Goal: Navigation & Orientation: Find specific page/section

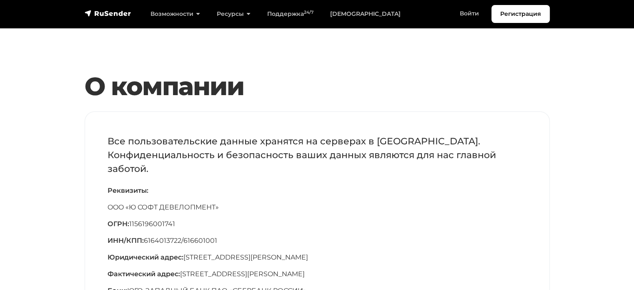
scroll to position [7, 0]
click at [464, 13] on link "Войти" at bounding box center [469, 13] width 36 height 17
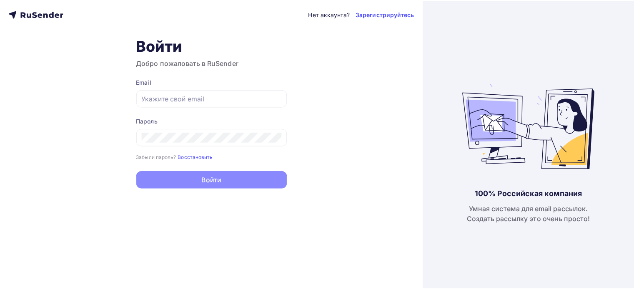
scroll to position [7, 0]
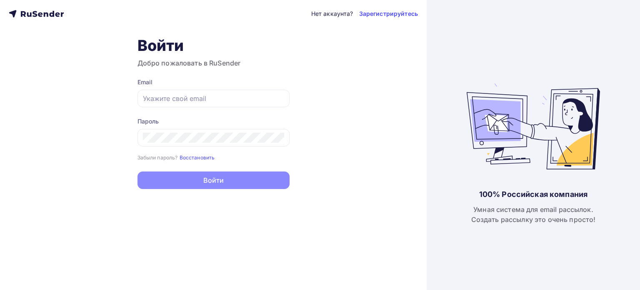
type input "[EMAIL_ADDRESS][DOMAIN_NAME]"
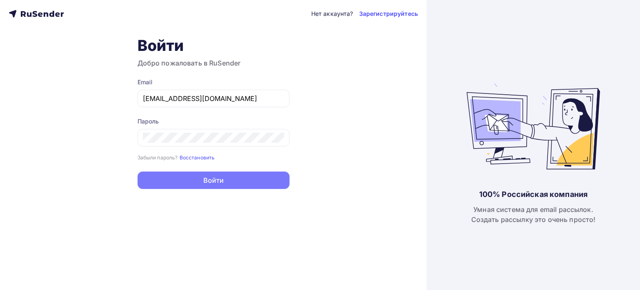
click at [223, 186] on button "Войти" at bounding box center [214, 180] width 152 height 18
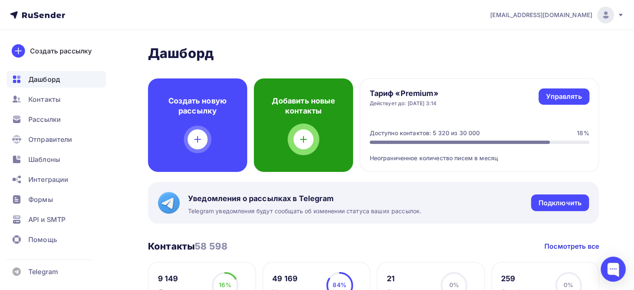
scroll to position [125, 0]
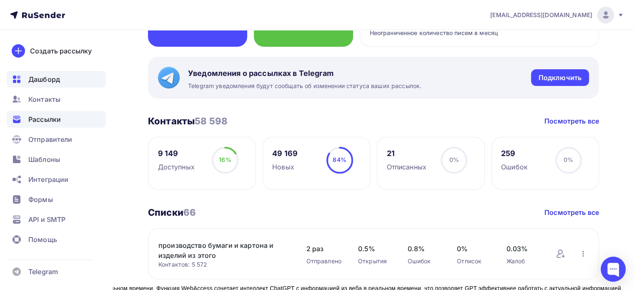
click at [49, 120] on span "Рассылки" at bounding box center [44, 119] width 33 height 10
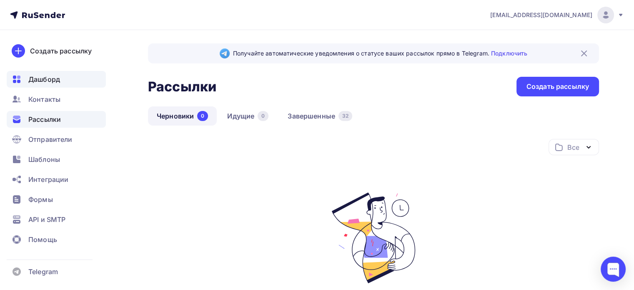
click at [54, 80] on span "Дашборд" at bounding box center [44, 79] width 32 height 10
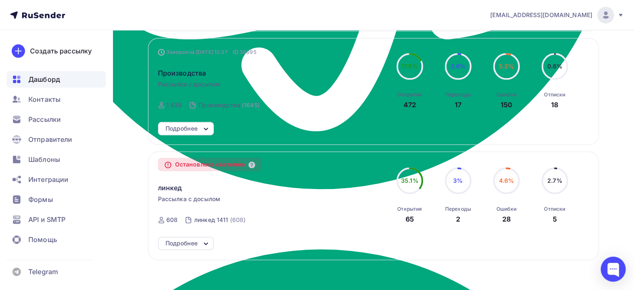
scroll to position [981, 0]
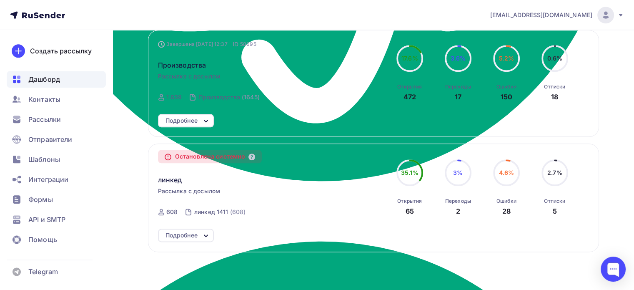
click at [310, 183] on div "линкед" at bounding box center [253, 174] width 190 height 22
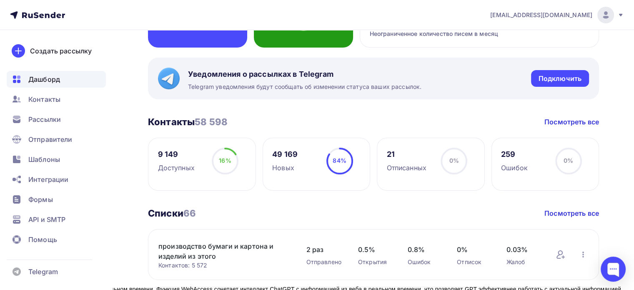
scroll to position [125, 0]
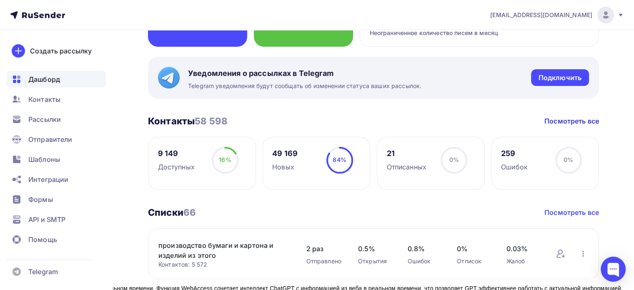
click at [573, 212] on link "Посмотреть все" at bounding box center [571, 212] width 55 height 10
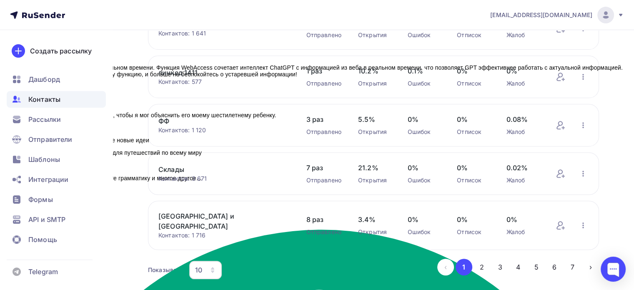
scroll to position [362, 0]
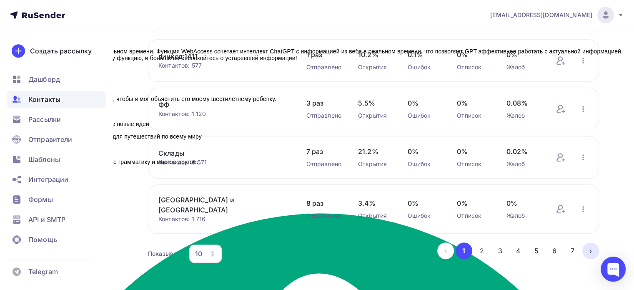
click at [594, 246] on button "›" at bounding box center [590, 250] width 17 height 17
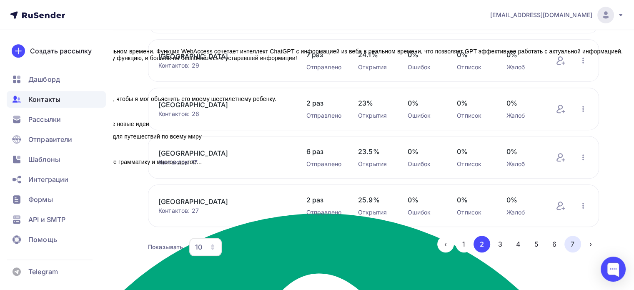
click at [575, 241] on button "7" at bounding box center [572, 244] width 17 height 17
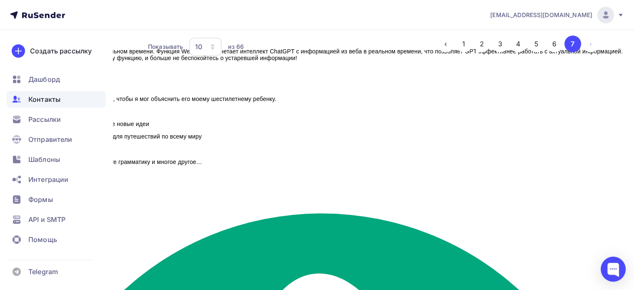
scroll to position [162, 0]
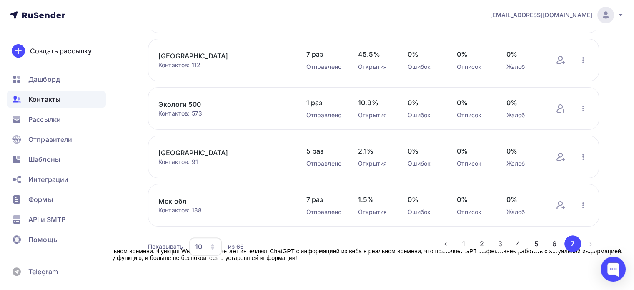
click at [585, 238] on li "›" at bounding box center [590, 243] width 18 height 17
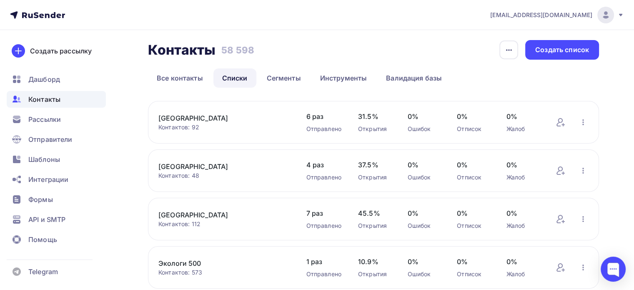
scroll to position [0, 0]
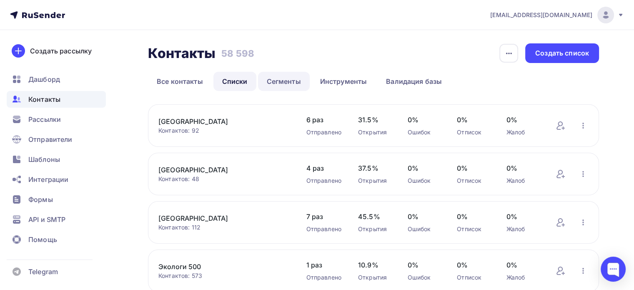
click at [292, 83] on link "Сегменты" at bounding box center [284, 81] width 52 height 19
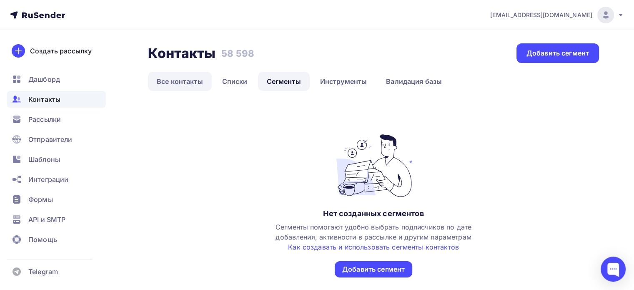
click at [188, 76] on link "Все контакты" at bounding box center [180, 81] width 64 height 19
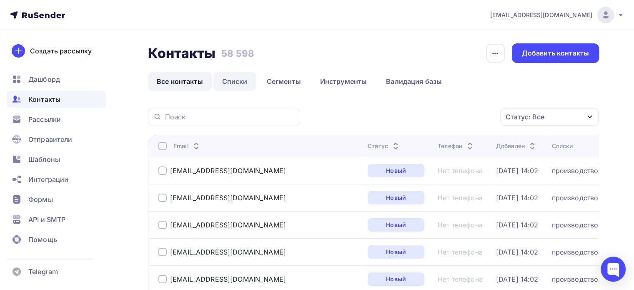
click at [240, 81] on link "Списки" at bounding box center [234, 81] width 43 height 19
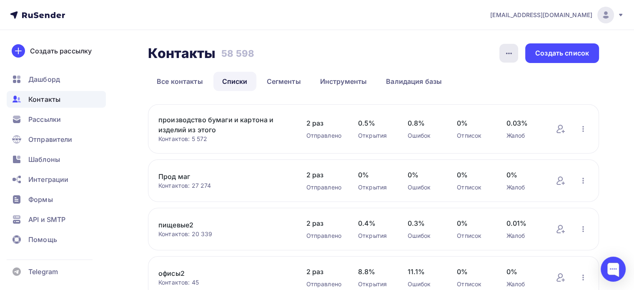
click at [502, 55] on div "button" at bounding box center [508, 53] width 19 height 19
click at [567, 80] on ul "Все контакты Списки Сегменты Инструменты Валидация базы" at bounding box center [373, 81] width 451 height 19
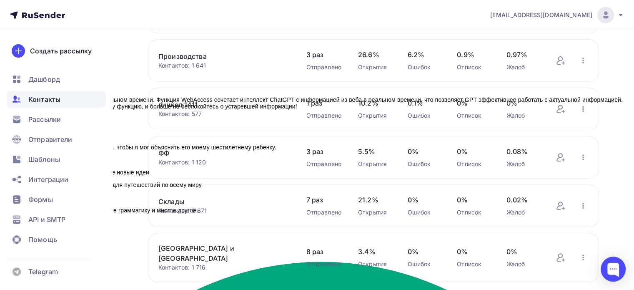
scroll to position [362, 0]
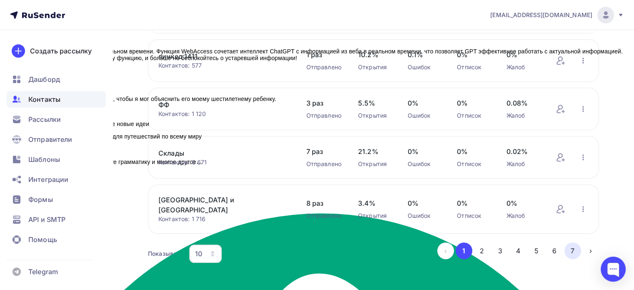
click at [572, 243] on button "7" at bounding box center [572, 250] width 17 height 17
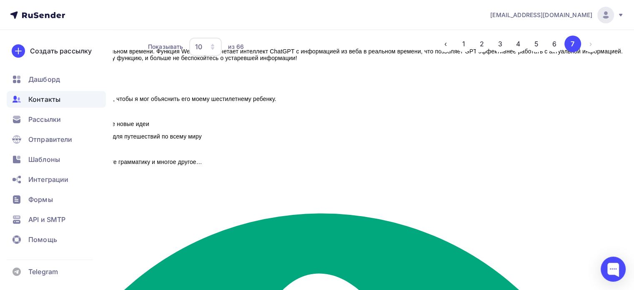
scroll to position [162, 0]
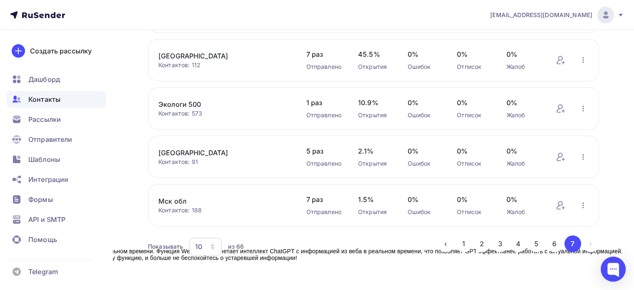
click at [208, 247] on div "10" at bounding box center [205, 246] width 33 height 18
click at [208, 221] on div "100" at bounding box center [239, 220] width 80 height 10
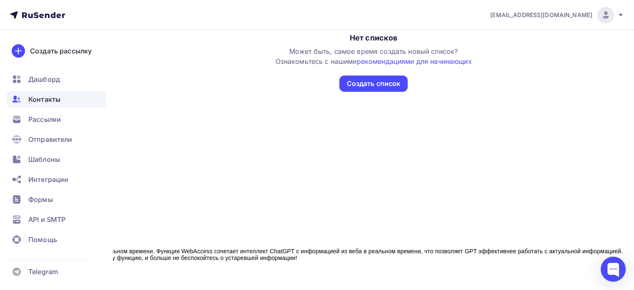
scroll to position [0, 0]
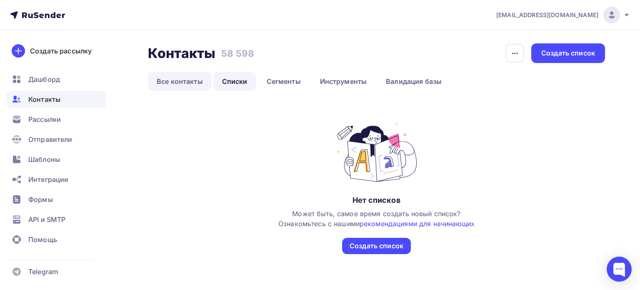
click at [180, 78] on link "Все контакты" at bounding box center [180, 81] width 64 height 19
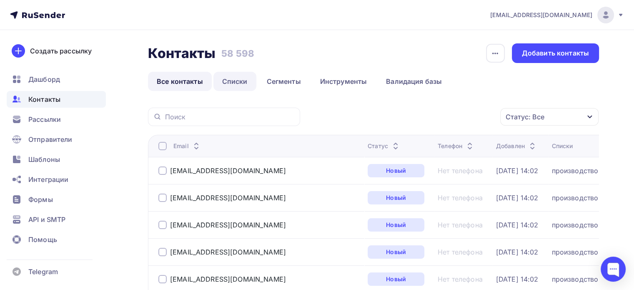
click at [231, 79] on link "Списки" at bounding box center [234, 81] width 43 height 19
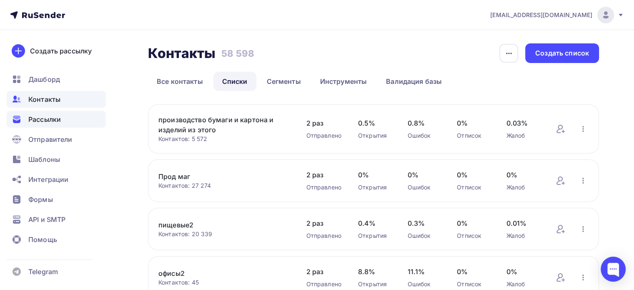
click at [60, 125] on div "Рассылки" at bounding box center [56, 119] width 99 height 17
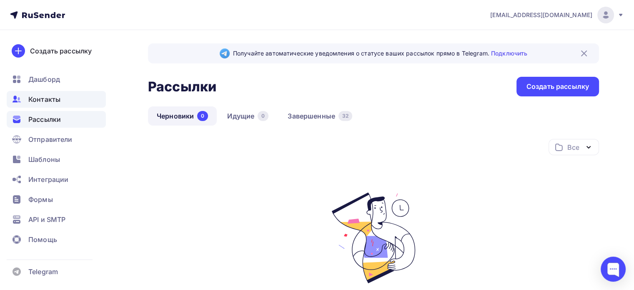
click at [34, 102] on span "Контакты" at bounding box center [44, 99] width 32 height 10
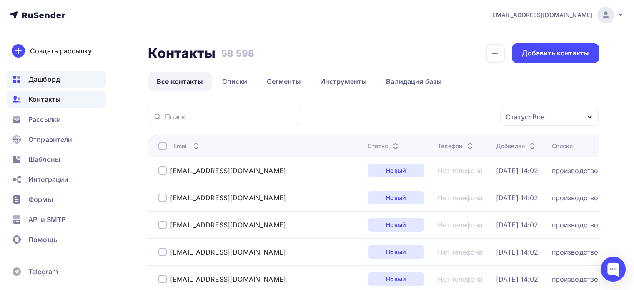
click at [54, 78] on span "Дашборд" at bounding box center [44, 79] width 32 height 10
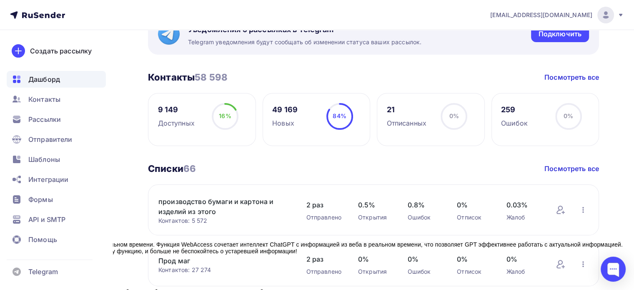
scroll to position [125, 0]
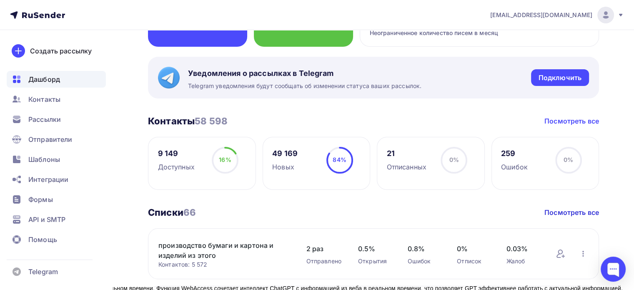
click at [580, 121] on link "Посмотреть все" at bounding box center [571, 121] width 55 height 10
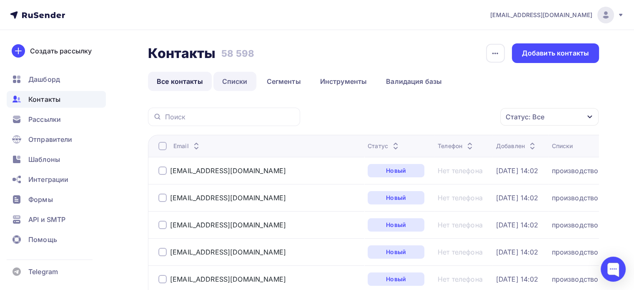
click at [238, 80] on link "Списки" at bounding box center [234, 81] width 43 height 19
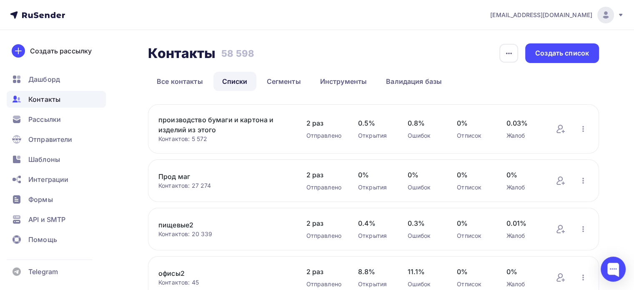
click at [242, 120] on link "производство бумаги и картона и изделий из этого" at bounding box center [223, 125] width 131 height 20
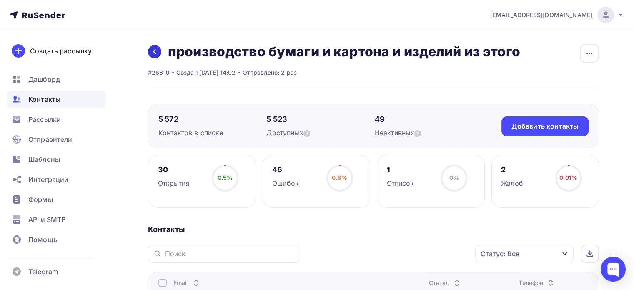
click at [157, 53] on icon at bounding box center [154, 51] width 7 height 7
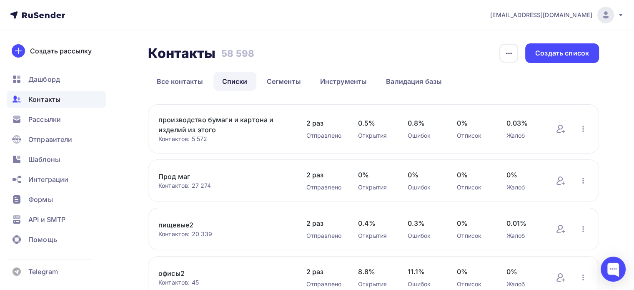
click at [209, 117] on link "производство бумаги и картона и изделий из этого" at bounding box center [223, 125] width 131 height 20
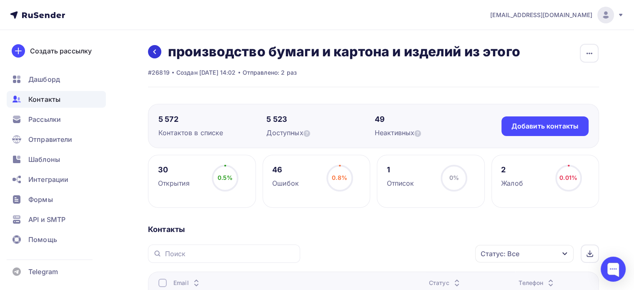
click at [159, 52] on link at bounding box center [154, 51] width 13 height 13
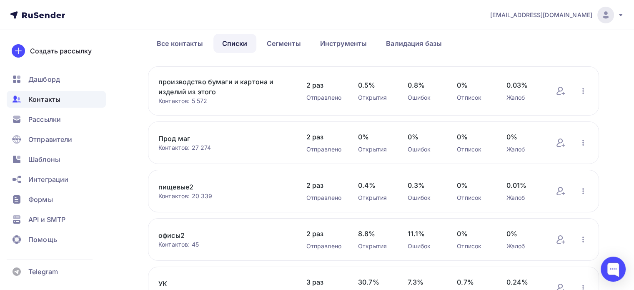
scroll to position [83, 0]
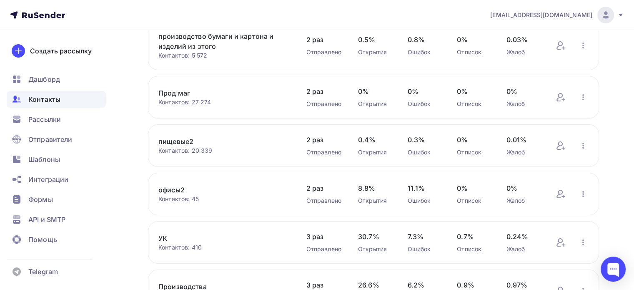
click at [182, 93] on link "Прод маг" at bounding box center [223, 93] width 131 height 10
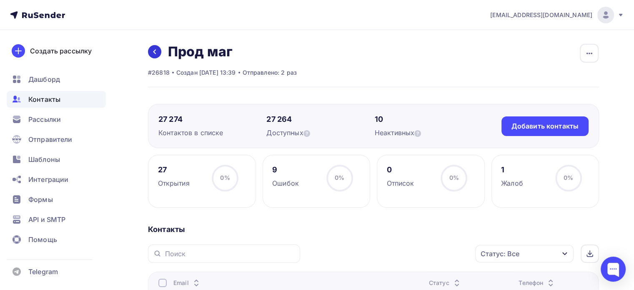
click at [153, 53] on icon at bounding box center [154, 51] width 7 height 7
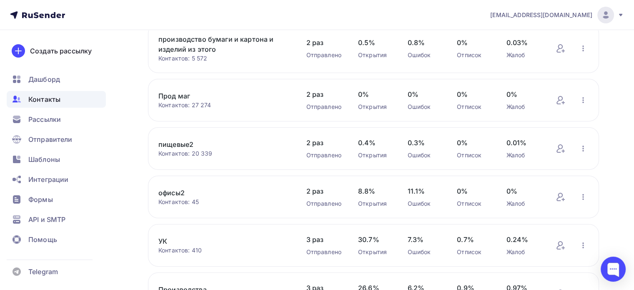
scroll to position [125, 0]
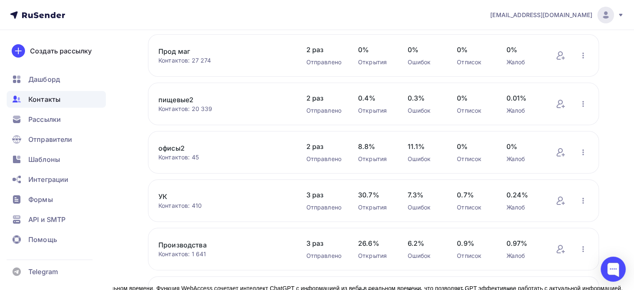
click at [170, 100] on link "пищевые2" at bounding box center [223, 100] width 131 height 10
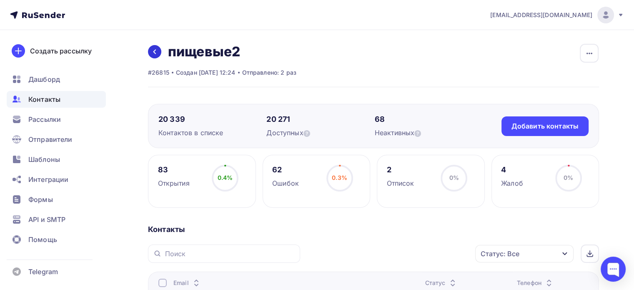
click at [155, 51] on icon at bounding box center [154, 51] width 7 height 7
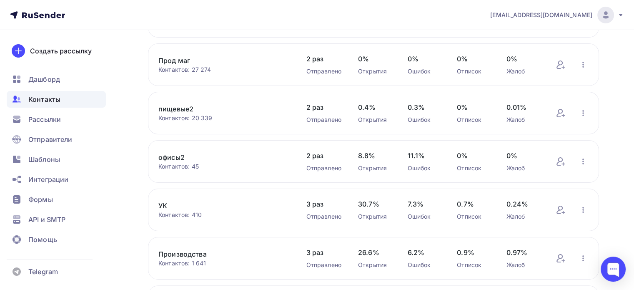
scroll to position [125, 0]
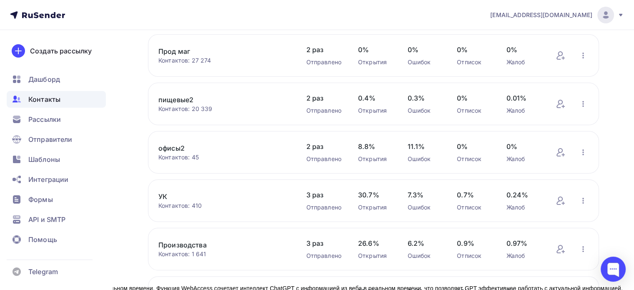
click at [180, 150] on link "офисы2" at bounding box center [223, 148] width 131 height 10
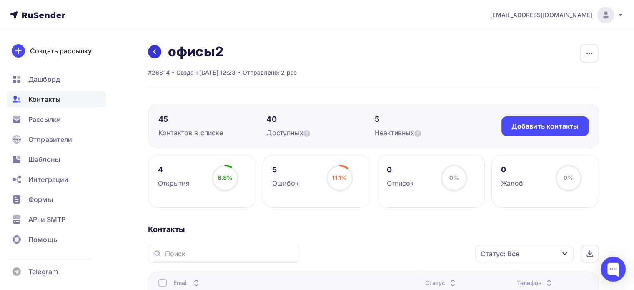
click at [157, 53] on icon at bounding box center [154, 51] width 7 height 7
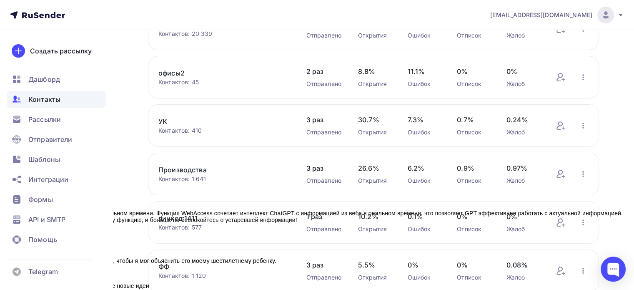
scroll to position [208, 0]
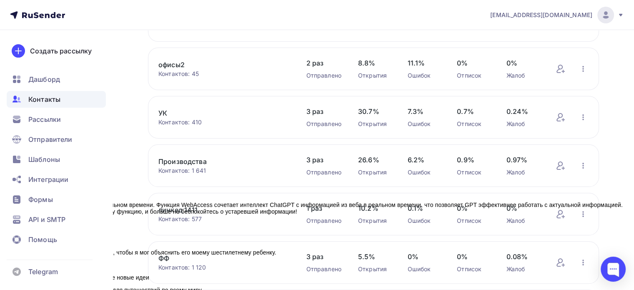
drag, startPoint x: 165, startPoint y: 113, endPoint x: 159, endPoint y: 111, distance: 6.5
click at [159, 111] on link "УК" at bounding box center [223, 113] width 131 height 10
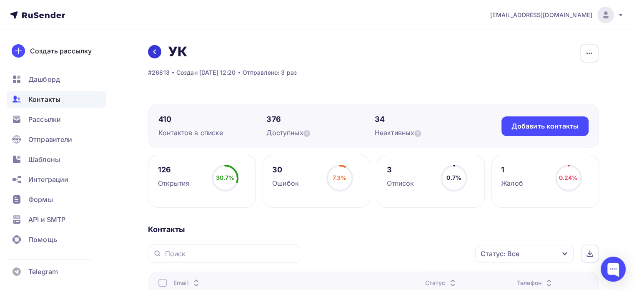
click at [158, 48] on icon at bounding box center [154, 51] width 7 height 7
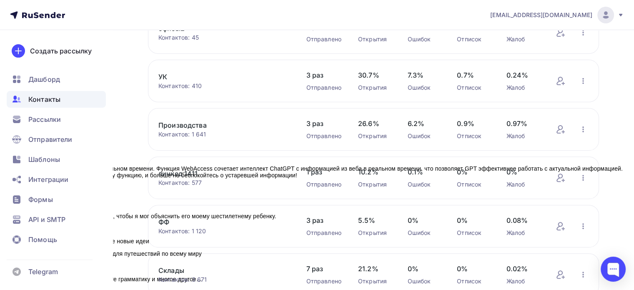
scroll to position [250, 0]
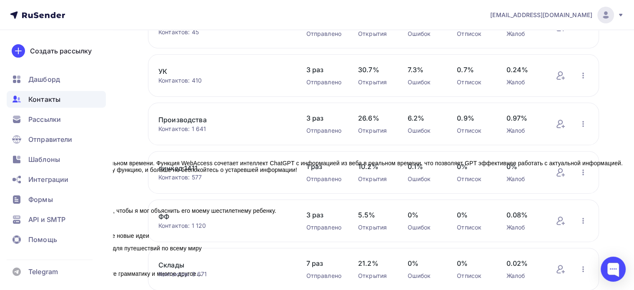
click at [191, 118] on link "Производства" at bounding box center [223, 120] width 131 height 10
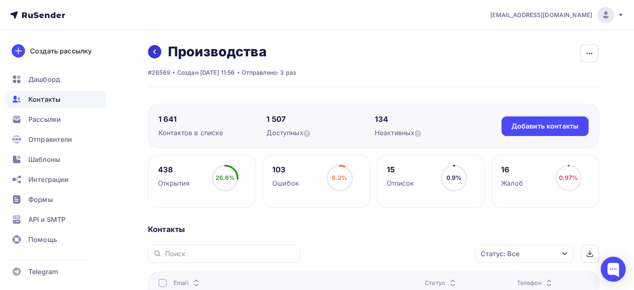
click at [153, 54] on icon at bounding box center [154, 51] width 7 height 7
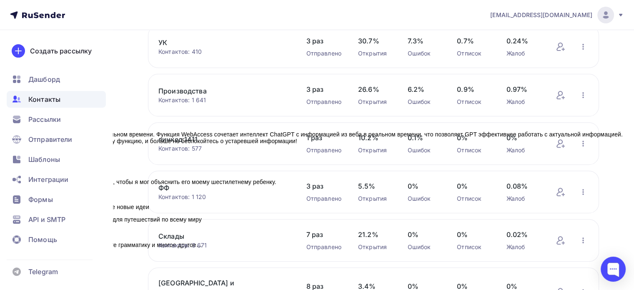
scroll to position [292, 0]
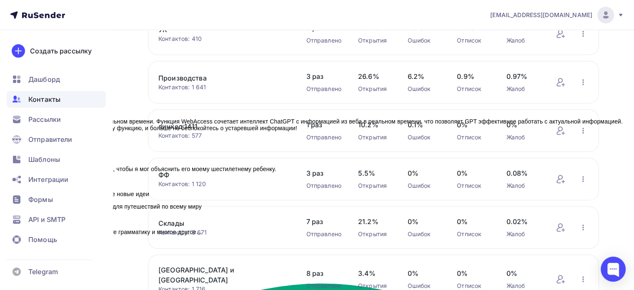
click at [187, 128] on link "линкед 1411" at bounding box center [223, 126] width 131 height 10
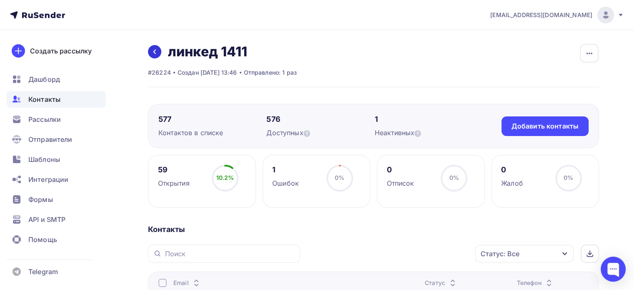
click at [161, 50] on link at bounding box center [154, 51] width 13 height 13
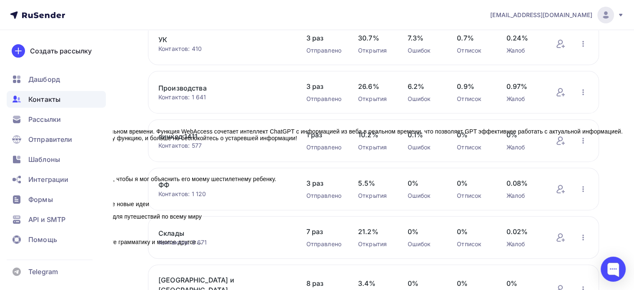
scroll to position [292, 0]
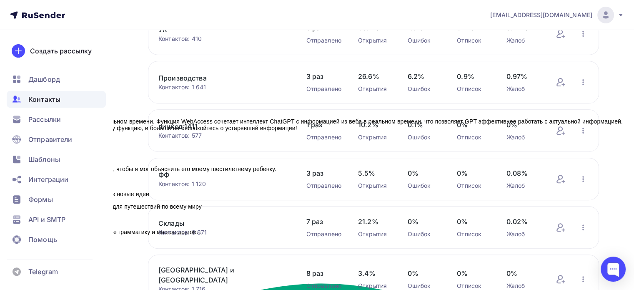
click at [169, 171] on link "ФФ" at bounding box center [223, 175] width 131 height 10
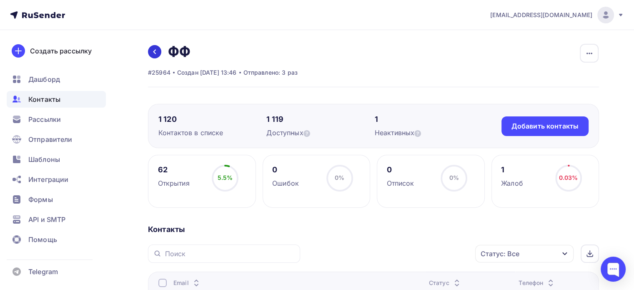
click at [157, 53] on icon at bounding box center [154, 51] width 7 height 7
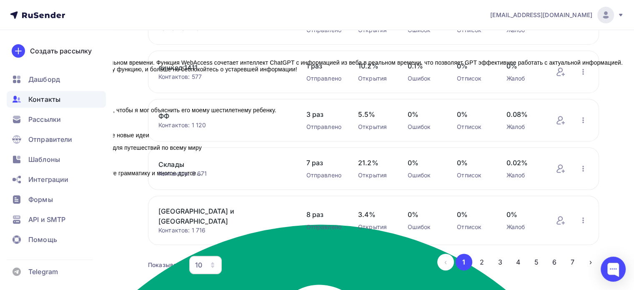
scroll to position [362, 0]
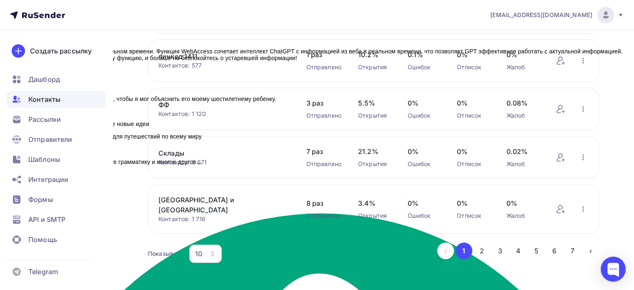
click at [171, 150] on link "Склады" at bounding box center [223, 153] width 131 height 10
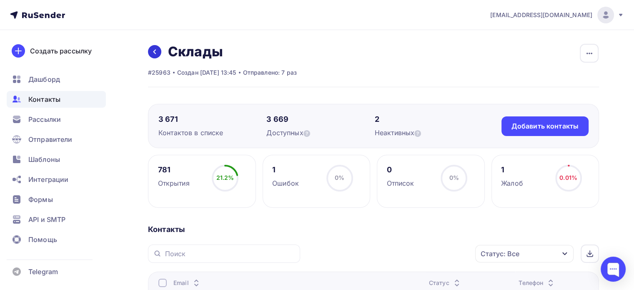
click at [158, 53] on link at bounding box center [154, 51] width 13 height 13
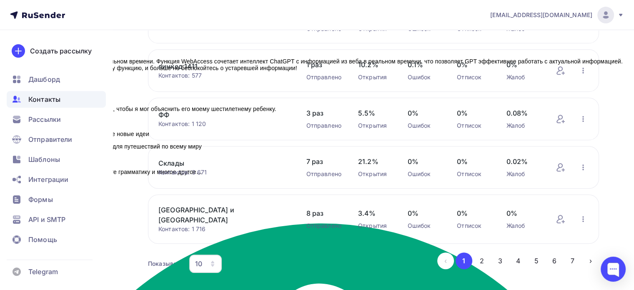
scroll to position [362, 0]
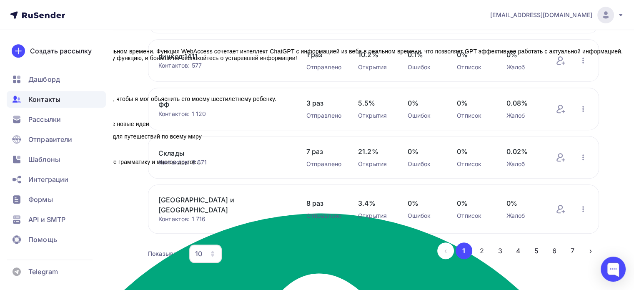
click at [228, 199] on link "[GEOGRAPHIC_DATA] и [GEOGRAPHIC_DATA]" at bounding box center [223, 205] width 131 height 20
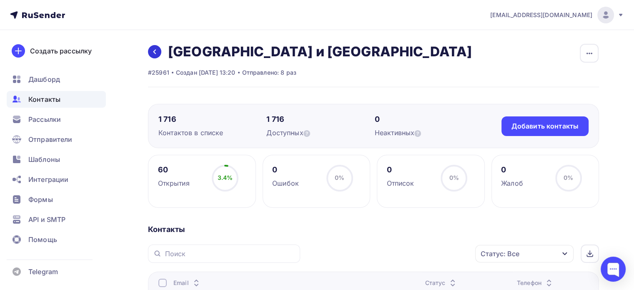
click at [151, 54] on link at bounding box center [154, 51] width 13 height 13
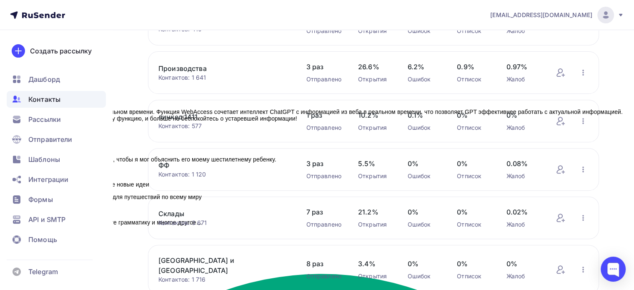
scroll to position [362, 0]
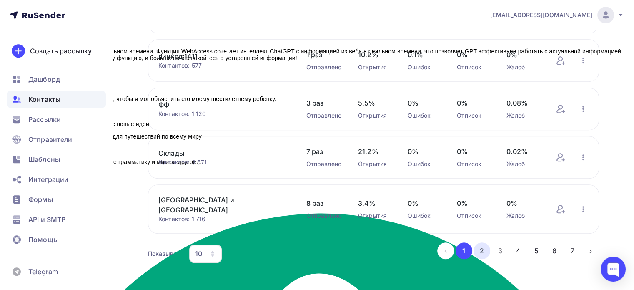
click at [481, 242] on button "2" at bounding box center [482, 250] width 17 height 17
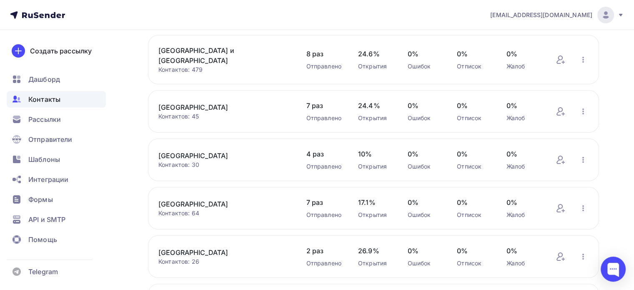
scroll to position [0, 0]
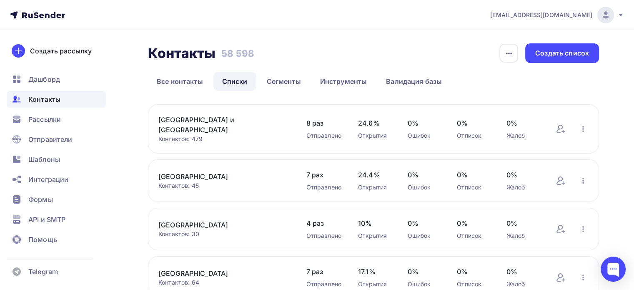
click at [255, 116] on link "[GEOGRAPHIC_DATA] и [GEOGRAPHIC_DATA]" at bounding box center [223, 125] width 131 height 20
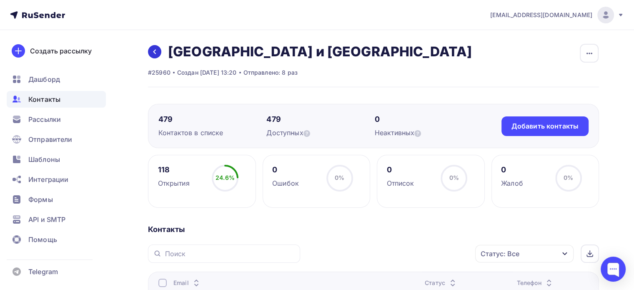
click at [155, 49] on icon at bounding box center [154, 51] width 7 height 7
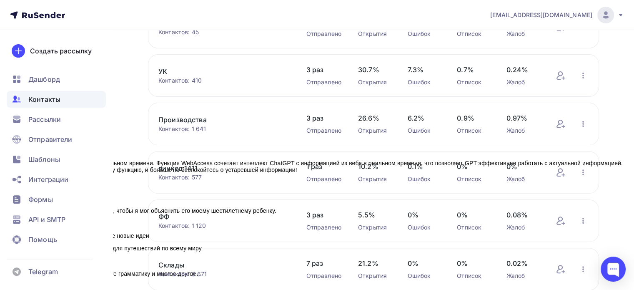
scroll to position [362, 0]
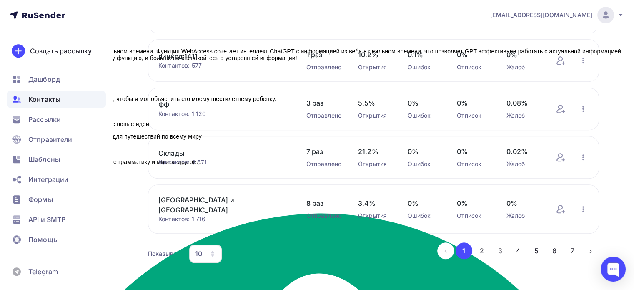
click at [204, 246] on div "10" at bounding box center [205, 253] width 33 height 18
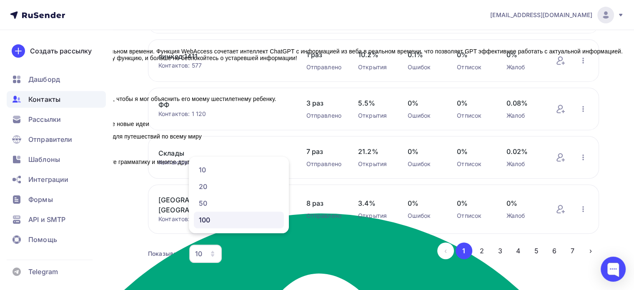
click at [211, 223] on div "100" at bounding box center [239, 220] width 80 height 10
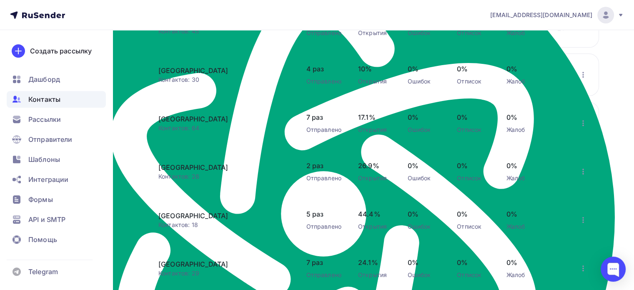
scroll to position [529, 0]
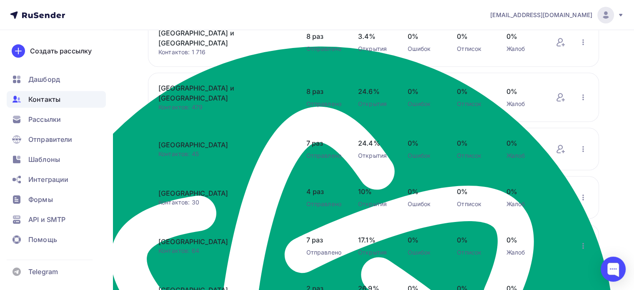
click at [218, 140] on link "[GEOGRAPHIC_DATA]" at bounding box center [223, 145] width 131 height 10
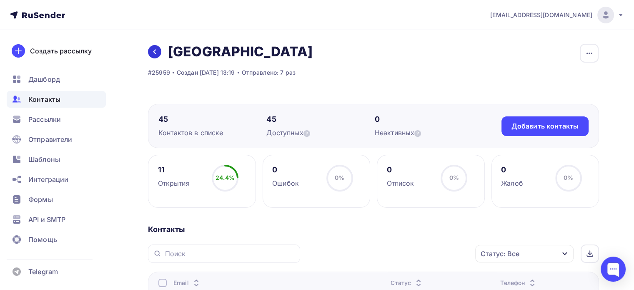
click at [152, 51] on icon at bounding box center [154, 51] width 7 height 7
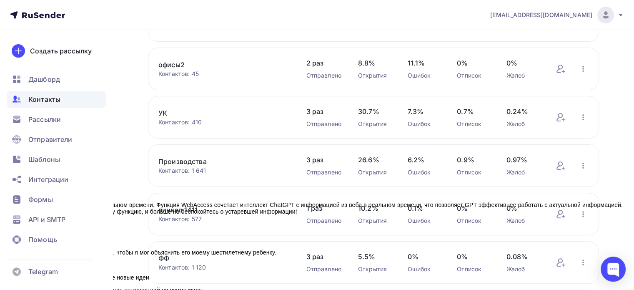
scroll to position [362, 0]
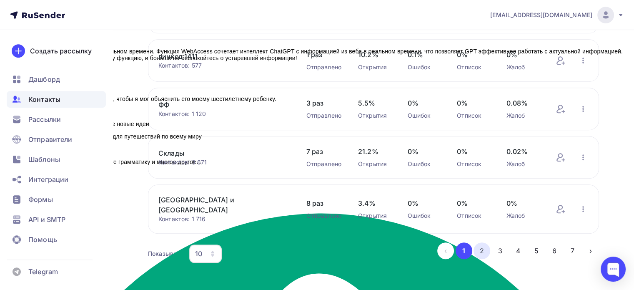
click at [482, 242] on button "2" at bounding box center [482, 250] width 17 height 17
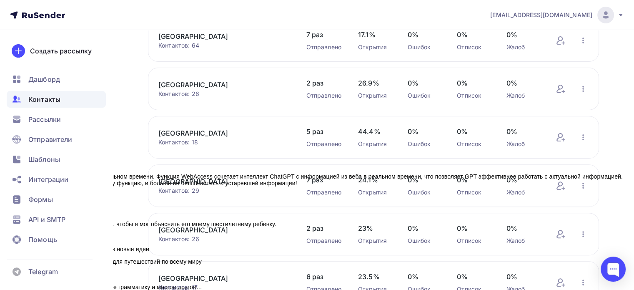
scroll to position [195, 0]
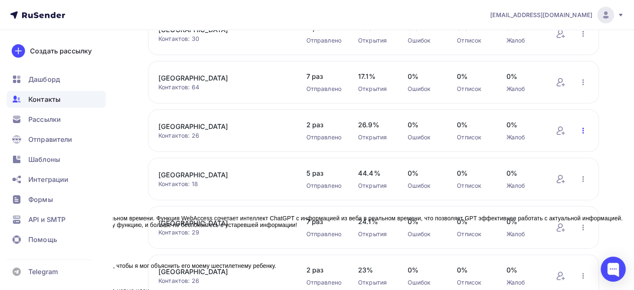
click at [584, 127] on icon "button" at bounding box center [583, 130] width 10 height 10
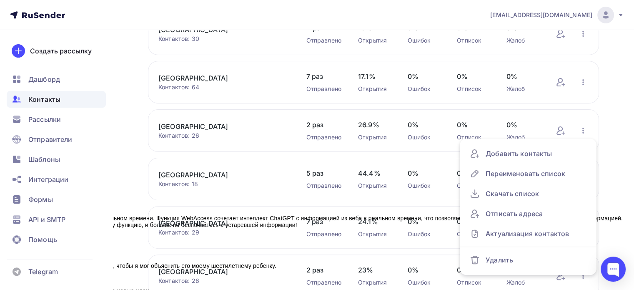
click at [610, 113] on div "Контакты Контакты 58 598 58 598 История импорта Создать список Все контакты Спи…" at bounding box center [317, 146] width 634 height 623
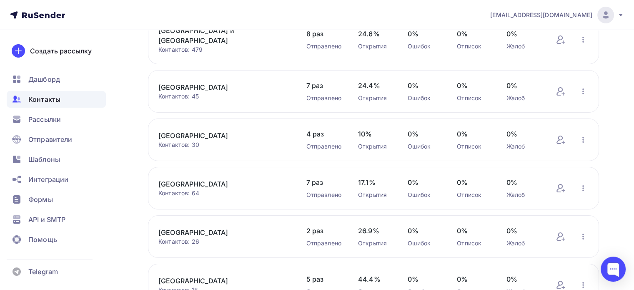
scroll to position [153, 0]
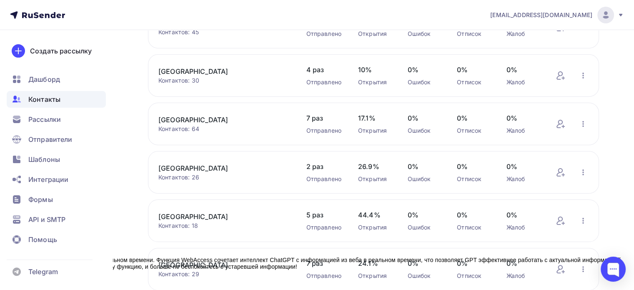
click at [193, 69] on link "[GEOGRAPHIC_DATA]" at bounding box center [223, 71] width 131 height 10
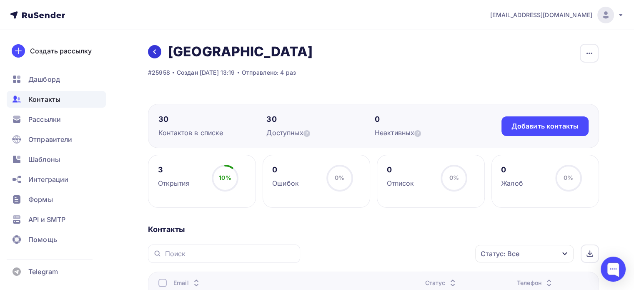
click at [155, 51] on icon at bounding box center [154, 51] width 7 height 7
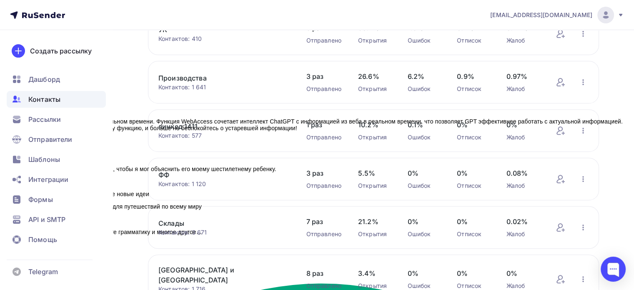
scroll to position [362, 0]
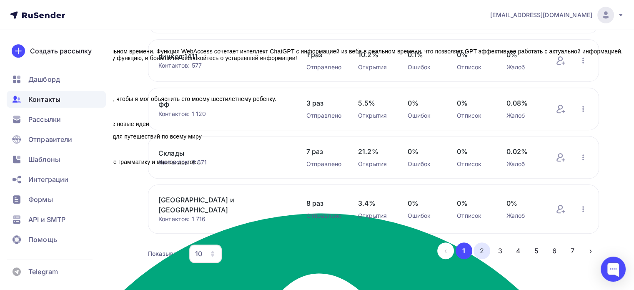
click at [479, 242] on button "2" at bounding box center [482, 250] width 17 height 17
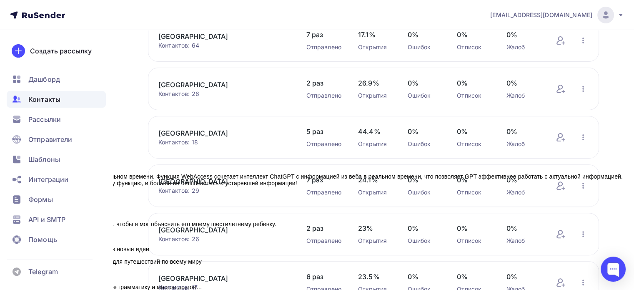
scroll to position [153, 0]
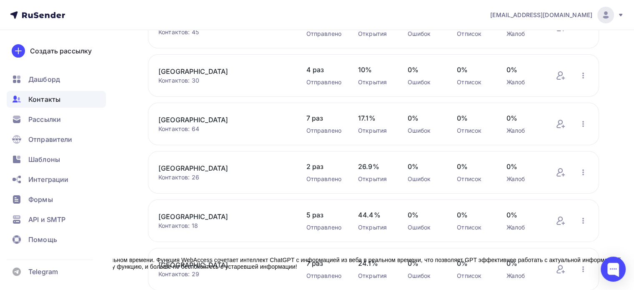
click at [193, 119] on link "[GEOGRAPHIC_DATA]" at bounding box center [223, 120] width 131 height 10
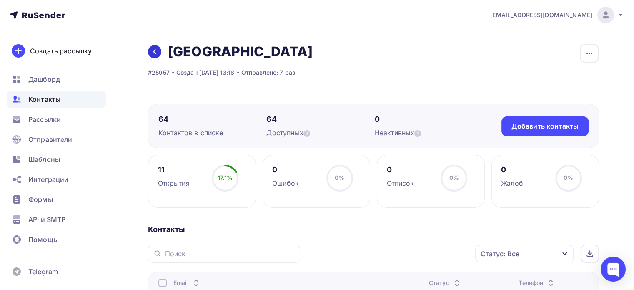
click at [155, 53] on icon at bounding box center [154, 52] width 3 height 5
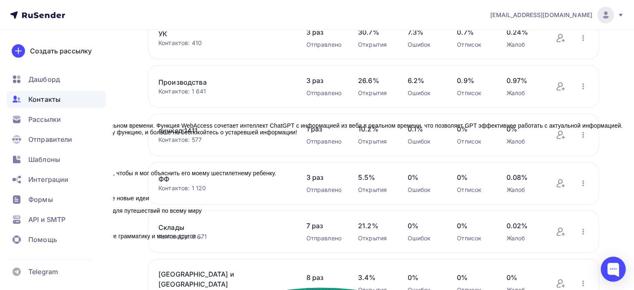
scroll to position [362, 0]
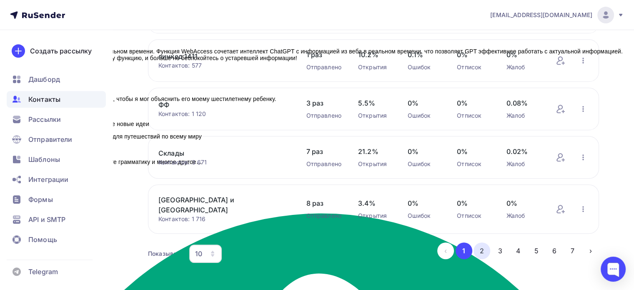
click at [483, 242] on button "2" at bounding box center [482, 250] width 17 height 17
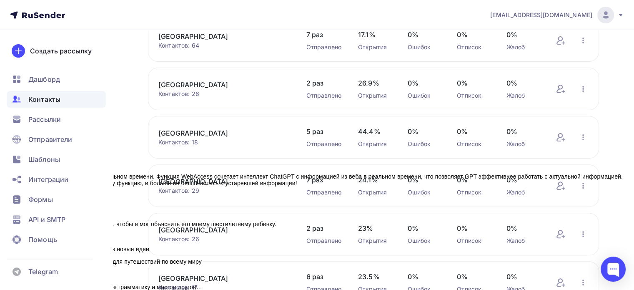
scroll to position [237, 0]
click at [214, 83] on link "[GEOGRAPHIC_DATA]" at bounding box center [223, 85] width 131 height 10
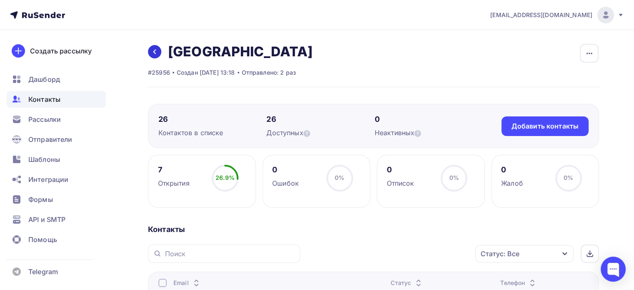
click at [153, 53] on icon at bounding box center [154, 51] width 7 height 7
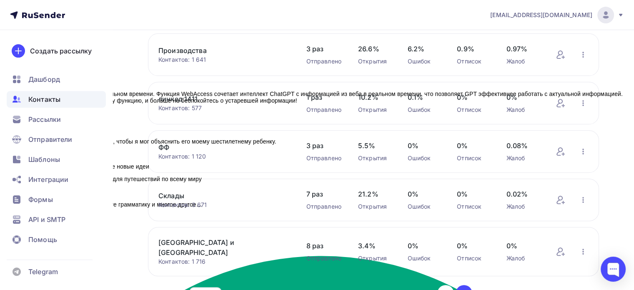
scroll to position [362, 0]
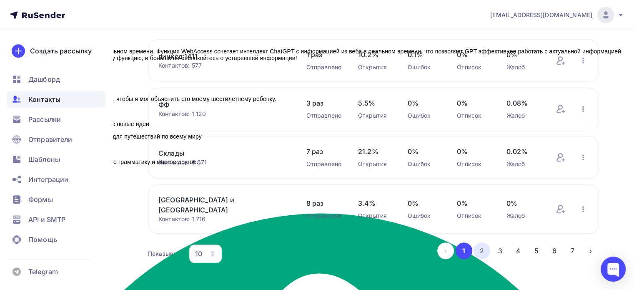
click at [486, 242] on button "2" at bounding box center [482, 250] width 17 height 17
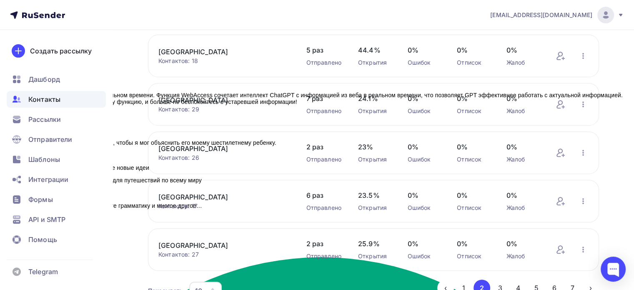
scroll to position [278, 0]
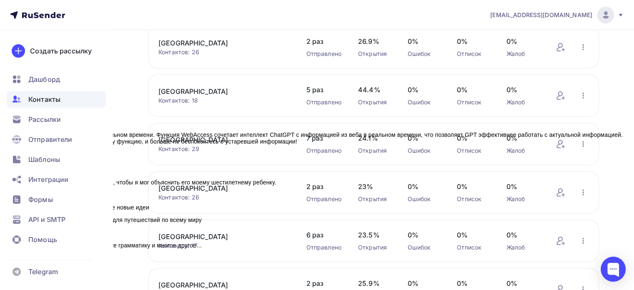
click at [203, 91] on link "[GEOGRAPHIC_DATA]" at bounding box center [223, 91] width 131 height 10
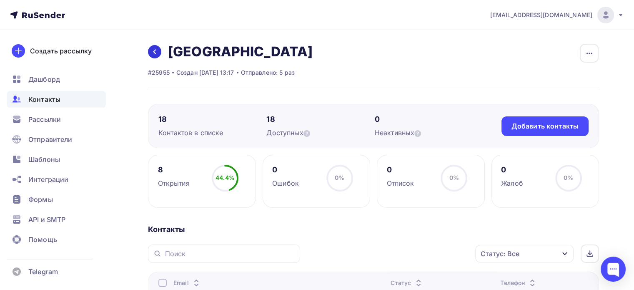
click at [154, 55] on icon at bounding box center [154, 51] width 7 height 7
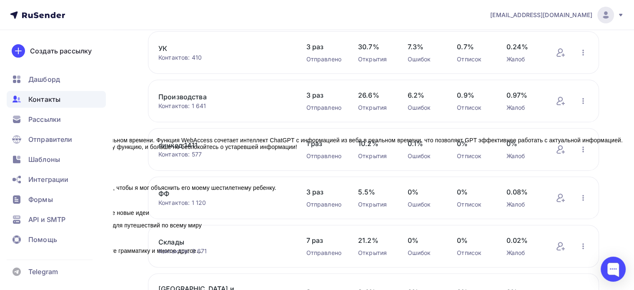
scroll to position [362, 0]
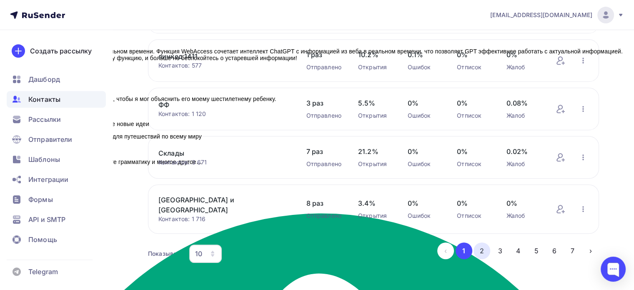
click at [484, 243] on button "2" at bounding box center [482, 250] width 17 height 17
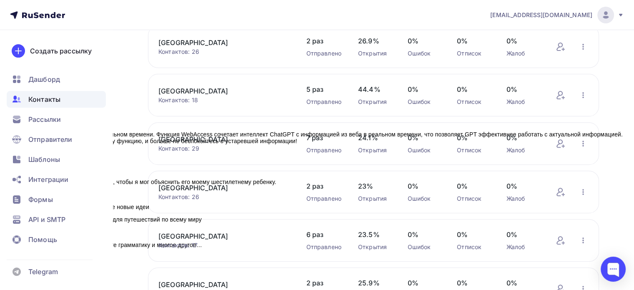
scroll to position [278, 0]
click at [202, 138] on link "[GEOGRAPHIC_DATA]" at bounding box center [223, 140] width 131 height 10
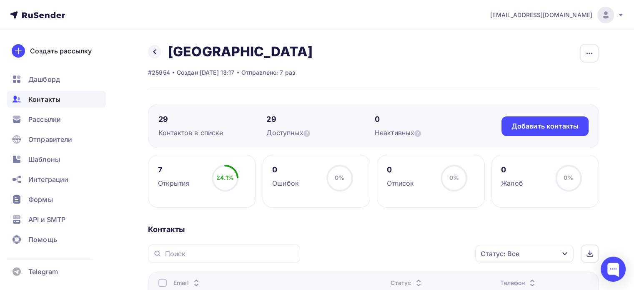
click at [156, 58] on div "Назад [GEOGRAPHIC_DATA] Переименовать список Скачать список Отписать адреса Нас…" at bounding box center [230, 51] width 165 height 17
drag, startPoint x: 159, startPoint y: 54, endPoint x: 163, endPoint y: 50, distance: 6.2
click at [163, 50] on div "Назад [GEOGRAPHIC_DATA] Переименовать список Скачать список Отписать адреса Нас…" at bounding box center [230, 51] width 165 height 17
click at [157, 53] on icon at bounding box center [154, 51] width 7 height 7
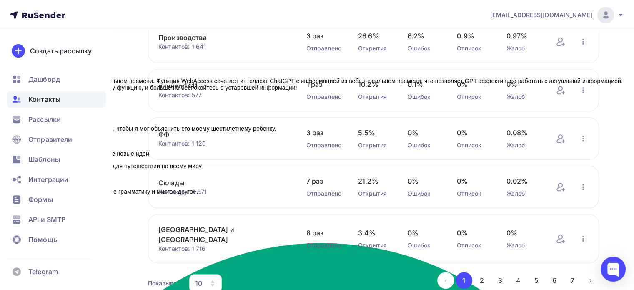
scroll to position [362, 0]
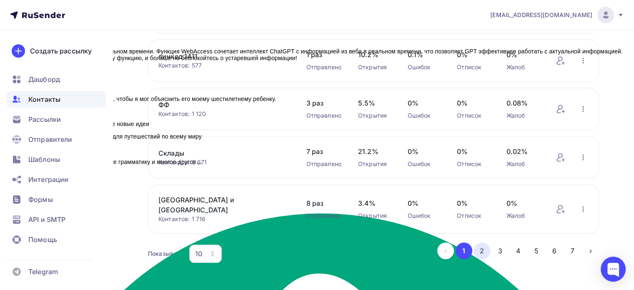
click at [486, 242] on button "2" at bounding box center [482, 250] width 17 height 17
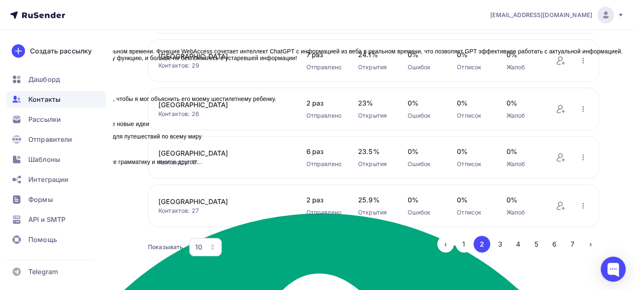
click at [215, 105] on link "[GEOGRAPHIC_DATA]" at bounding box center [223, 105] width 131 height 10
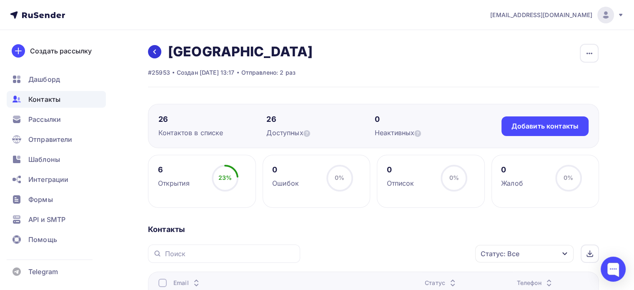
click at [151, 52] on icon at bounding box center [154, 51] width 7 height 7
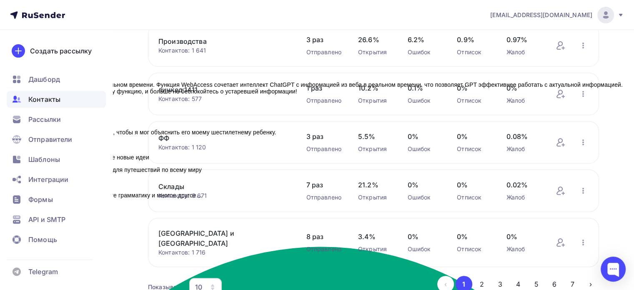
scroll to position [362, 0]
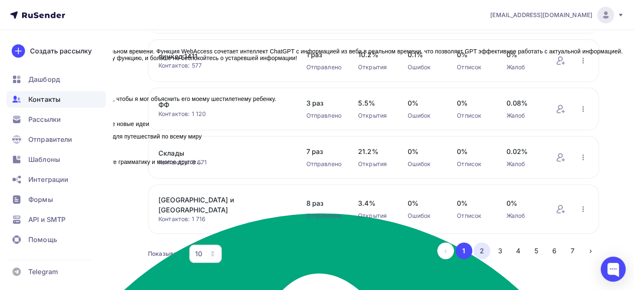
click at [485, 249] on button "2" at bounding box center [482, 250] width 17 height 17
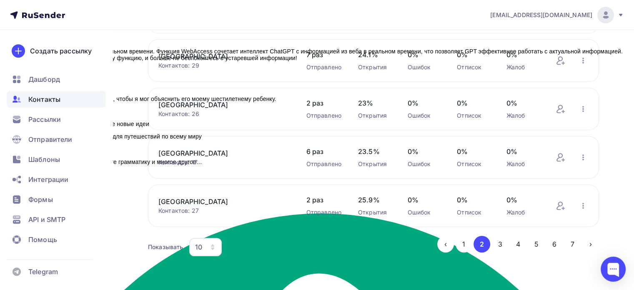
click at [209, 153] on link "[GEOGRAPHIC_DATA]" at bounding box center [223, 153] width 131 height 10
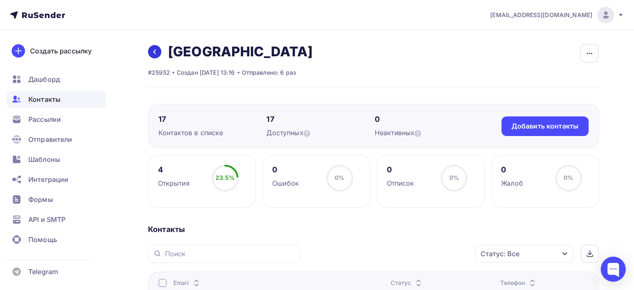
click at [156, 51] on icon at bounding box center [154, 51] width 7 height 7
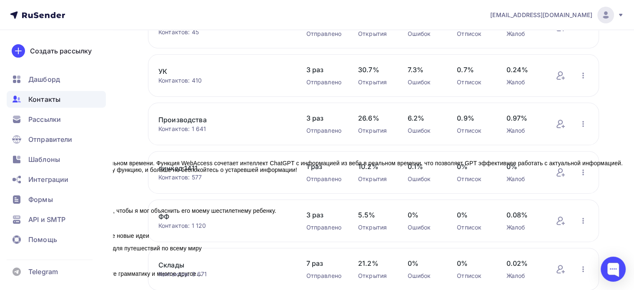
scroll to position [362, 0]
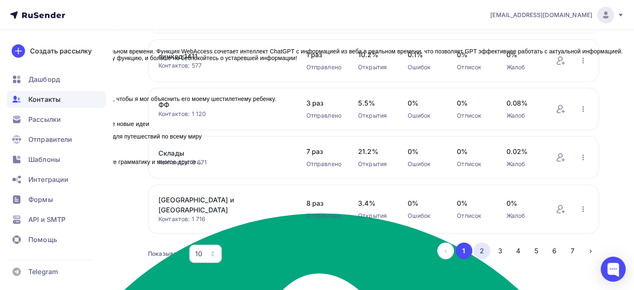
click at [485, 243] on button "2" at bounding box center [482, 250] width 17 height 17
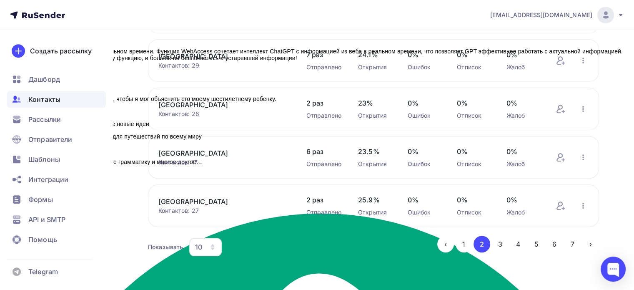
click at [202, 201] on link "[GEOGRAPHIC_DATA]" at bounding box center [223, 201] width 131 height 10
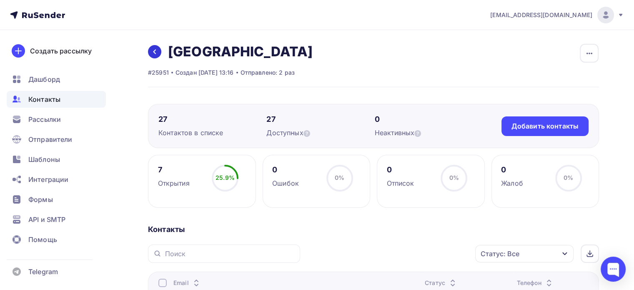
click at [150, 51] on link at bounding box center [154, 51] width 13 height 13
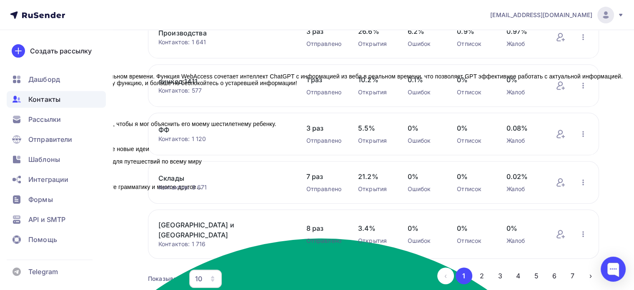
scroll to position [362, 0]
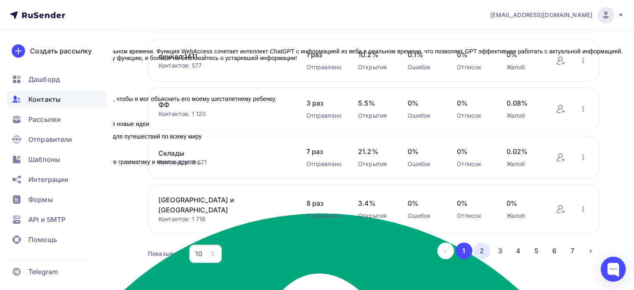
click at [488, 243] on button "2" at bounding box center [482, 250] width 17 height 17
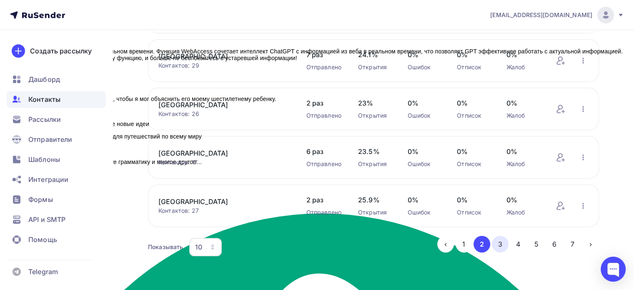
click at [502, 243] on button "3" at bounding box center [500, 244] width 17 height 17
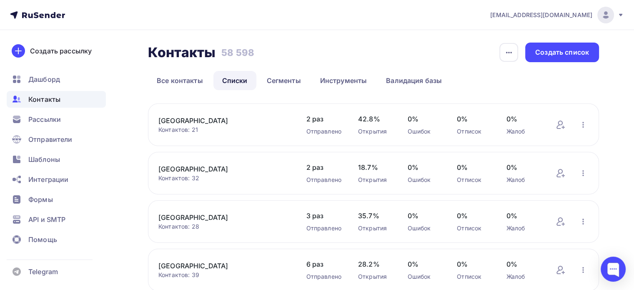
scroll to position [0, 0]
click at [211, 120] on link "[GEOGRAPHIC_DATA]" at bounding box center [223, 121] width 131 height 10
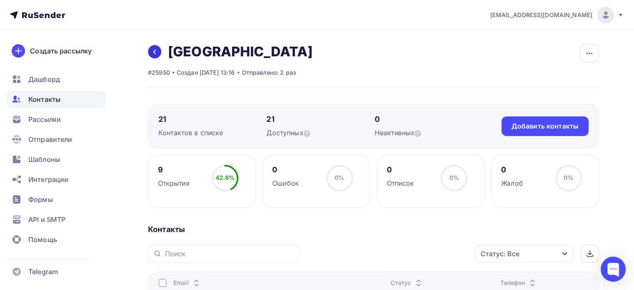
click at [157, 53] on icon at bounding box center [154, 51] width 7 height 7
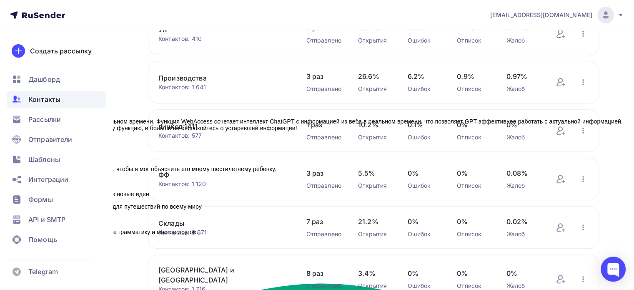
scroll to position [362, 0]
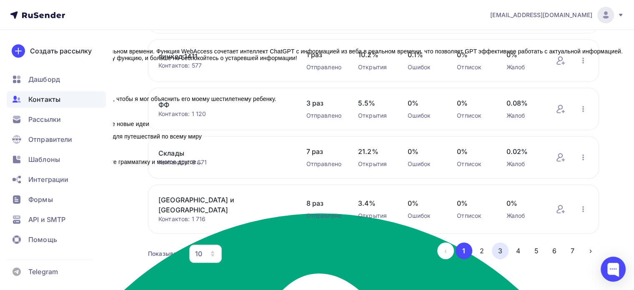
click at [498, 248] on button "3" at bounding box center [500, 250] width 17 height 17
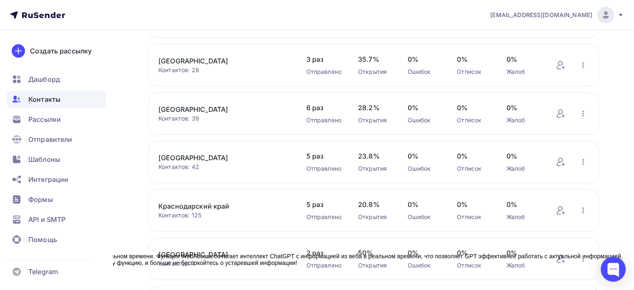
scroll to position [63, 0]
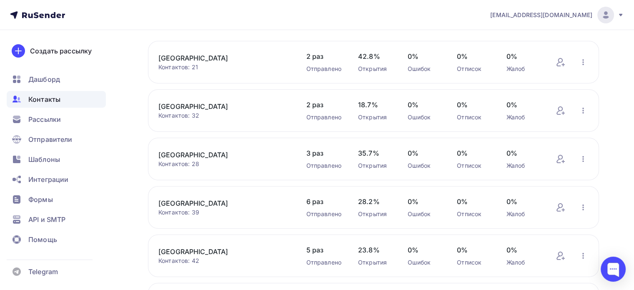
click at [194, 108] on link "[GEOGRAPHIC_DATA]" at bounding box center [223, 106] width 131 height 10
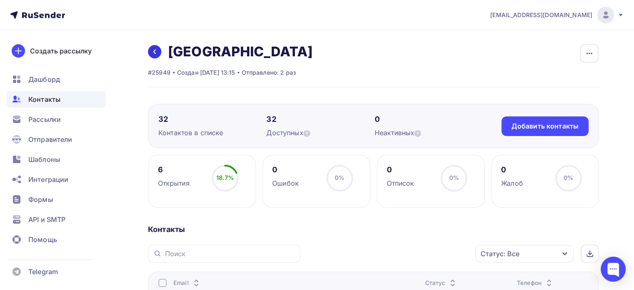
click at [156, 49] on icon at bounding box center [154, 51] width 7 height 7
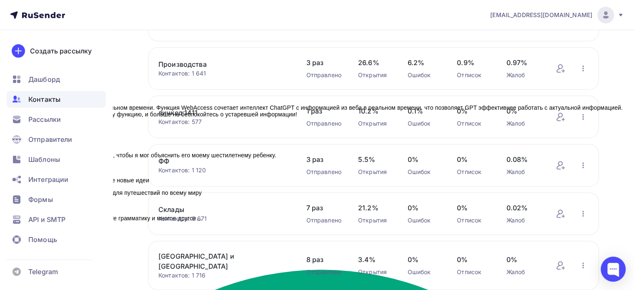
scroll to position [362, 0]
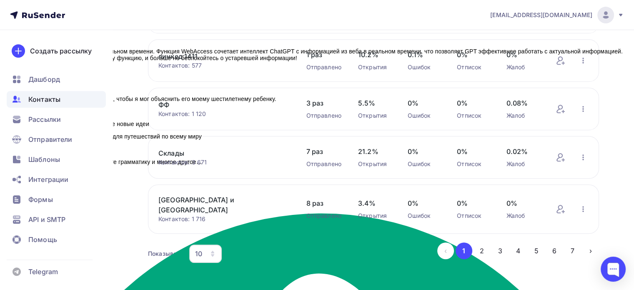
click at [499, 243] on button "3" at bounding box center [500, 250] width 17 height 17
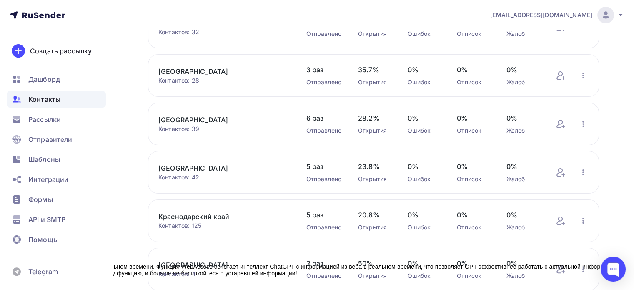
scroll to position [63, 0]
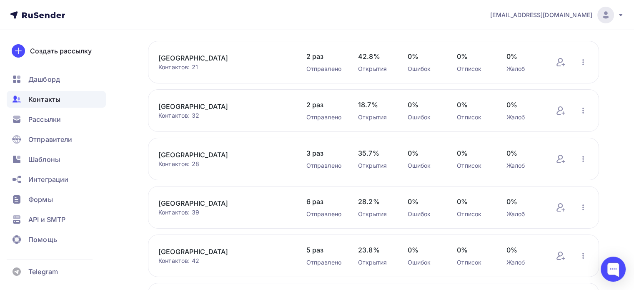
click at [217, 105] on link "[GEOGRAPHIC_DATA]" at bounding box center [223, 106] width 131 height 10
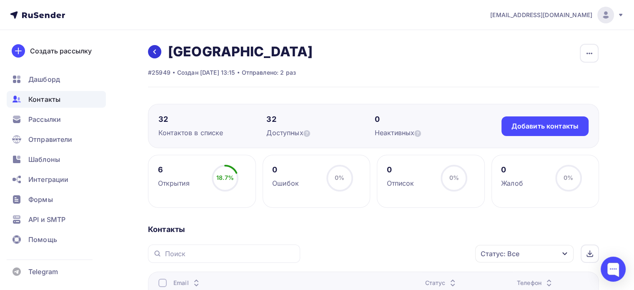
click at [156, 53] on icon at bounding box center [154, 52] width 3 height 5
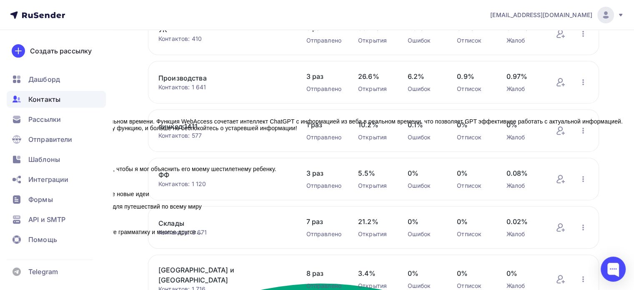
scroll to position [362, 0]
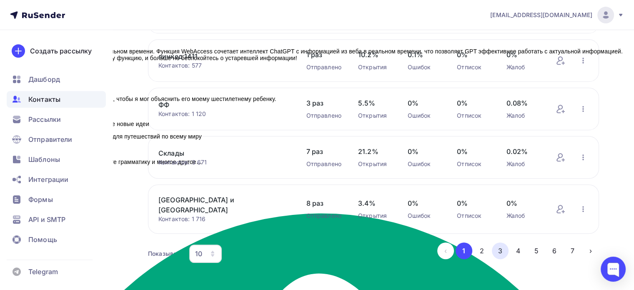
click at [507, 242] on button "3" at bounding box center [500, 250] width 17 height 17
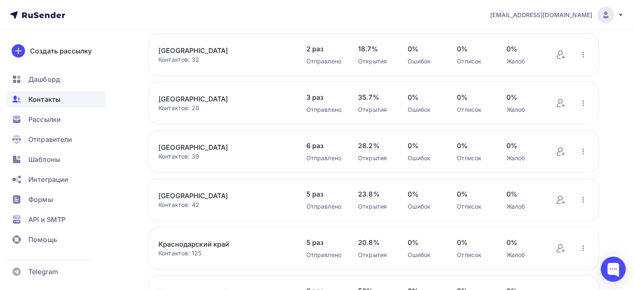
scroll to position [105, 0]
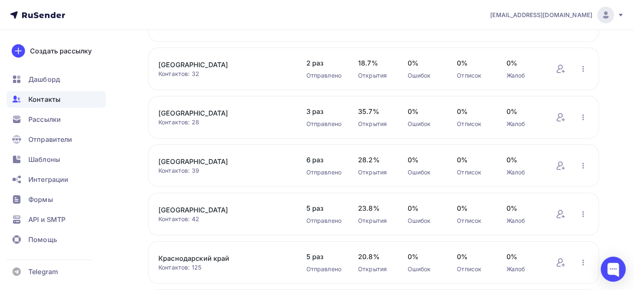
click at [203, 114] on link "[GEOGRAPHIC_DATA]" at bounding box center [223, 113] width 131 height 10
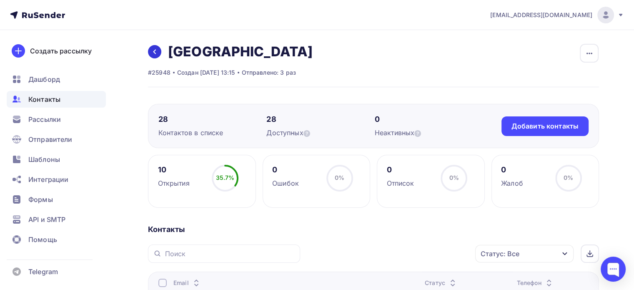
click at [157, 53] on icon at bounding box center [154, 51] width 7 height 7
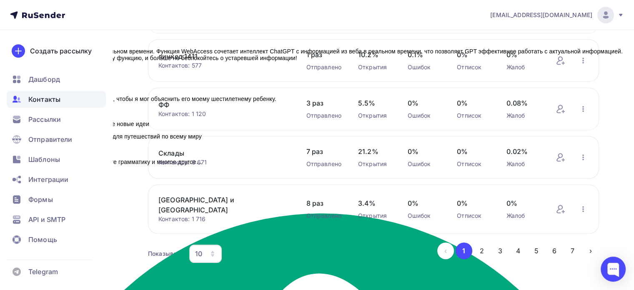
drag, startPoint x: 504, startPoint y: 242, endPoint x: 489, endPoint y: 238, distance: 15.9
click at [504, 242] on button "3" at bounding box center [500, 250] width 17 height 17
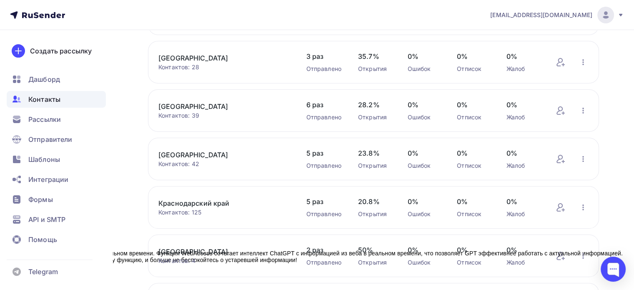
scroll to position [147, 0]
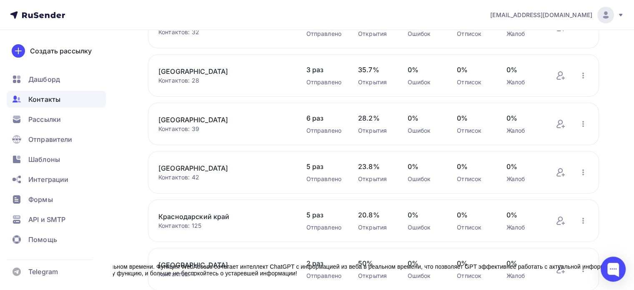
click at [228, 123] on link "[GEOGRAPHIC_DATA]" at bounding box center [223, 120] width 131 height 10
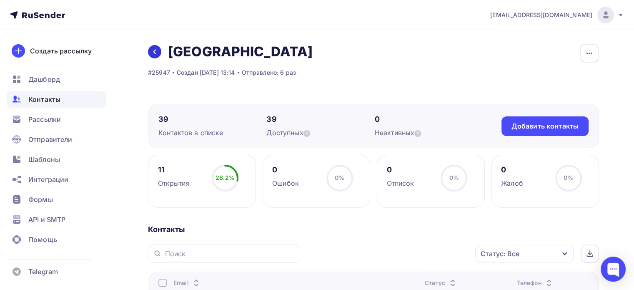
click at [155, 50] on icon at bounding box center [154, 51] width 7 height 7
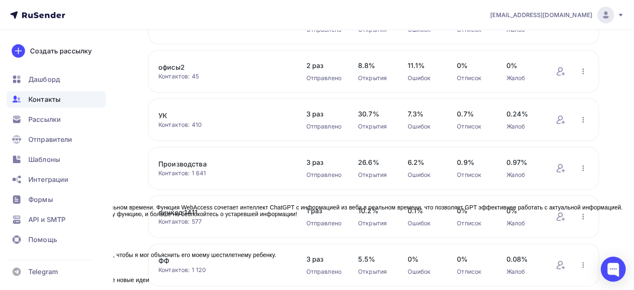
scroll to position [362, 0]
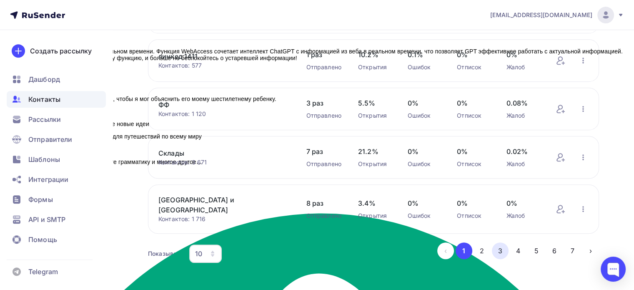
click at [504, 244] on button "3" at bounding box center [500, 250] width 17 height 17
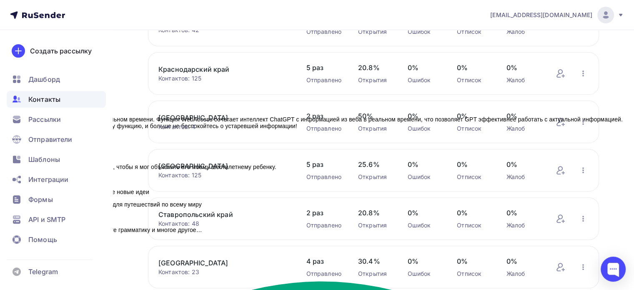
scroll to position [230, 0]
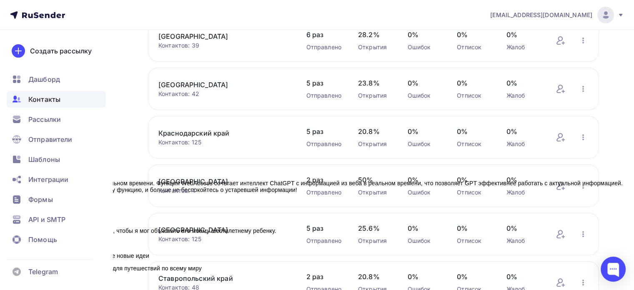
click at [224, 83] on link "[GEOGRAPHIC_DATA]" at bounding box center [223, 85] width 131 height 10
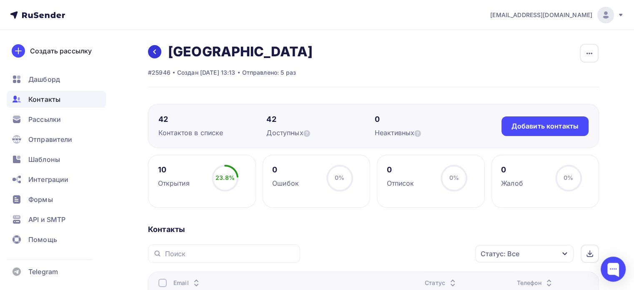
click at [153, 51] on icon at bounding box center [154, 51] width 7 height 7
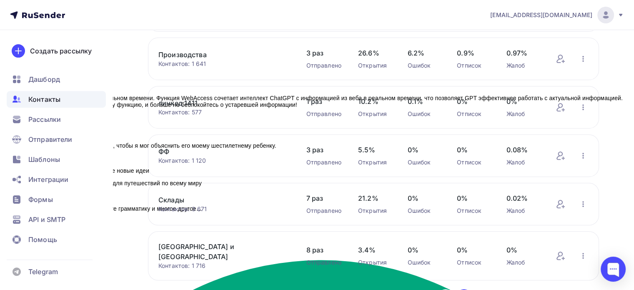
scroll to position [362, 0]
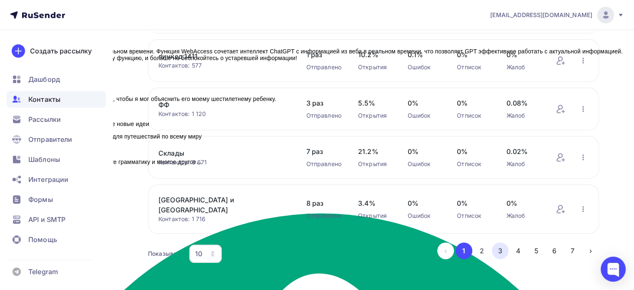
click at [502, 245] on button "3" at bounding box center [500, 250] width 17 height 17
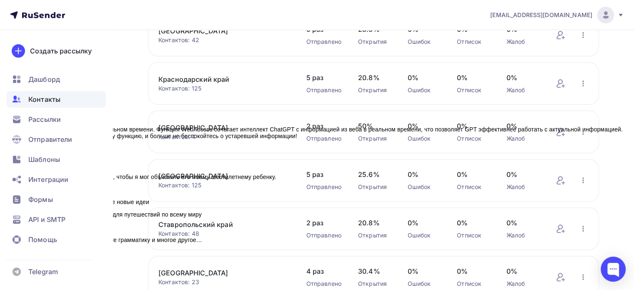
scroll to position [230, 0]
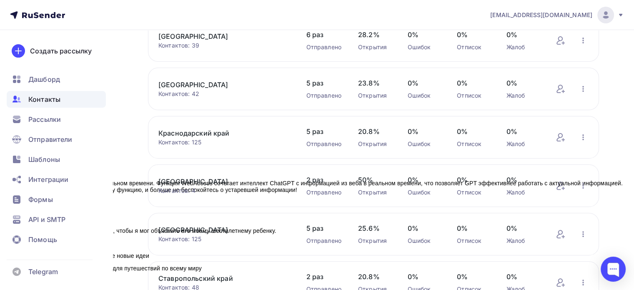
click at [211, 133] on link "Краснодарский край" at bounding box center [223, 133] width 131 height 10
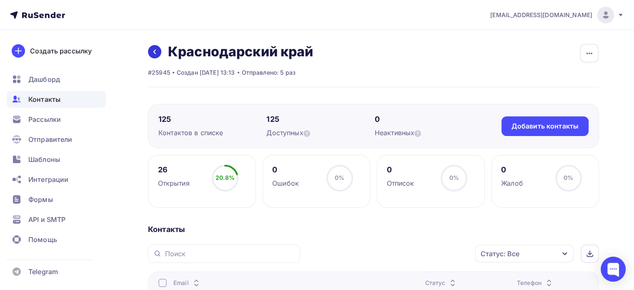
click at [157, 50] on icon at bounding box center [154, 51] width 7 height 7
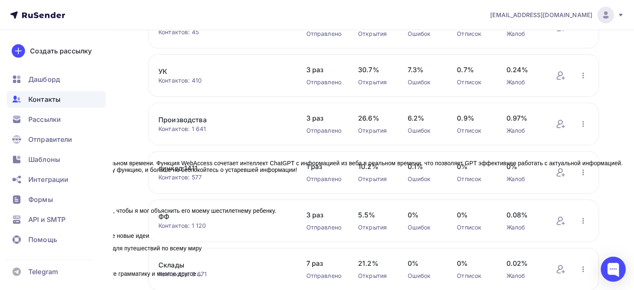
scroll to position [362, 0]
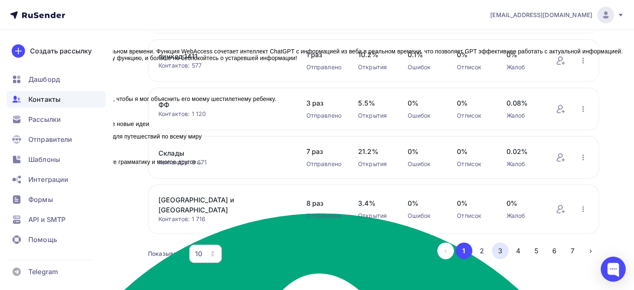
click at [503, 246] on button "3" at bounding box center [500, 250] width 17 height 17
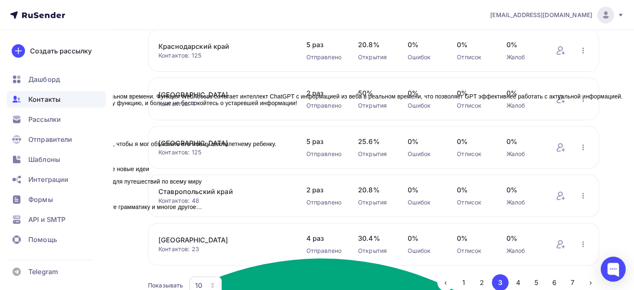
scroll to position [272, 0]
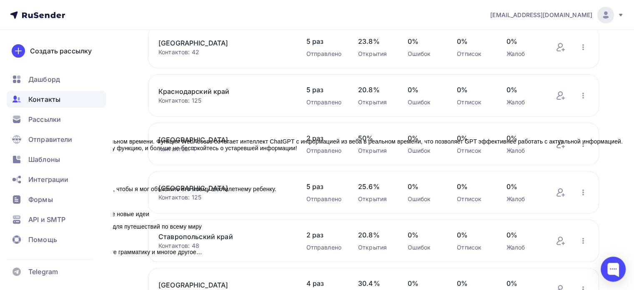
click at [221, 141] on link "[GEOGRAPHIC_DATA]" at bounding box center [223, 140] width 131 height 10
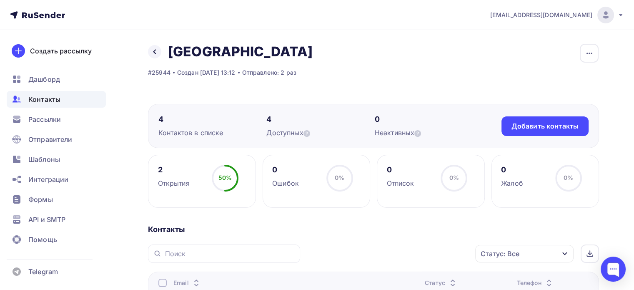
click at [158, 58] on div "Назад Чеченская Республика Переименовать список Скачать список Отписать адреса …" at bounding box center [230, 51] width 165 height 17
click at [156, 50] on icon at bounding box center [154, 51] width 7 height 7
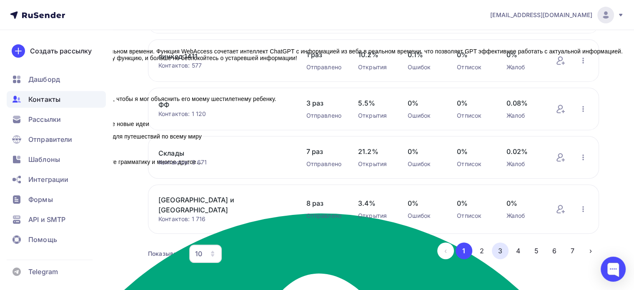
click at [501, 242] on button "3" at bounding box center [500, 250] width 17 height 17
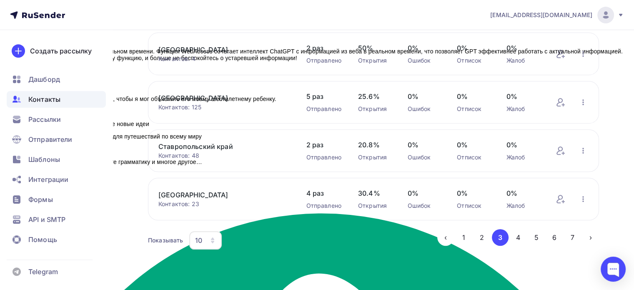
scroll to position [355, 0]
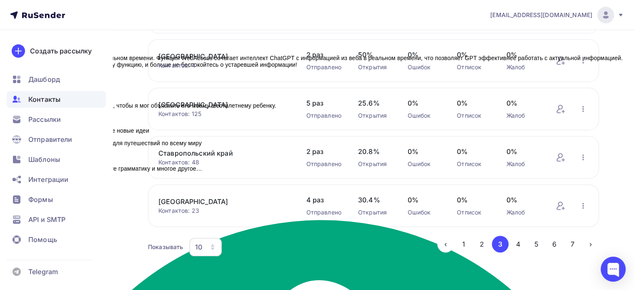
click at [191, 102] on link "[GEOGRAPHIC_DATA]" at bounding box center [223, 105] width 131 height 10
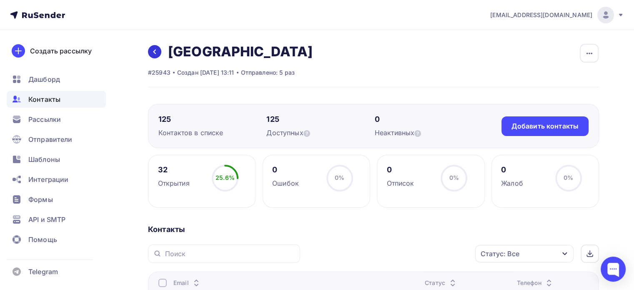
click at [158, 52] on link at bounding box center [154, 51] width 13 height 13
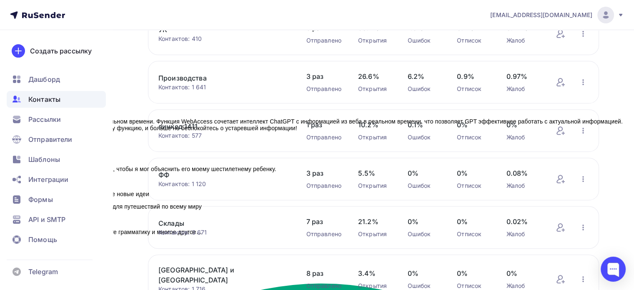
scroll to position [362, 0]
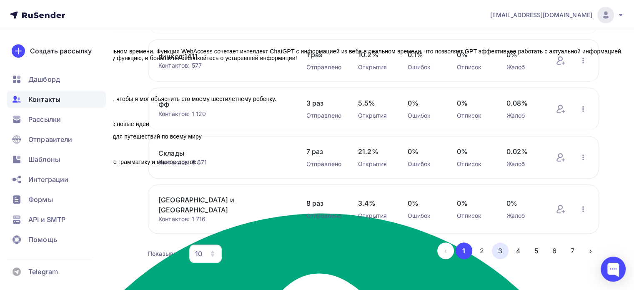
click at [504, 242] on button "3" at bounding box center [500, 250] width 17 height 17
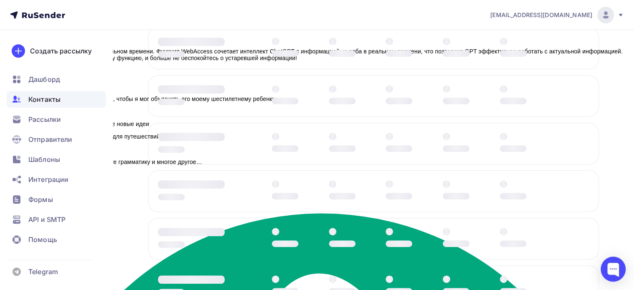
scroll to position [355, 0]
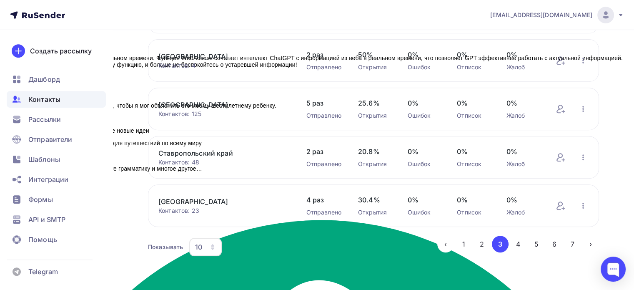
click at [208, 152] on link "Ставропольский край" at bounding box center [223, 153] width 131 height 10
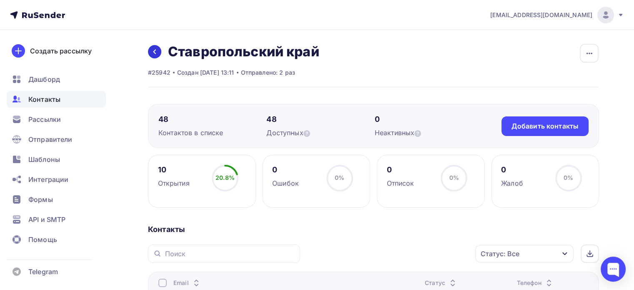
click at [155, 53] on icon at bounding box center [154, 52] width 3 height 5
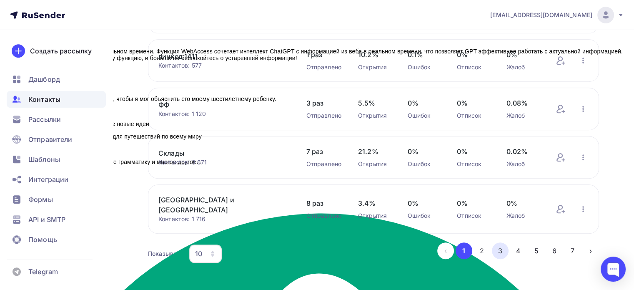
click at [501, 246] on button "3" at bounding box center [500, 250] width 17 height 17
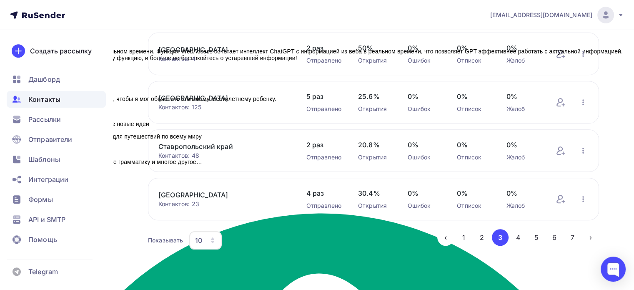
scroll to position [355, 0]
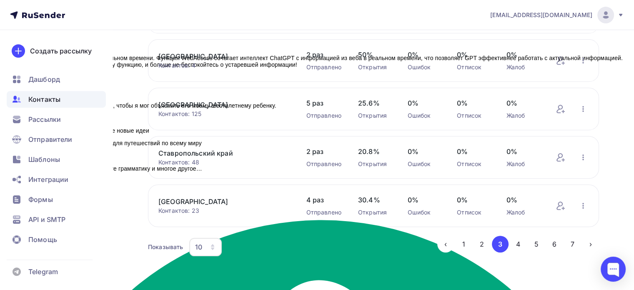
click at [213, 200] on link "[GEOGRAPHIC_DATA]" at bounding box center [223, 201] width 131 height 10
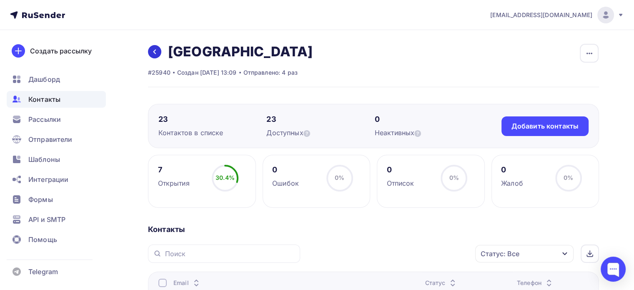
click at [151, 55] on link at bounding box center [154, 51] width 13 height 13
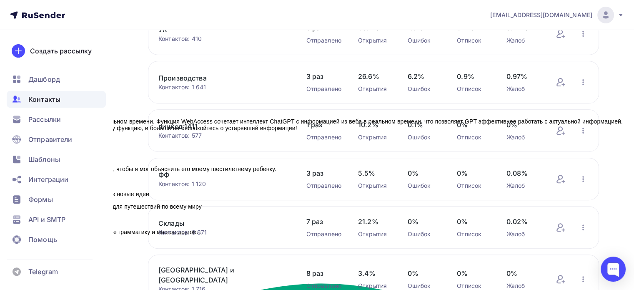
scroll to position [362, 0]
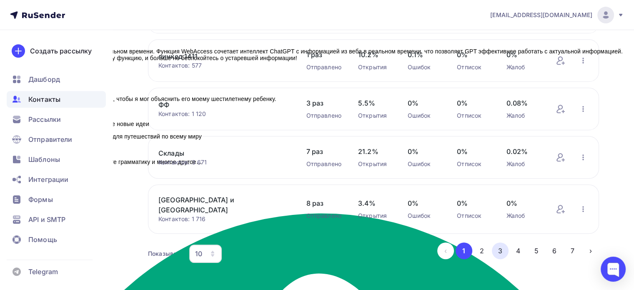
click at [507, 243] on button "3" at bounding box center [500, 250] width 17 height 17
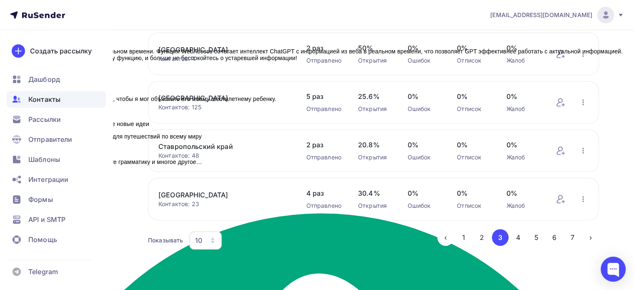
scroll to position [355, 0]
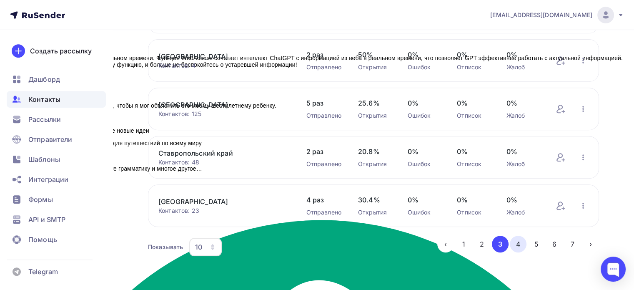
click at [520, 239] on button "4" at bounding box center [518, 244] width 17 height 17
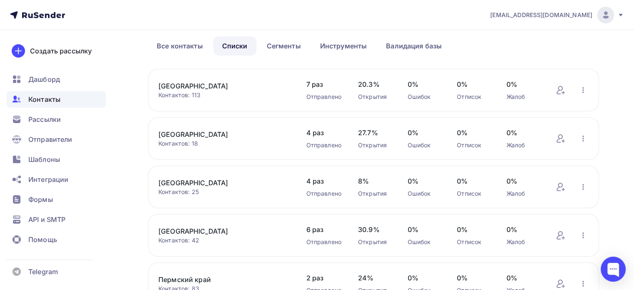
scroll to position [0, 0]
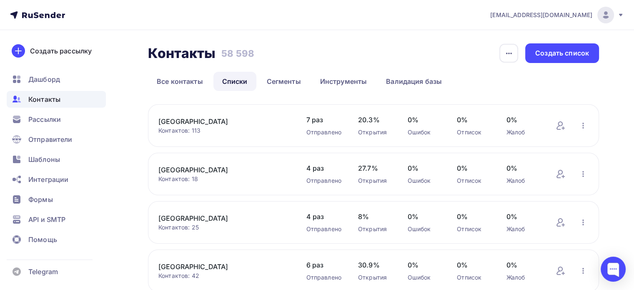
click at [189, 123] on link "[GEOGRAPHIC_DATA]" at bounding box center [223, 121] width 131 height 10
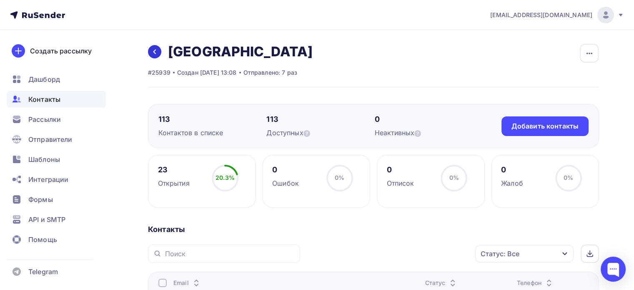
click at [151, 52] on icon at bounding box center [154, 51] width 7 height 7
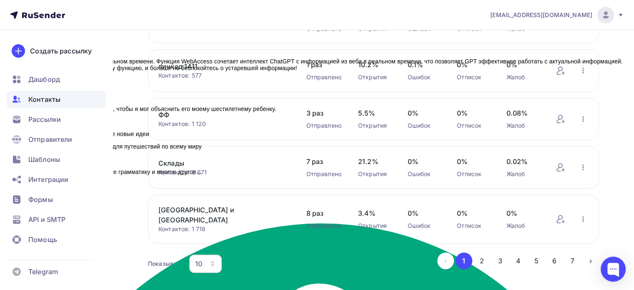
scroll to position [362, 0]
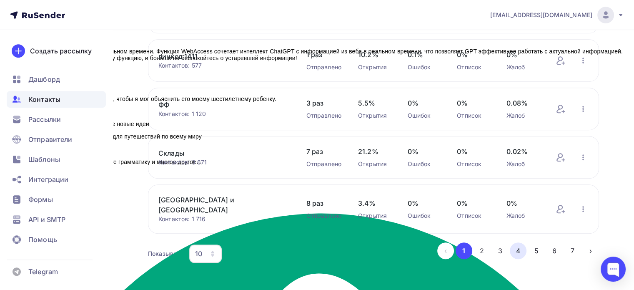
click at [512, 244] on button "4" at bounding box center [518, 250] width 17 height 17
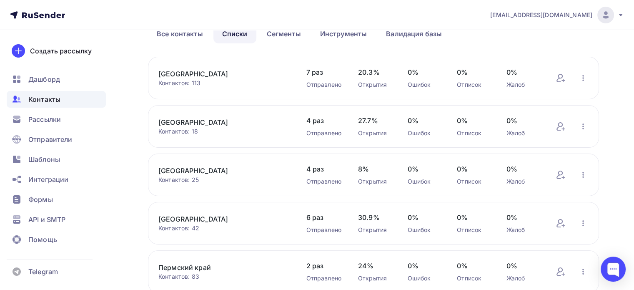
scroll to position [22, 0]
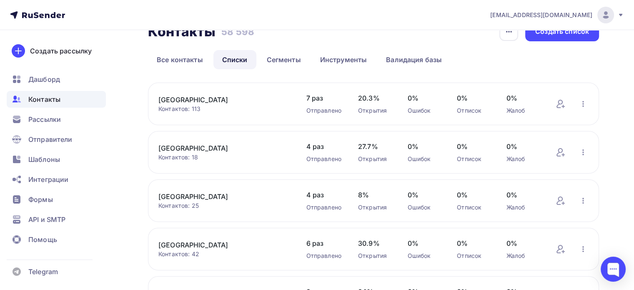
click at [213, 151] on link "[GEOGRAPHIC_DATA]" at bounding box center [223, 148] width 131 height 10
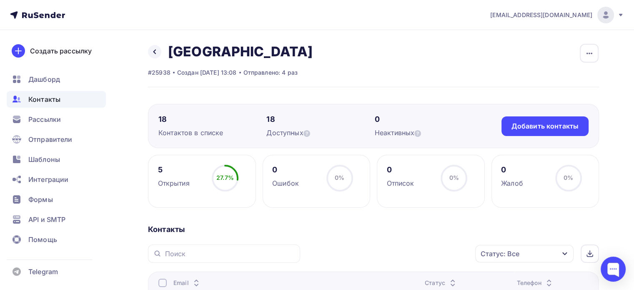
drag, startPoint x: 156, startPoint y: 53, endPoint x: 160, endPoint y: 56, distance: 5.0
click at [156, 53] on icon at bounding box center [154, 51] width 7 height 7
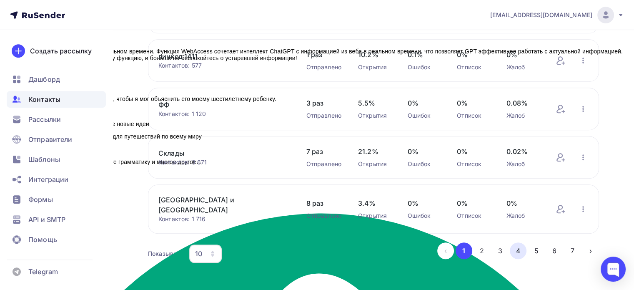
click at [514, 243] on button "4" at bounding box center [518, 250] width 17 height 17
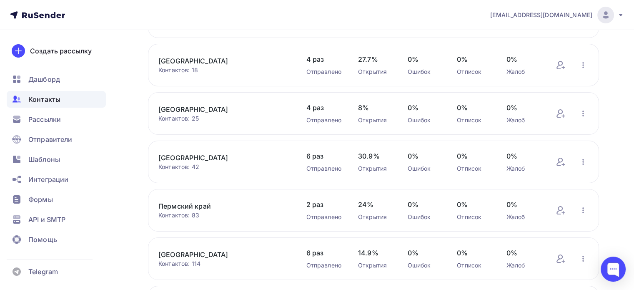
scroll to position [105, 0]
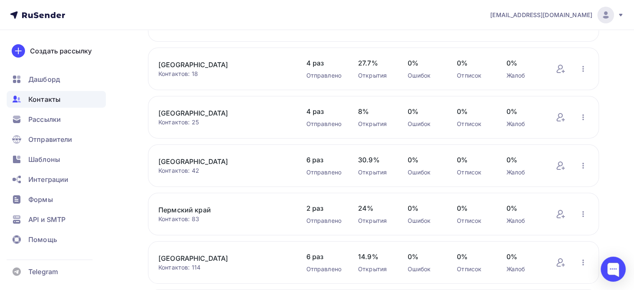
click at [200, 113] on link "[GEOGRAPHIC_DATA]" at bounding box center [223, 113] width 131 height 10
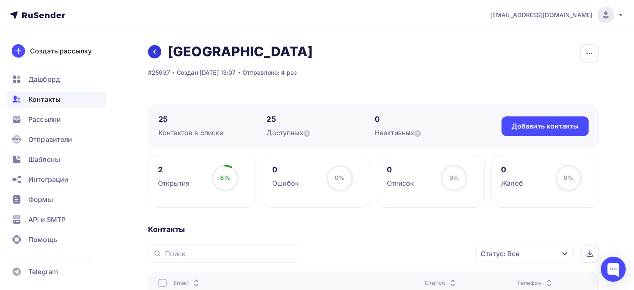
click at [155, 46] on link at bounding box center [154, 51] width 13 height 13
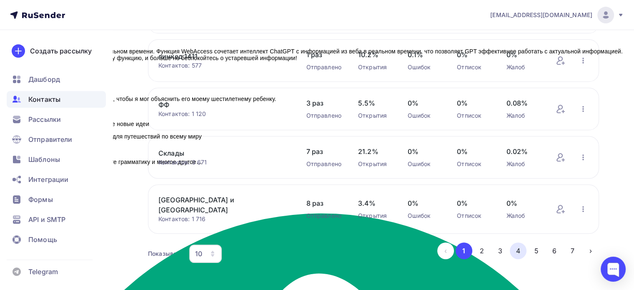
click at [514, 245] on button "4" at bounding box center [518, 250] width 17 height 17
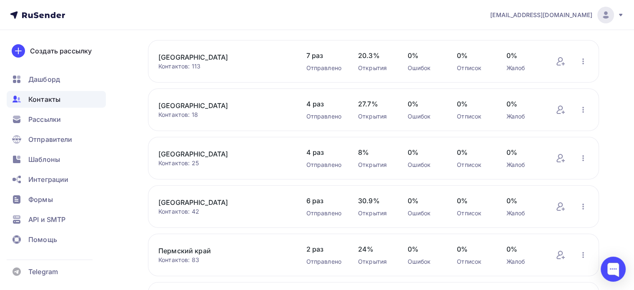
scroll to position [63, 0]
click at [207, 155] on link "[GEOGRAPHIC_DATA]" at bounding box center [223, 155] width 131 height 10
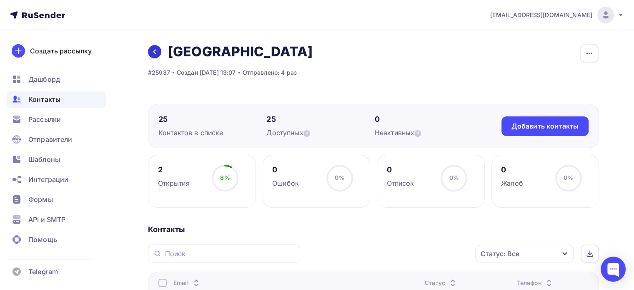
click at [158, 48] on link at bounding box center [154, 51] width 13 height 13
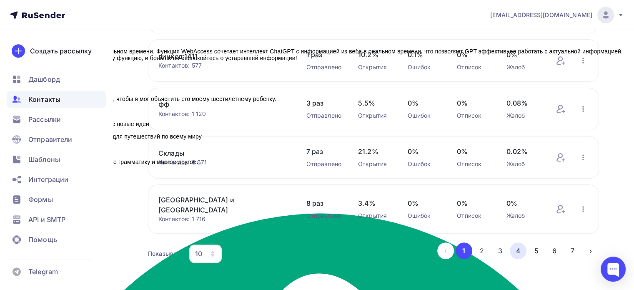
click at [522, 242] on button "4" at bounding box center [518, 250] width 17 height 17
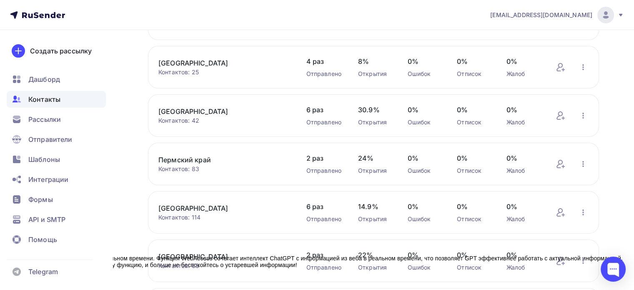
scroll to position [105, 0]
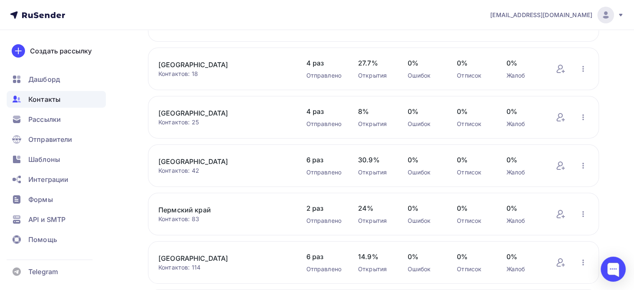
click at [227, 160] on link "[GEOGRAPHIC_DATA]" at bounding box center [223, 161] width 131 height 10
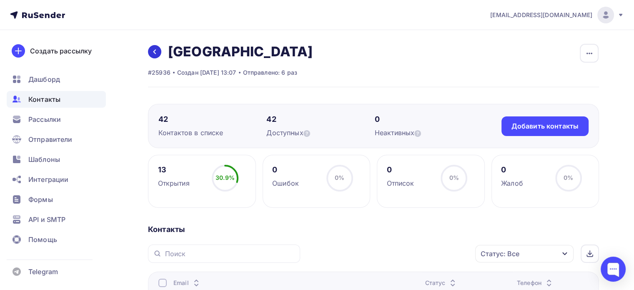
click at [151, 51] on icon at bounding box center [154, 51] width 7 height 7
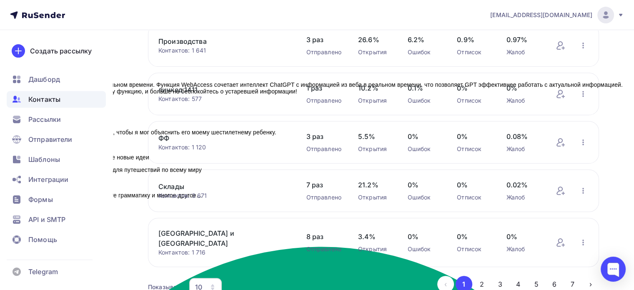
scroll to position [362, 0]
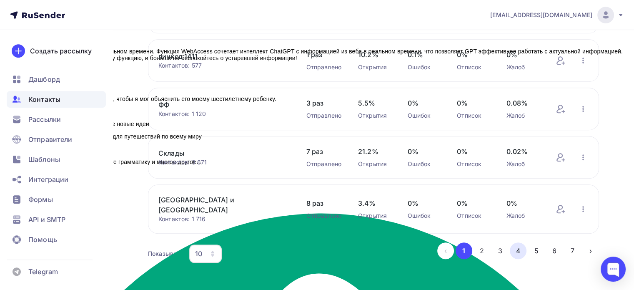
click at [524, 245] on button "4" at bounding box center [518, 250] width 17 height 17
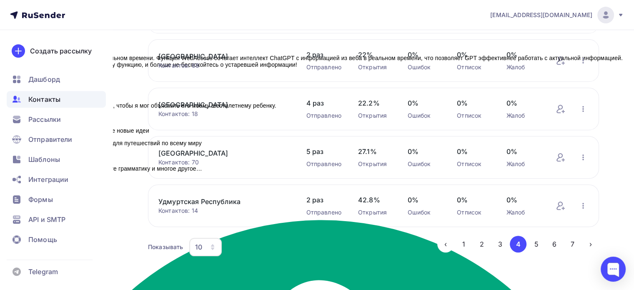
scroll to position [230, 0]
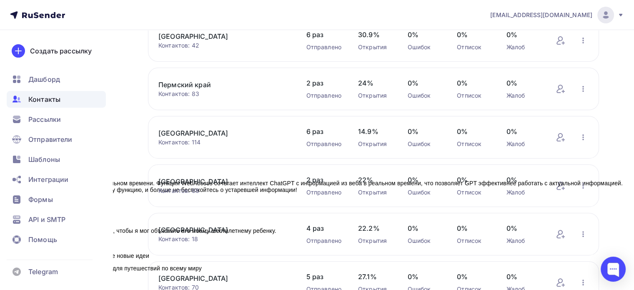
click at [205, 85] on link "Пермский край" at bounding box center [223, 85] width 131 height 10
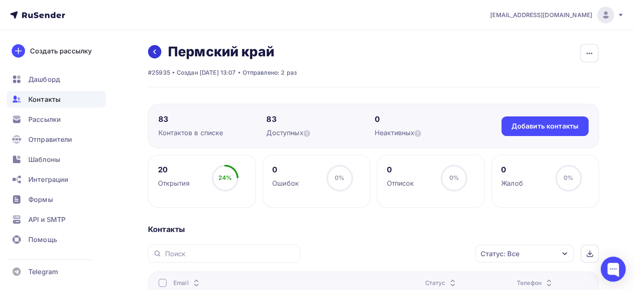
click at [158, 54] on link at bounding box center [154, 51] width 13 height 13
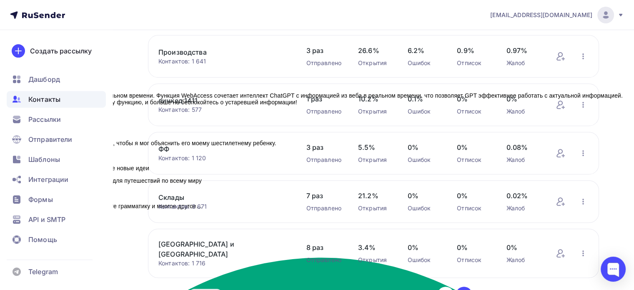
scroll to position [362, 0]
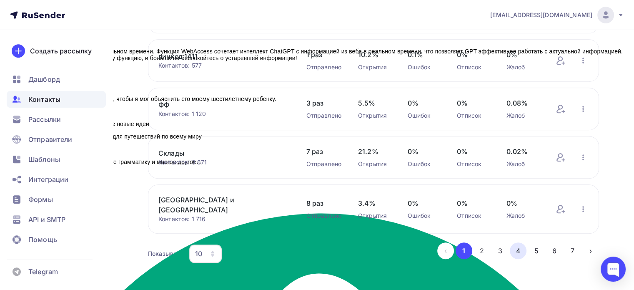
click at [516, 243] on button "4" at bounding box center [518, 250] width 17 height 17
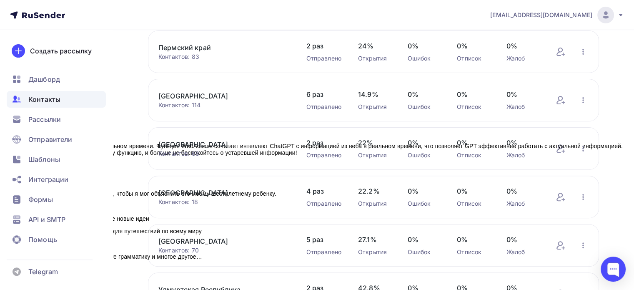
scroll to position [230, 0]
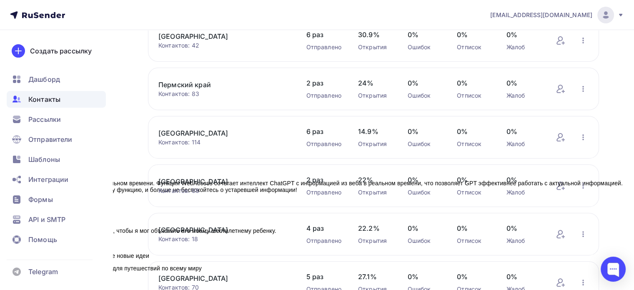
click at [220, 131] on link "[GEOGRAPHIC_DATA]" at bounding box center [223, 133] width 131 height 10
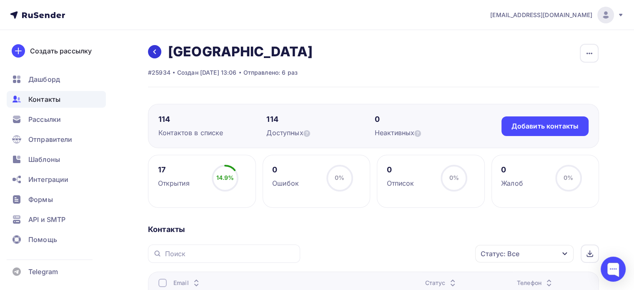
click at [156, 52] on icon at bounding box center [154, 51] width 7 height 7
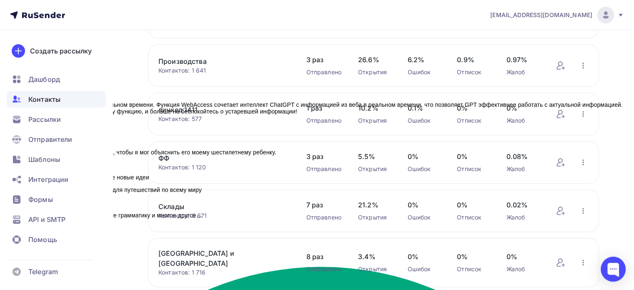
scroll to position [362, 0]
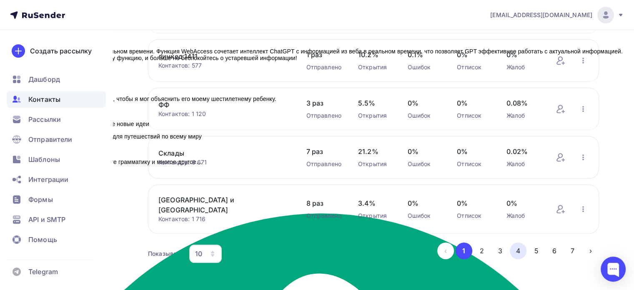
click at [520, 242] on button "4" at bounding box center [518, 250] width 17 height 17
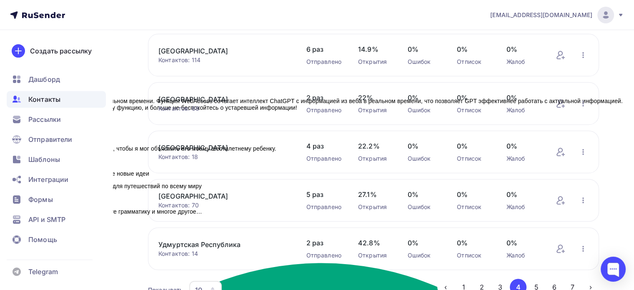
scroll to position [314, 0]
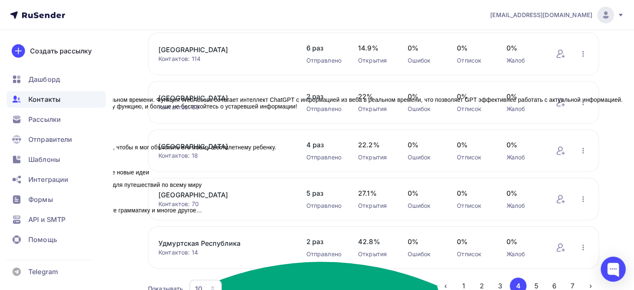
click at [211, 98] on link "[GEOGRAPHIC_DATA]" at bounding box center [223, 98] width 131 height 10
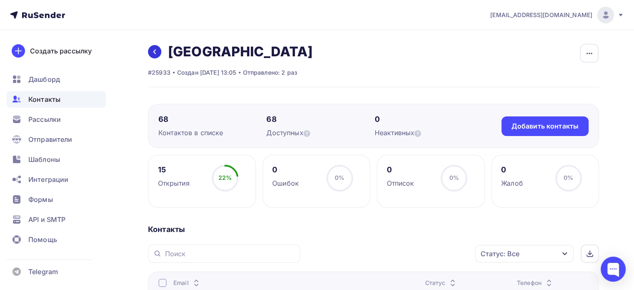
click at [156, 50] on icon at bounding box center [154, 51] width 7 height 7
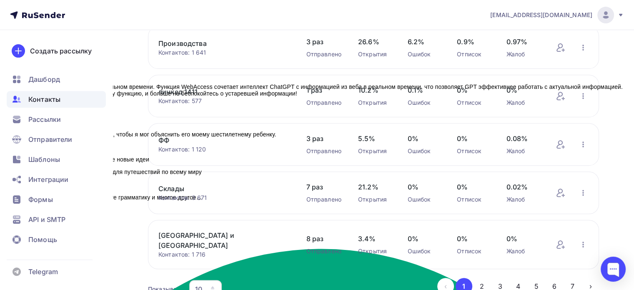
scroll to position [362, 0]
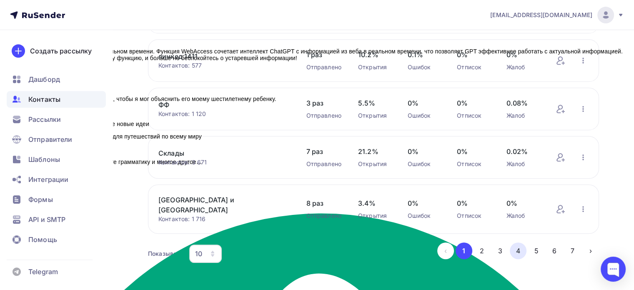
click at [521, 245] on button "4" at bounding box center [518, 250] width 17 height 17
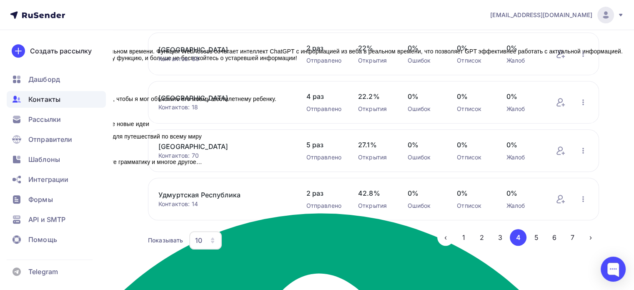
scroll to position [355, 0]
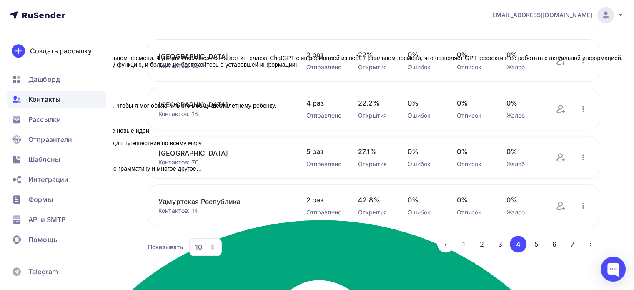
click at [199, 103] on link "[GEOGRAPHIC_DATA]" at bounding box center [223, 105] width 131 height 10
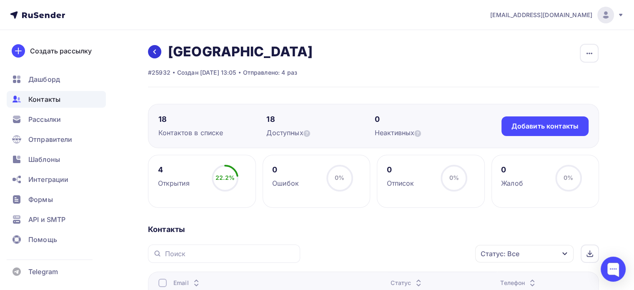
click at [150, 50] on link at bounding box center [154, 51] width 13 height 13
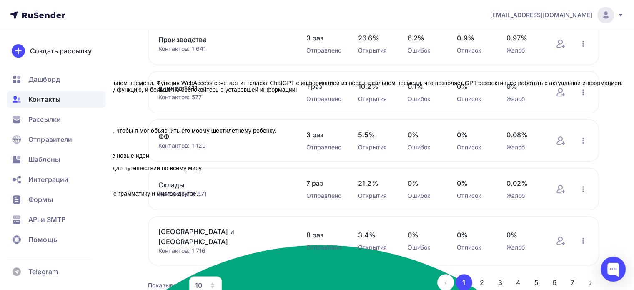
scroll to position [362, 0]
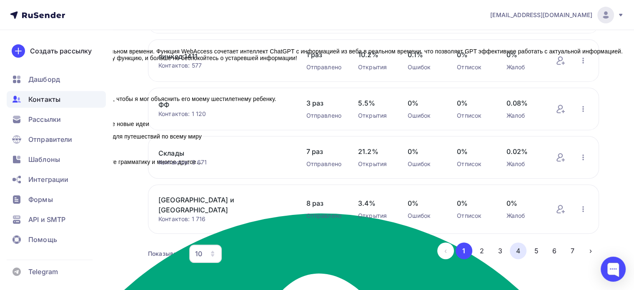
click at [522, 246] on button "4" at bounding box center [518, 250] width 17 height 17
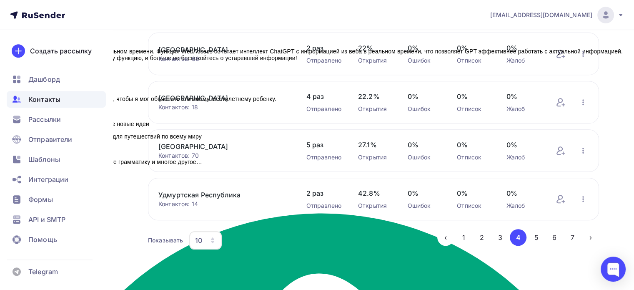
scroll to position [355, 0]
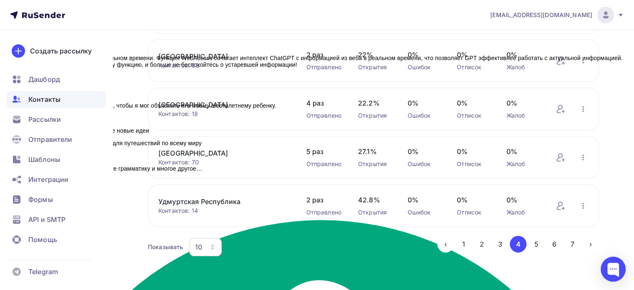
click at [212, 153] on link "[GEOGRAPHIC_DATA]" at bounding box center [223, 153] width 131 height 10
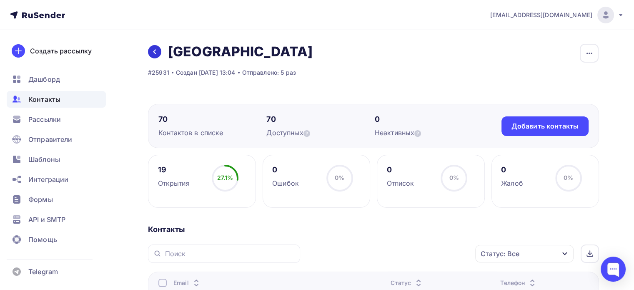
drag, startPoint x: 152, startPoint y: 55, endPoint x: 157, endPoint y: 49, distance: 7.1
click at [152, 55] on icon at bounding box center [154, 51] width 7 height 7
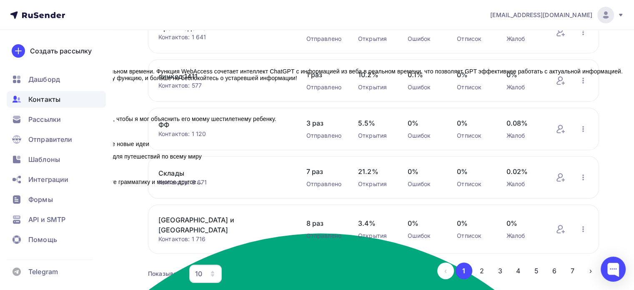
scroll to position [362, 0]
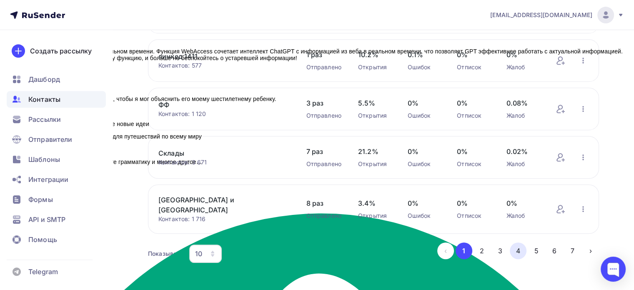
click at [519, 246] on button "4" at bounding box center [518, 250] width 17 height 17
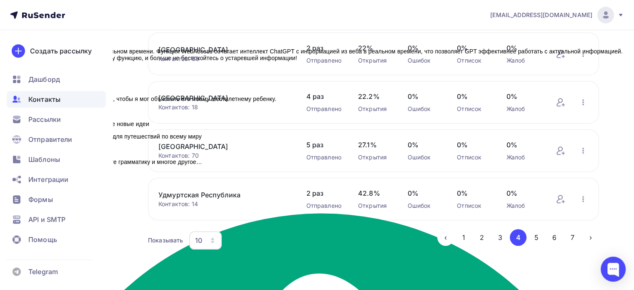
scroll to position [355, 0]
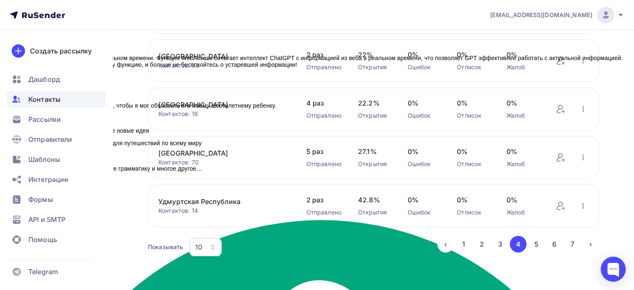
click at [225, 199] on link "Удмуртская Республика" at bounding box center [223, 201] width 131 height 10
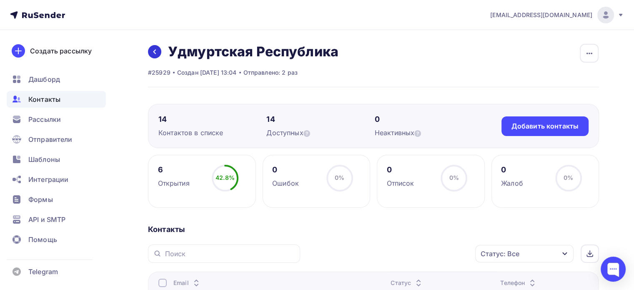
click at [159, 48] on link at bounding box center [154, 51] width 13 height 13
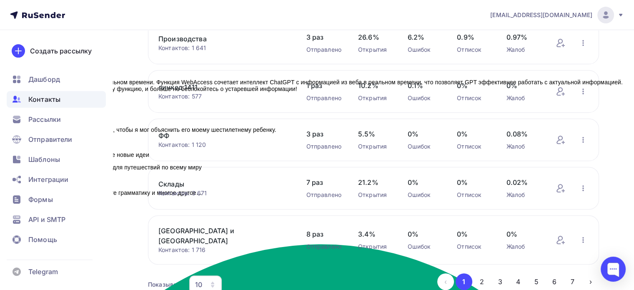
scroll to position [362, 0]
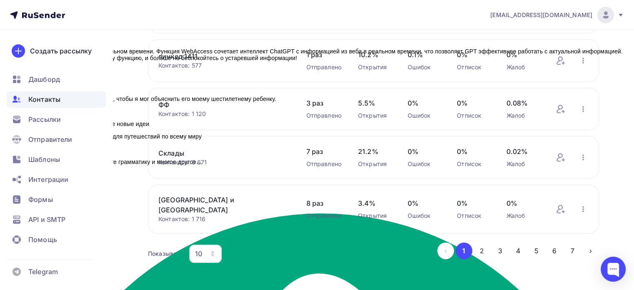
drag, startPoint x: 524, startPoint y: 241, endPoint x: 438, endPoint y: 218, distance: 88.9
click at [522, 242] on button "4" at bounding box center [518, 250] width 17 height 17
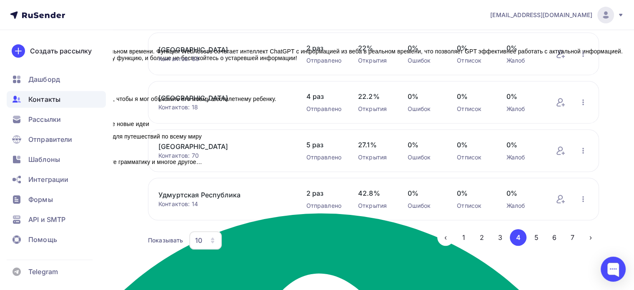
scroll to position [355, 0]
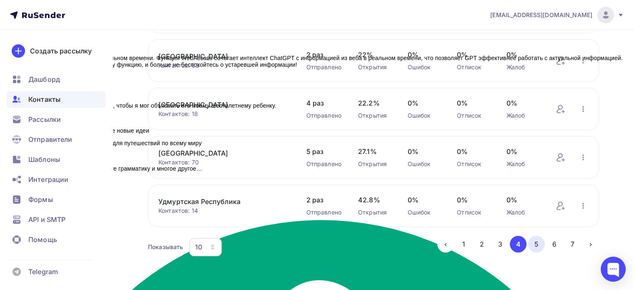
click at [534, 243] on button "5" at bounding box center [536, 244] width 17 height 17
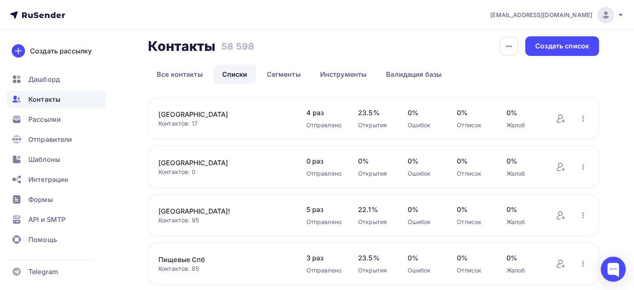
scroll to position [0, 0]
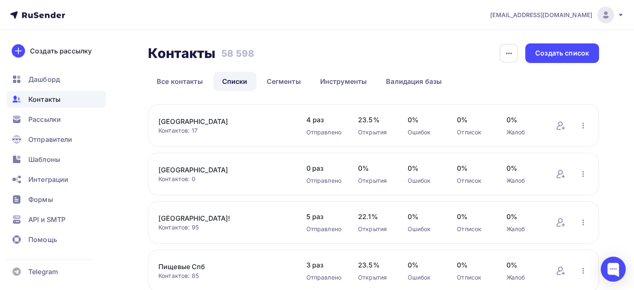
click at [216, 125] on link "[GEOGRAPHIC_DATA]" at bounding box center [223, 121] width 131 height 10
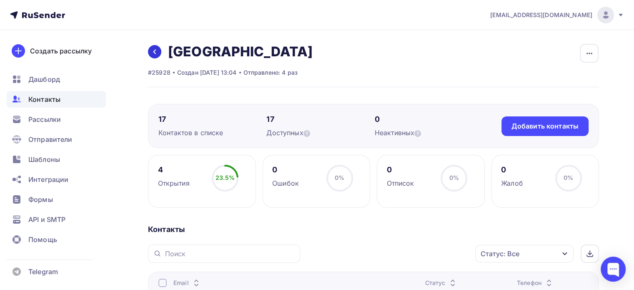
click at [152, 48] on icon at bounding box center [154, 51] width 7 height 7
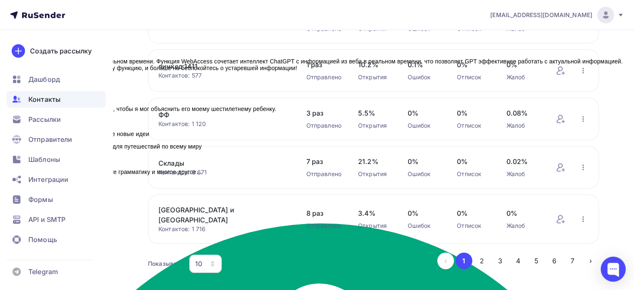
scroll to position [362, 0]
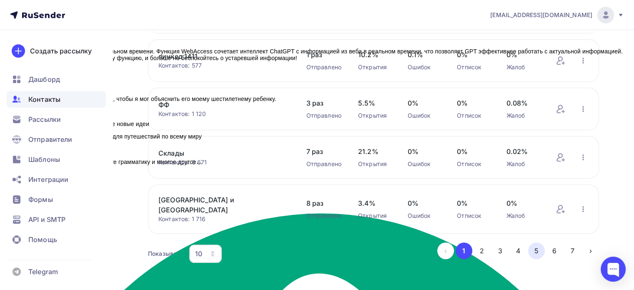
click at [535, 248] on button "5" at bounding box center [536, 250] width 17 height 17
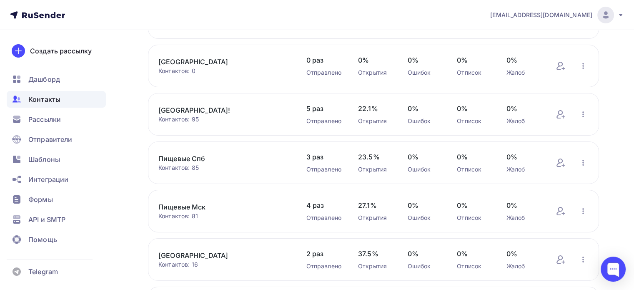
scroll to position [112, 0]
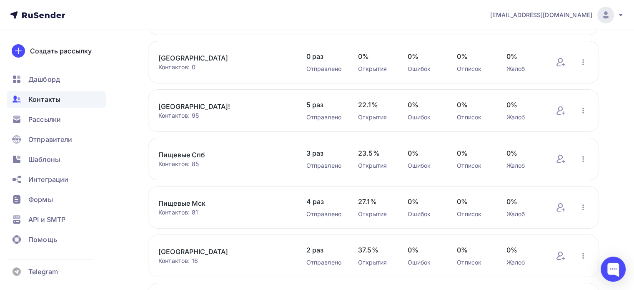
click at [221, 109] on link "[GEOGRAPHIC_DATA]!" at bounding box center [223, 106] width 131 height 10
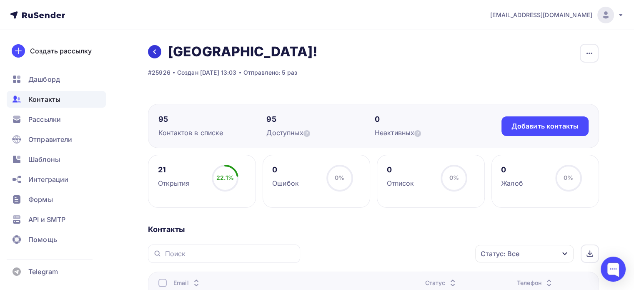
click at [155, 46] on link at bounding box center [154, 51] width 13 height 13
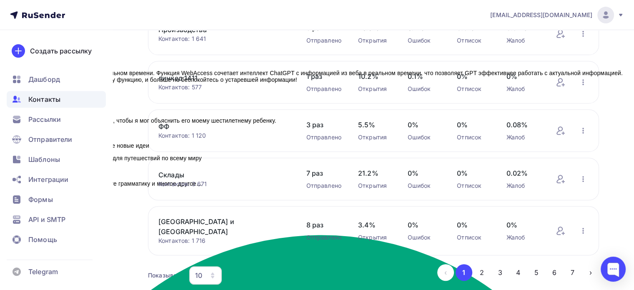
scroll to position [362, 0]
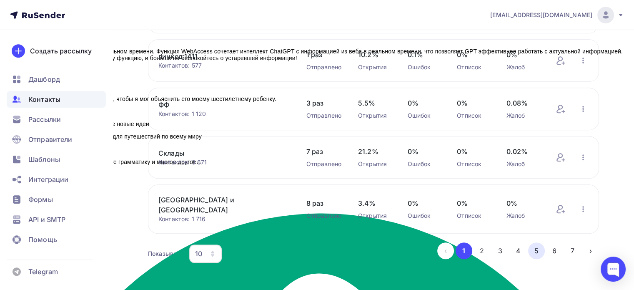
click at [531, 245] on button "5" at bounding box center [536, 250] width 17 height 17
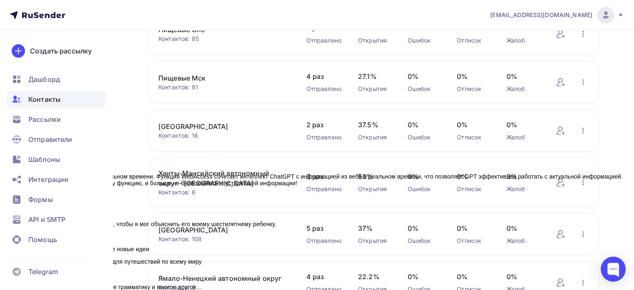
scroll to position [112, 0]
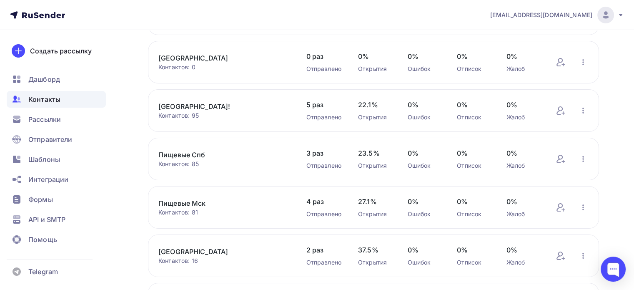
click at [194, 150] on link "Пищевые Спб" at bounding box center [223, 155] width 131 height 10
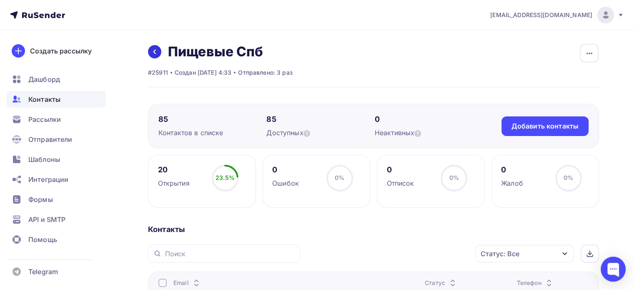
click at [160, 52] on link at bounding box center [154, 51] width 13 height 13
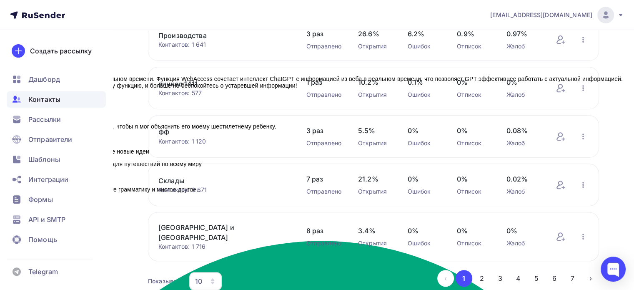
scroll to position [362, 0]
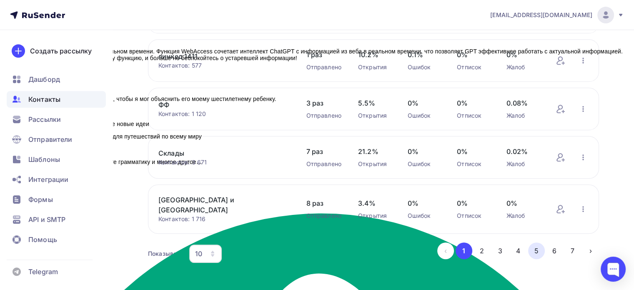
click at [529, 246] on button "5" at bounding box center [536, 250] width 17 height 17
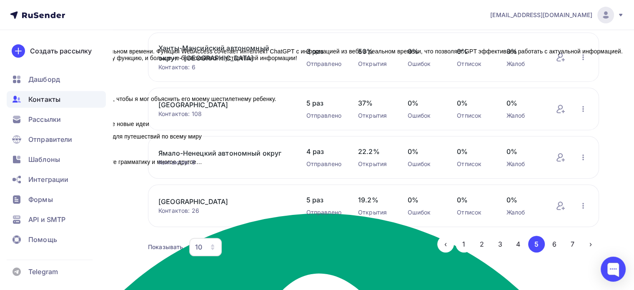
scroll to position [237, 0]
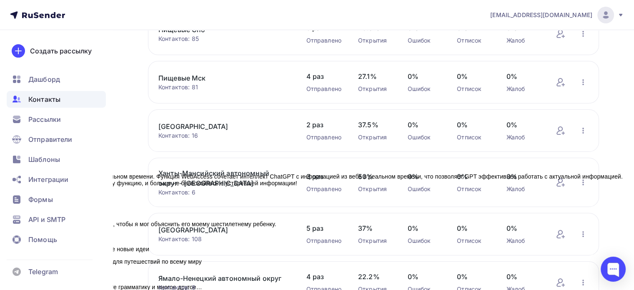
click at [188, 76] on link "Пищевые Мск" at bounding box center [223, 78] width 131 height 10
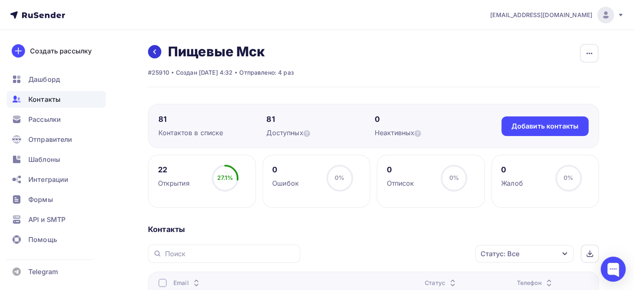
click at [159, 49] on link at bounding box center [154, 51] width 13 height 13
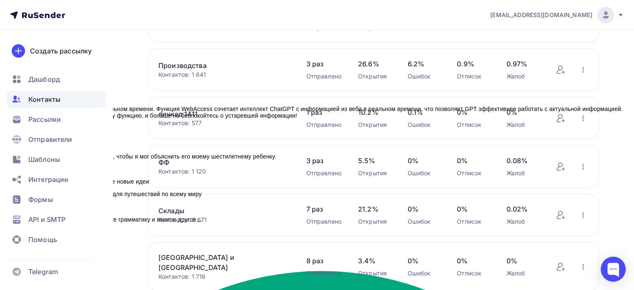
scroll to position [362, 0]
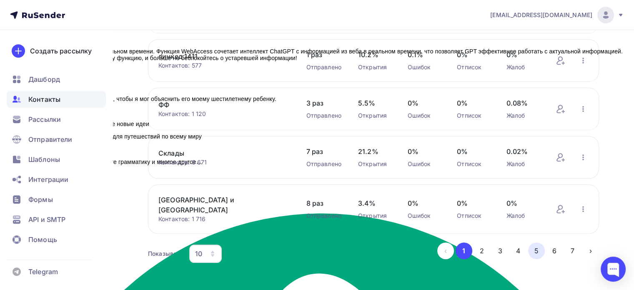
click at [540, 245] on button "5" at bounding box center [536, 250] width 17 height 17
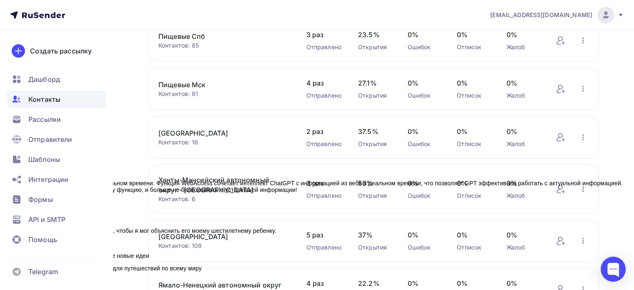
scroll to position [278, 0]
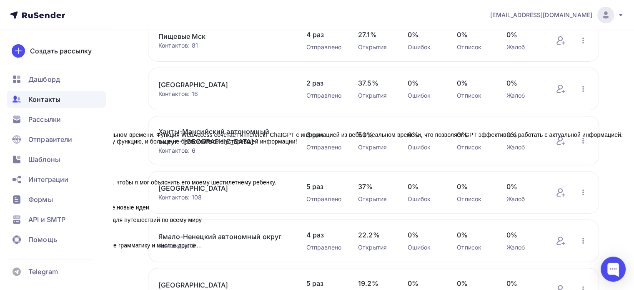
click at [215, 86] on link "[GEOGRAPHIC_DATA]" at bounding box center [223, 85] width 131 height 10
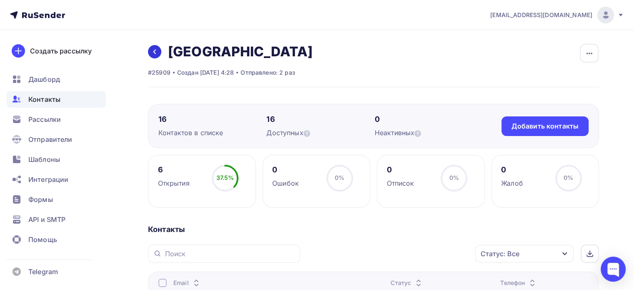
click at [160, 51] on link at bounding box center [154, 51] width 13 height 13
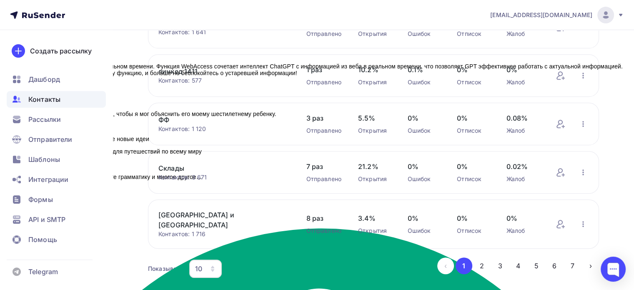
scroll to position [362, 0]
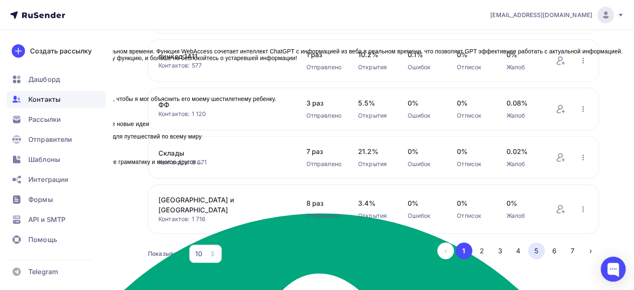
click at [536, 242] on button "5" at bounding box center [536, 250] width 17 height 17
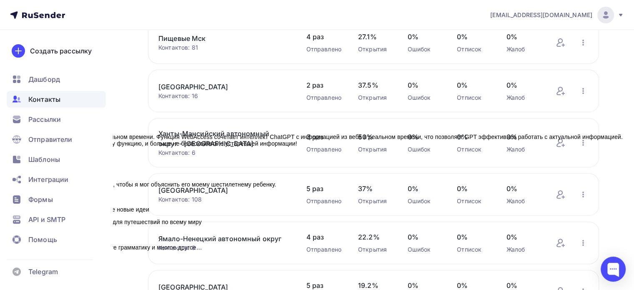
scroll to position [278, 0]
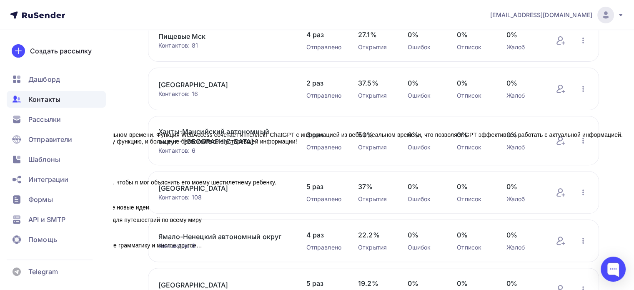
click at [252, 131] on link "Ханты-Мансийский автономный округ - [GEOGRAPHIC_DATA]" at bounding box center [223, 136] width 131 height 20
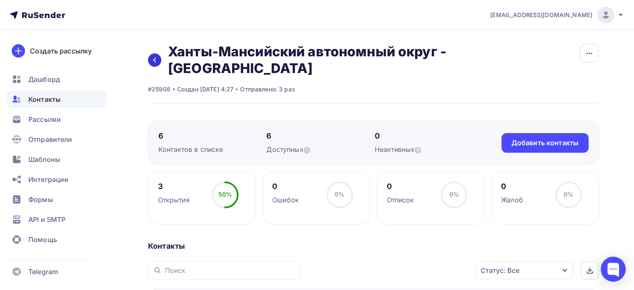
click at [150, 53] on link at bounding box center [154, 59] width 13 height 13
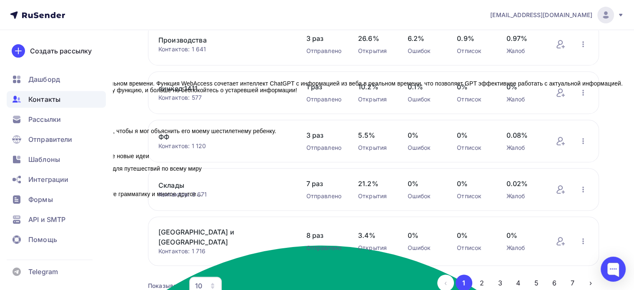
scroll to position [362, 0]
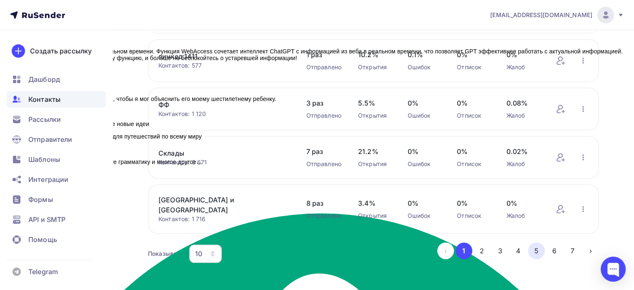
click at [542, 242] on button "5" at bounding box center [536, 250] width 17 height 17
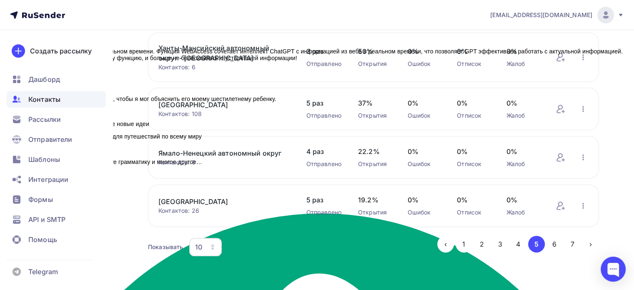
click at [184, 106] on link "[GEOGRAPHIC_DATA]" at bounding box center [223, 105] width 131 height 10
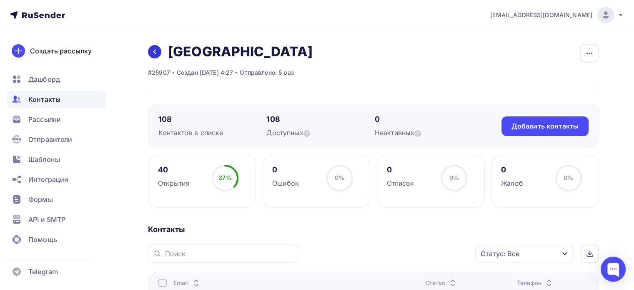
click at [158, 52] on icon at bounding box center [154, 51] width 7 height 7
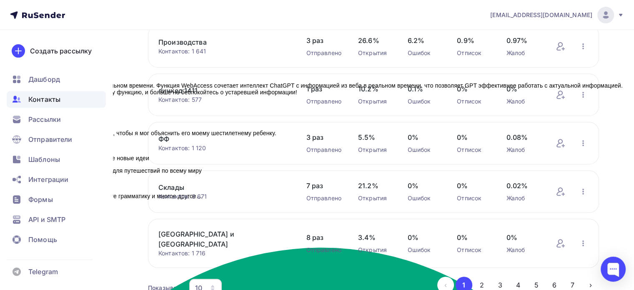
scroll to position [362, 0]
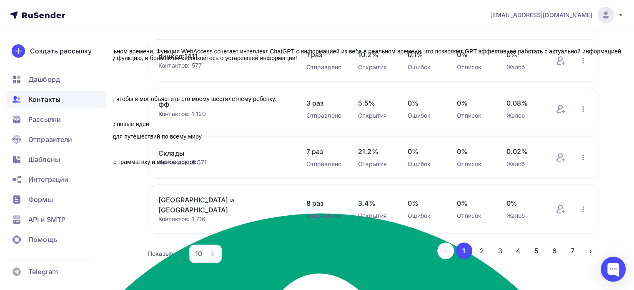
click at [536, 242] on button "5" at bounding box center [536, 250] width 17 height 17
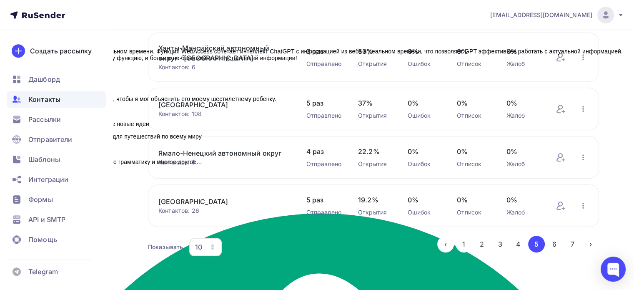
click at [233, 153] on link "Ямало-Ненецкий автономный округ" at bounding box center [223, 153] width 131 height 10
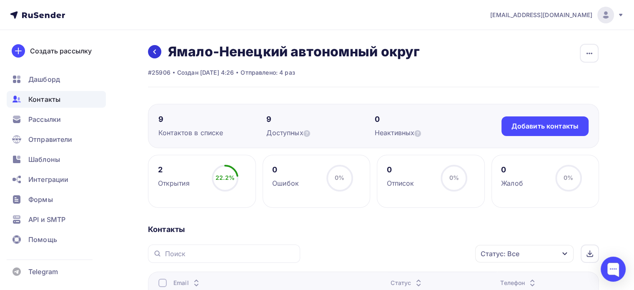
click at [159, 54] on link at bounding box center [154, 51] width 13 height 13
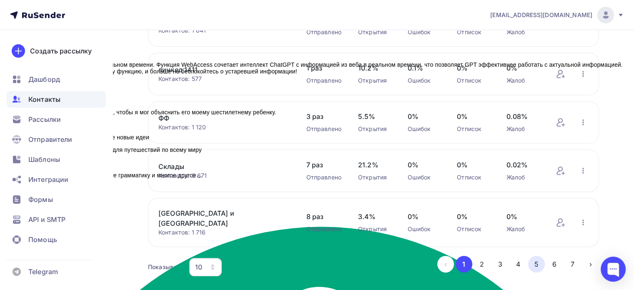
scroll to position [362, 0]
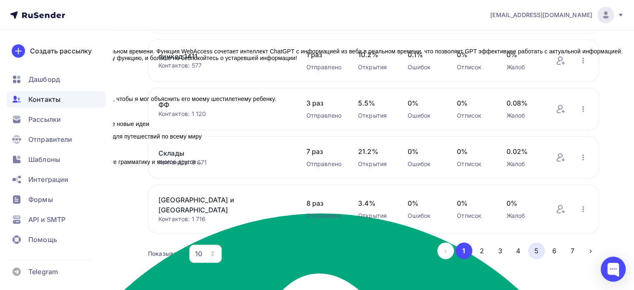
click at [536, 246] on button "5" at bounding box center [536, 250] width 17 height 17
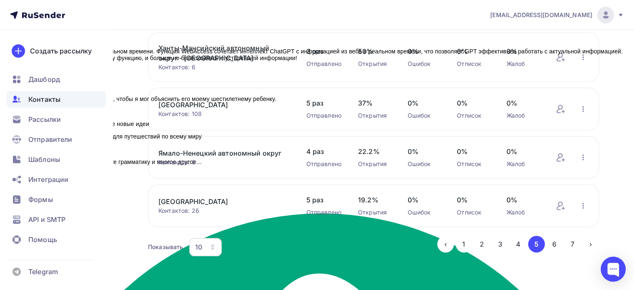
click at [202, 199] on link "[GEOGRAPHIC_DATA]" at bounding box center [223, 201] width 131 height 10
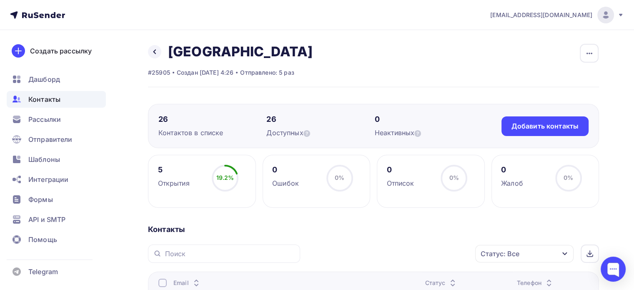
scroll to position [7, 0]
click at [158, 53] on link at bounding box center [154, 51] width 13 height 13
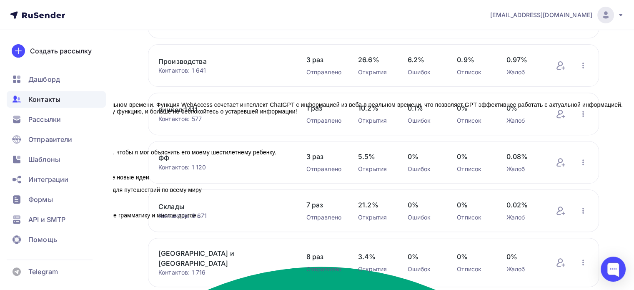
scroll to position [362, 0]
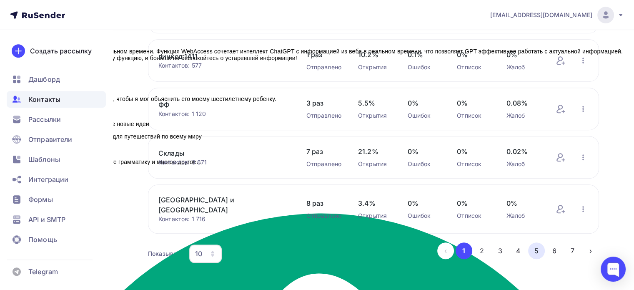
click at [530, 242] on button "5" at bounding box center [536, 250] width 17 height 17
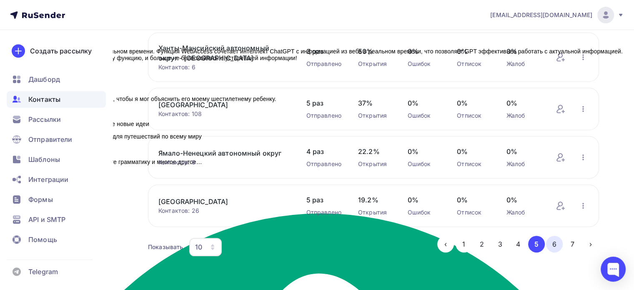
click at [554, 242] on button "6" at bounding box center [554, 244] width 17 height 17
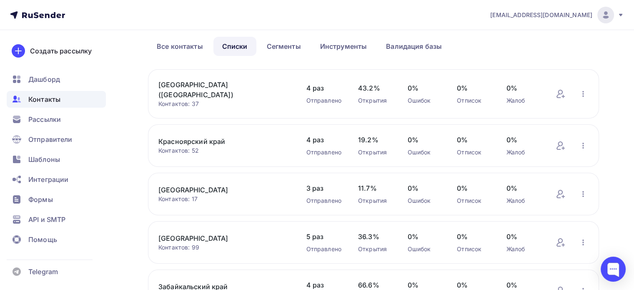
scroll to position [0, 0]
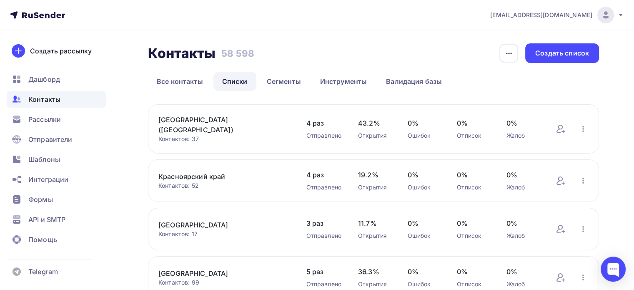
click at [236, 121] on link "[GEOGRAPHIC_DATA] ([GEOGRAPHIC_DATA])" at bounding box center [223, 125] width 131 height 20
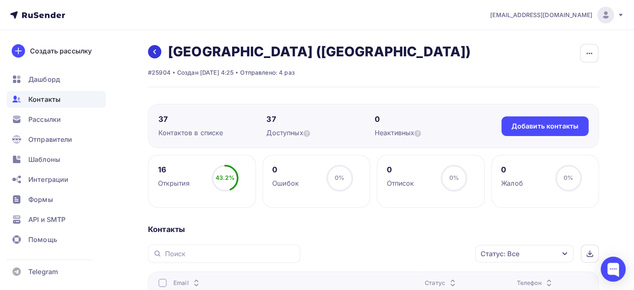
click at [157, 50] on icon at bounding box center [154, 51] width 7 height 7
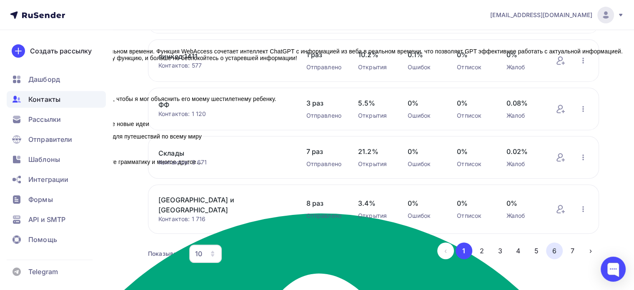
click at [552, 242] on button "6" at bounding box center [554, 250] width 17 height 17
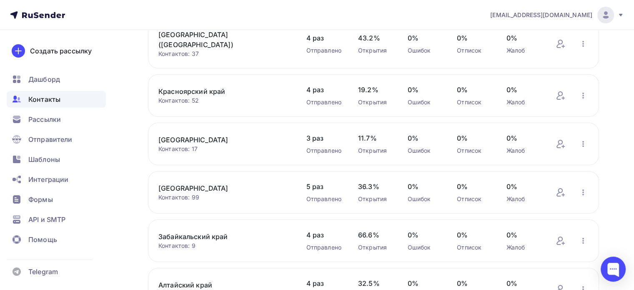
scroll to position [22, 0]
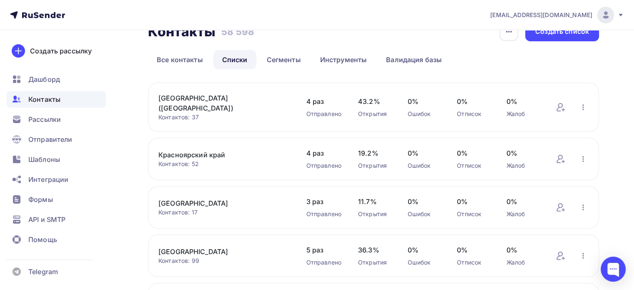
click at [204, 150] on link "Красноярский край" at bounding box center [223, 155] width 131 height 10
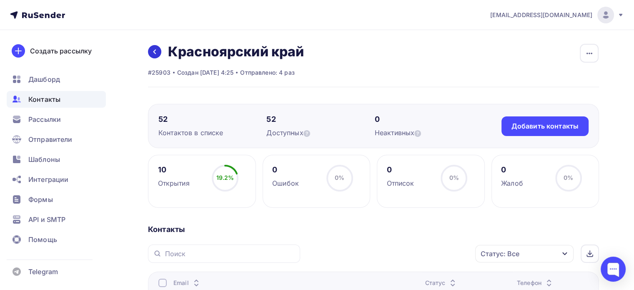
click at [158, 50] on link at bounding box center [154, 51] width 13 height 13
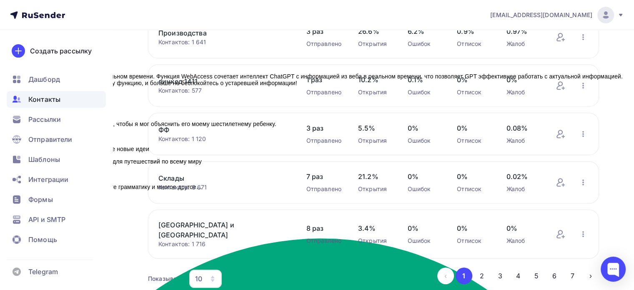
scroll to position [362, 0]
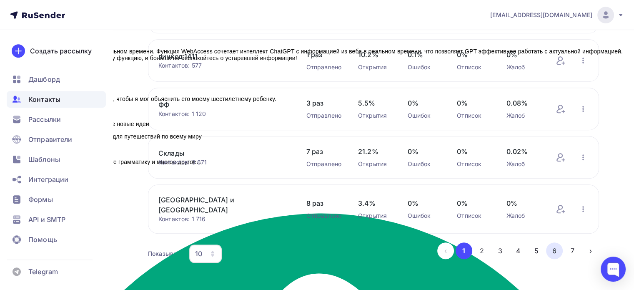
click at [554, 242] on button "6" at bounding box center [554, 250] width 17 height 17
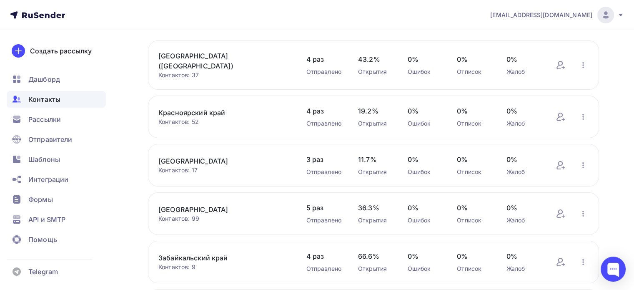
scroll to position [63, 0]
click at [190, 156] on link "[GEOGRAPHIC_DATA]" at bounding box center [223, 161] width 131 height 10
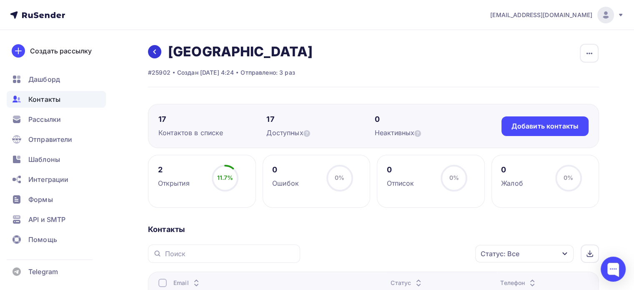
click at [158, 53] on link at bounding box center [154, 51] width 13 height 13
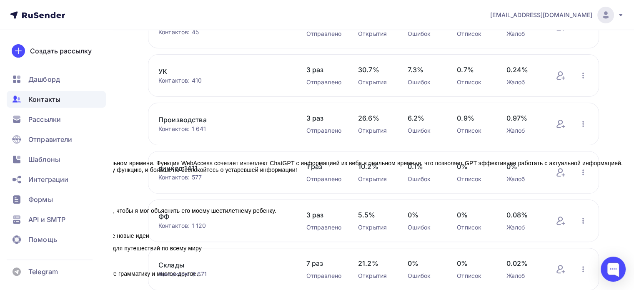
scroll to position [362, 0]
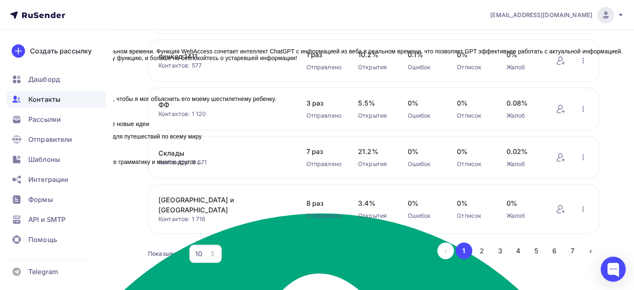
click at [562, 246] on ul "‹ 1 2 3 4 5 6 7 ›" at bounding box center [518, 250] width 162 height 17
click at [557, 245] on button "6" at bounding box center [554, 250] width 17 height 17
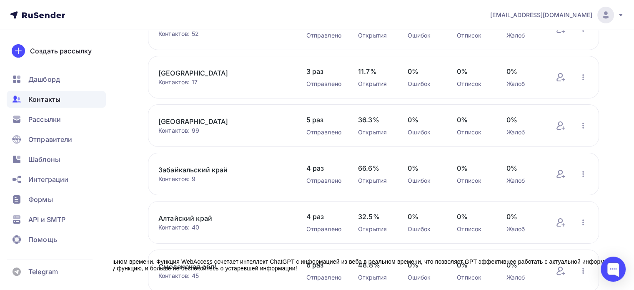
scroll to position [147, 0]
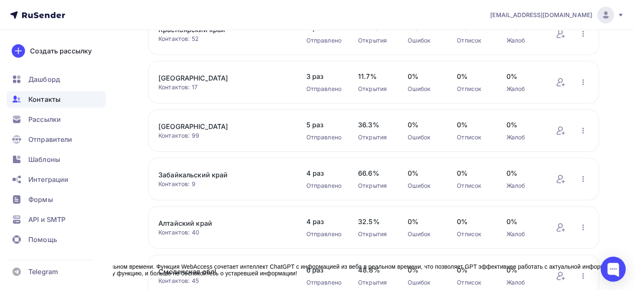
click at [222, 121] on link "[GEOGRAPHIC_DATA]" at bounding box center [223, 126] width 131 height 10
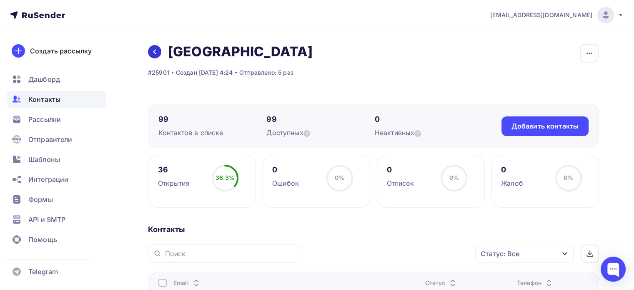
click at [151, 52] on link at bounding box center [154, 51] width 13 height 13
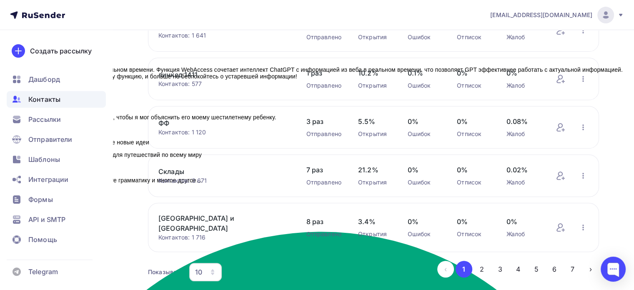
scroll to position [362, 0]
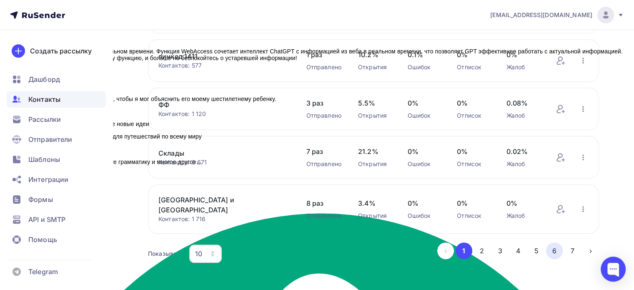
click at [549, 243] on button "6" at bounding box center [554, 250] width 17 height 17
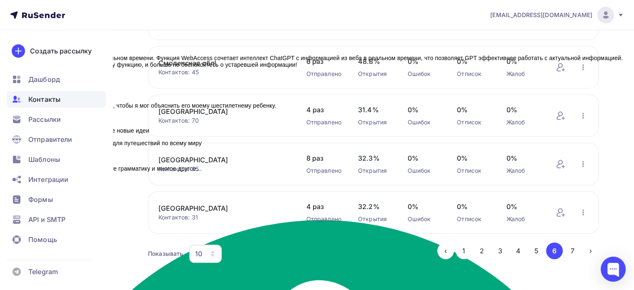
scroll to position [230, 0]
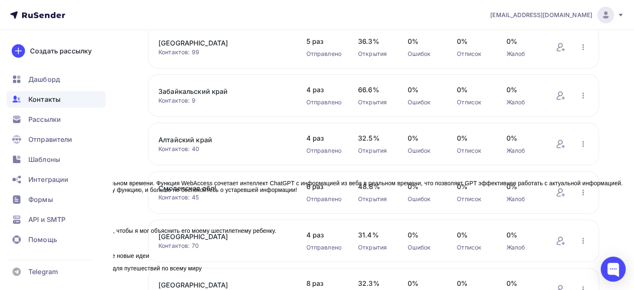
click at [206, 86] on link "Забайкальский край" at bounding box center [223, 91] width 131 height 10
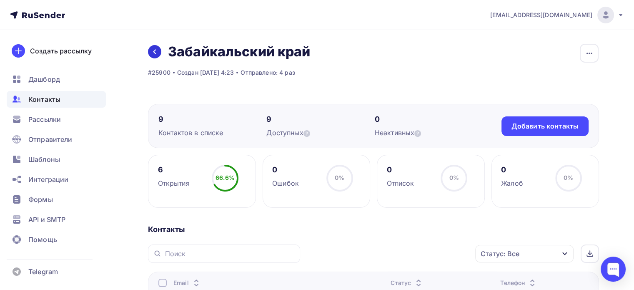
click at [151, 51] on link at bounding box center [154, 51] width 13 height 13
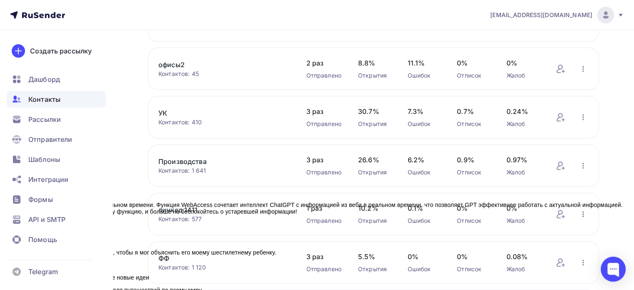
scroll to position [362, 0]
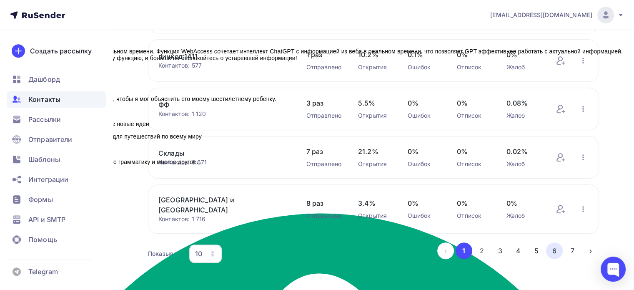
click at [549, 242] on button "6" at bounding box center [554, 250] width 17 height 17
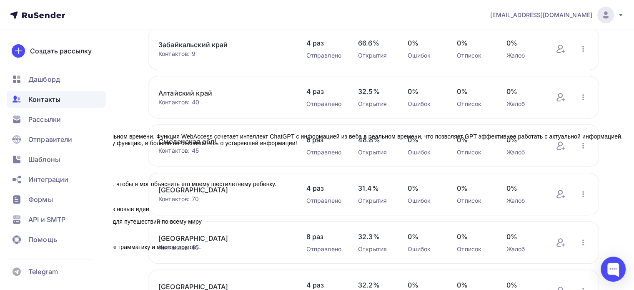
scroll to position [272, 0]
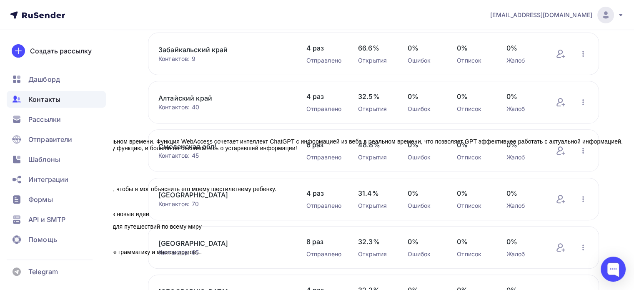
click at [204, 93] on link "Алтайский край" at bounding box center [223, 98] width 131 height 10
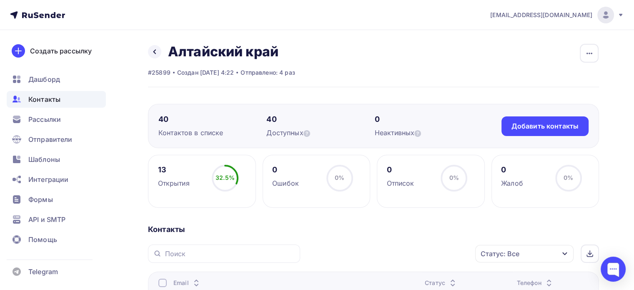
drag, startPoint x: 150, startPoint y: 50, endPoint x: 219, endPoint y: 70, distance: 71.9
click at [150, 50] on link at bounding box center [154, 51] width 13 height 13
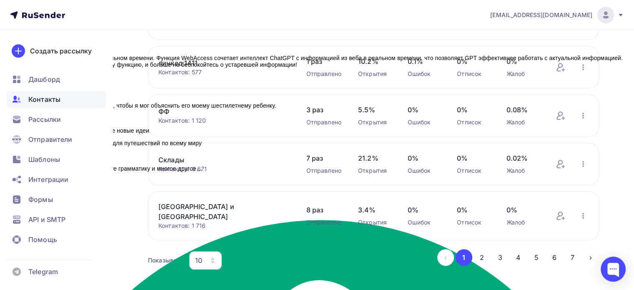
scroll to position [362, 0]
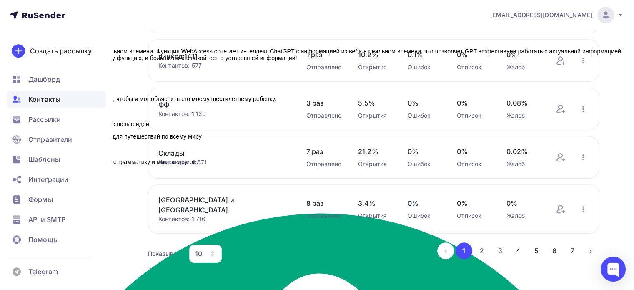
drag, startPoint x: 560, startPoint y: 245, endPoint x: 515, endPoint y: 233, distance: 46.5
click at [560, 245] on button "6" at bounding box center [554, 250] width 17 height 17
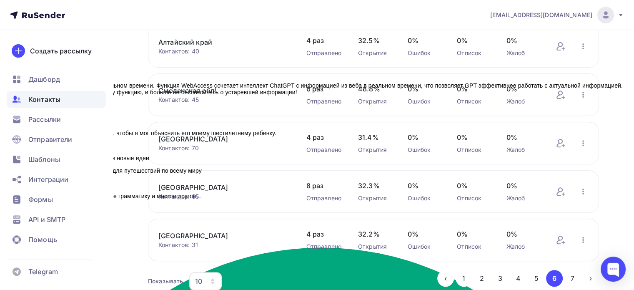
scroll to position [314, 0]
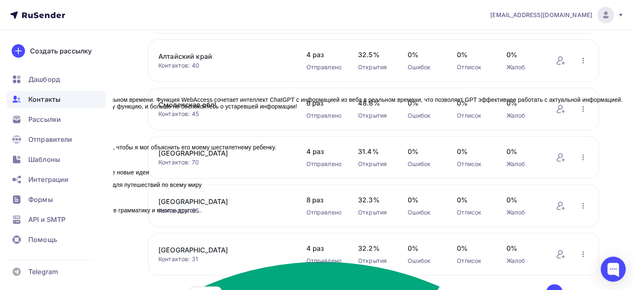
click at [186, 100] on link "Смоленская обл!" at bounding box center [223, 105] width 131 height 10
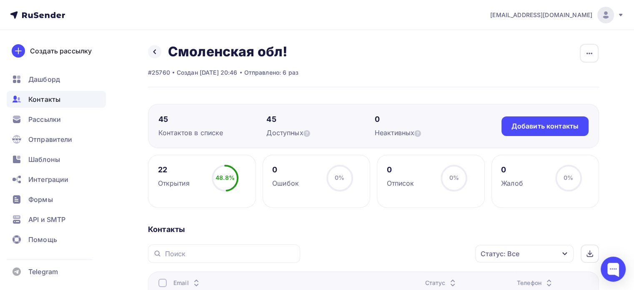
drag, startPoint x: 152, startPoint y: 50, endPoint x: 162, endPoint y: 55, distance: 10.6
click at [152, 50] on icon at bounding box center [154, 51] width 7 height 7
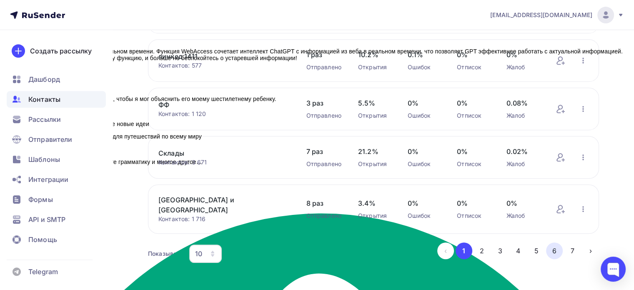
click at [549, 243] on button "6" at bounding box center [554, 250] width 17 height 17
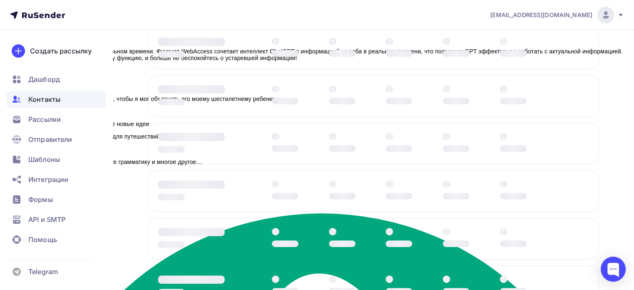
scroll to position [355, 0]
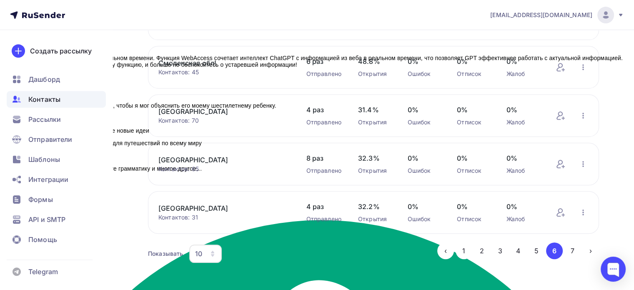
click at [201, 106] on link "[GEOGRAPHIC_DATA]" at bounding box center [223, 111] width 131 height 10
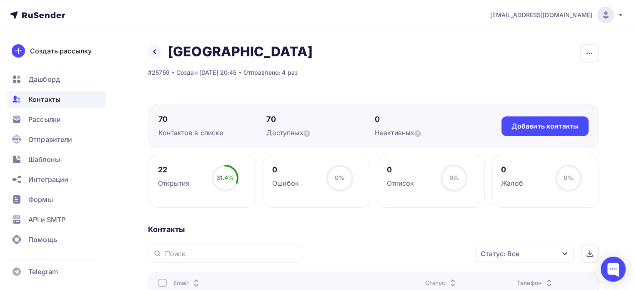
drag, startPoint x: 153, startPoint y: 51, endPoint x: 164, endPoint y: 65, distance: 17.5
click at [153, 51] on icon at bounding box center [154, 51] width 7 height 7
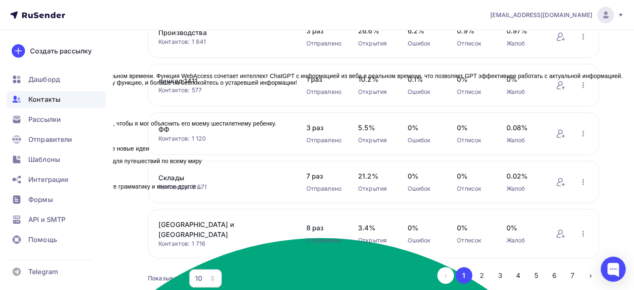
scroll to position [362, 0]
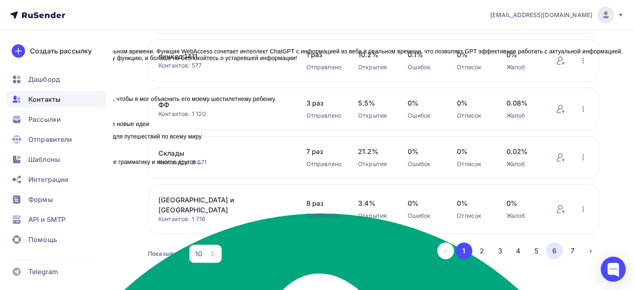
click at [554, 242] on button "6" at bounding box center [554, 250] width 17 height 17
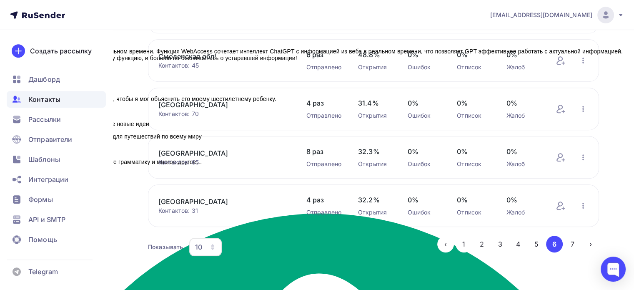
scroll to position [355, 0]
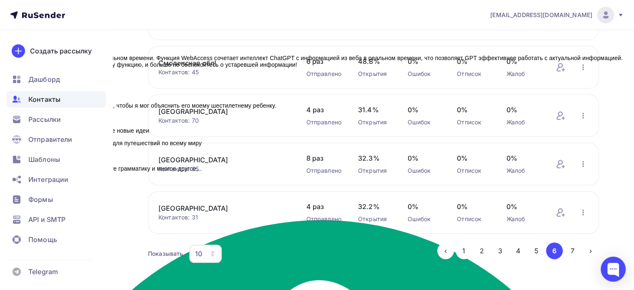
click at [171, 155] on link "[GEOGRAPHIC_DATA]" at bounding box center [223, 160] width 131 height 10
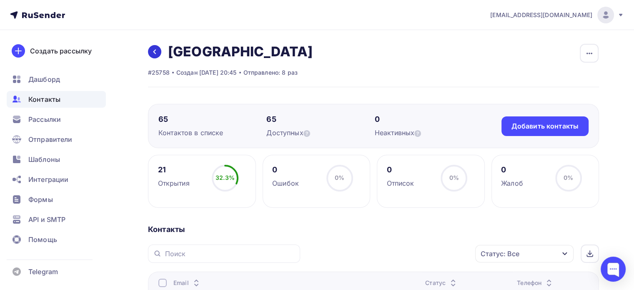
click at [157, 53] on icon at bounding box center [154, 51] width 7 height 7
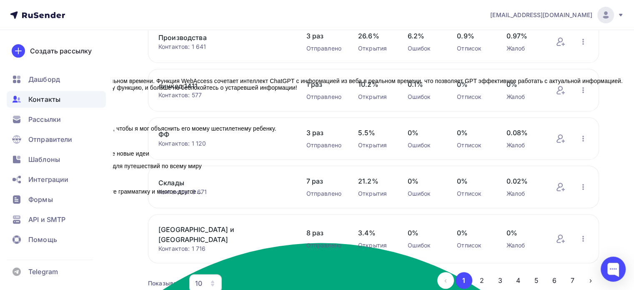
scroll to position [362, 0]
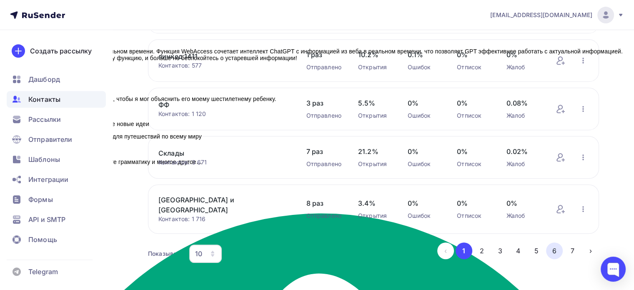
click at [554, 249] on button "6" at bounding box center [554, 250] width 17 height 17
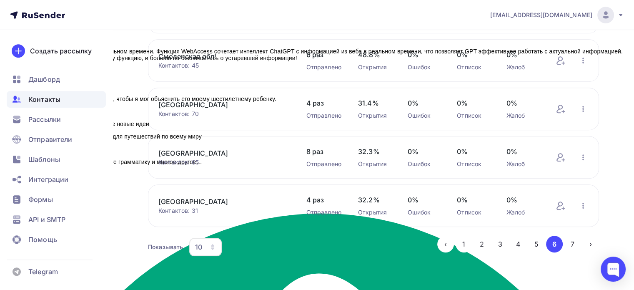
scroll to position [355, 0]
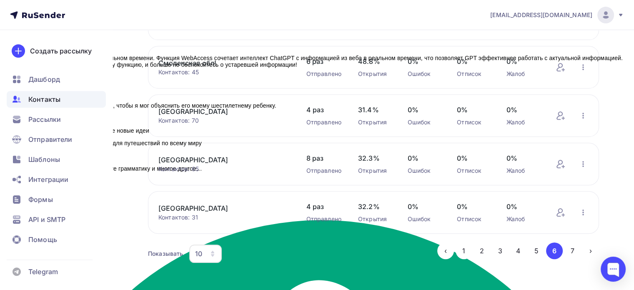
click at [196, 213] on div "Контактов: 31" at bounding box center [223, 217] width 131 height 8
click at [196, 203] on link "[GEOGRAPHIC_DATA]" at bounding box center [223, 208] width 131 height 10
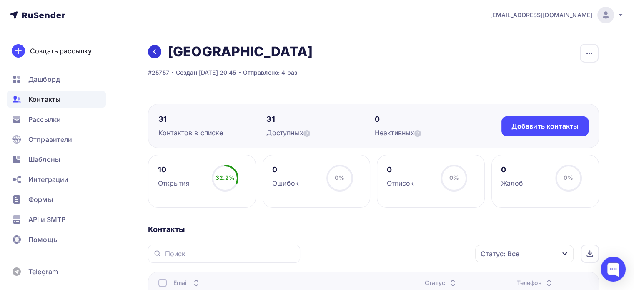
click at [157, 53] on icon at bounding box center [154, 51] width 7 height 7
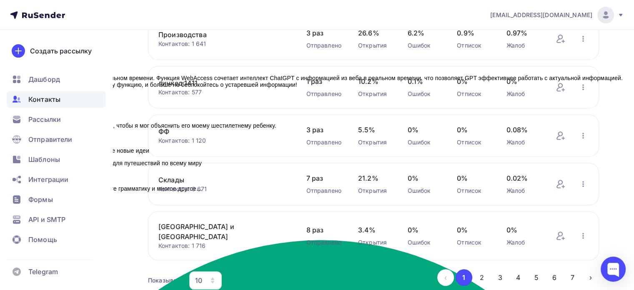
scroll to position [362, 0]
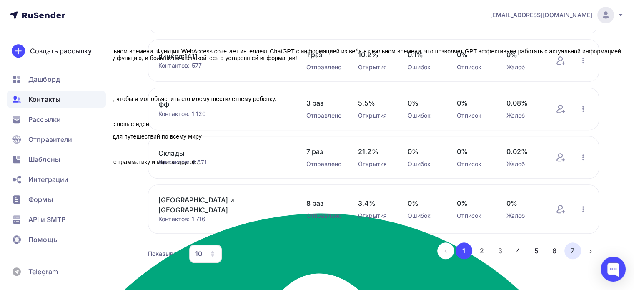
click at [572, 250] on button "7" at bounding box center [572, 250] width 17 height 17
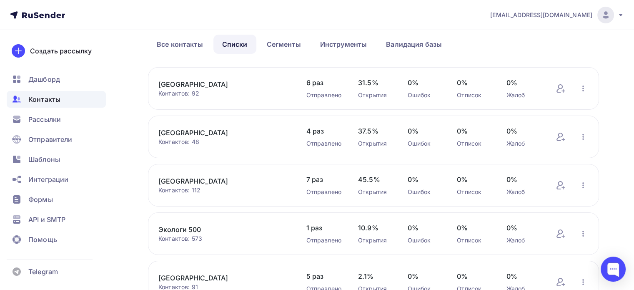
scroll to position [0, 0]
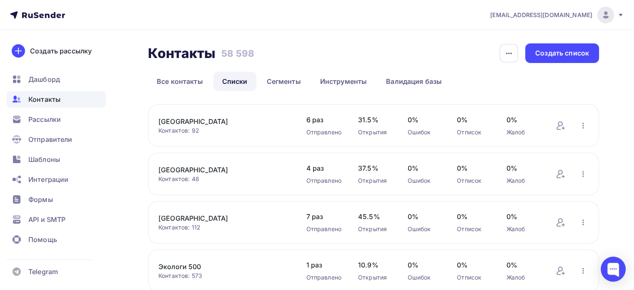
click at [210, 120] on link "[GEOGRAPHIC_DATA]" at bounding box center [223, 121] width 131 height 10
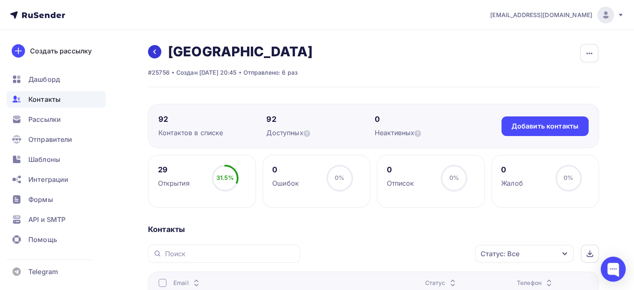
click at [159, 53] on link at bounding box center [154, 51] width 13 height 13
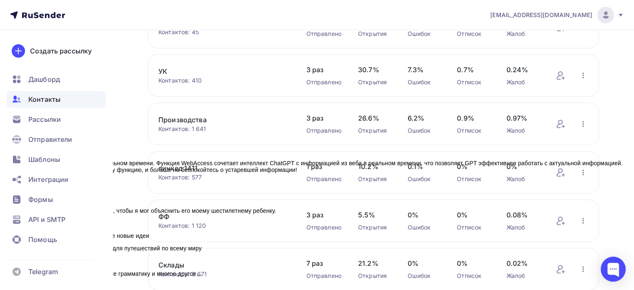
scroll to position [362, 0]
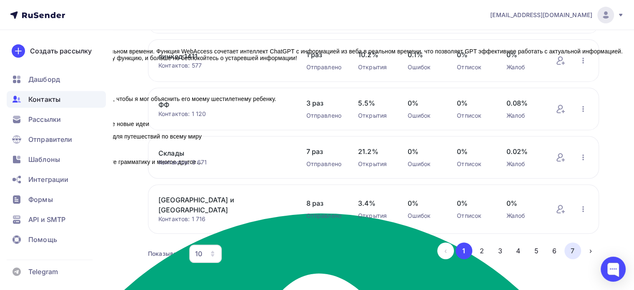
click at [576, 243] on button "7" at bounding box center [572, 250] width 17 height 17
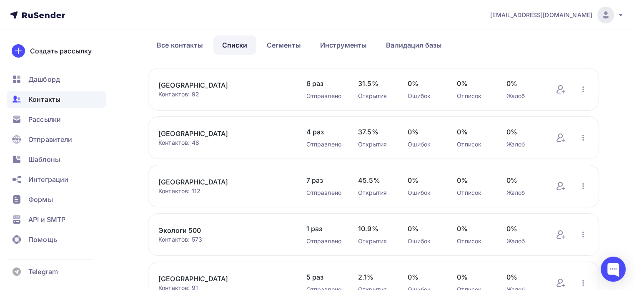
scroll to position [125, 0]
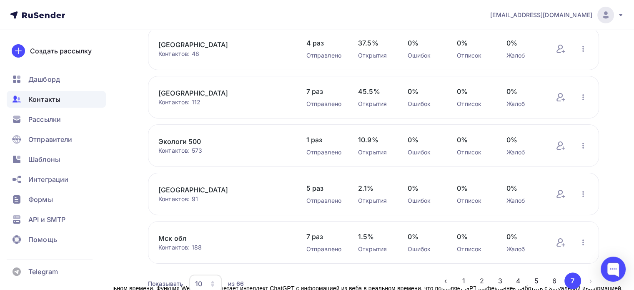
click at [208, 45] on link "[GEOGRAPHIC_DATA]" at bounding box center [223, 45] width 131 height 10
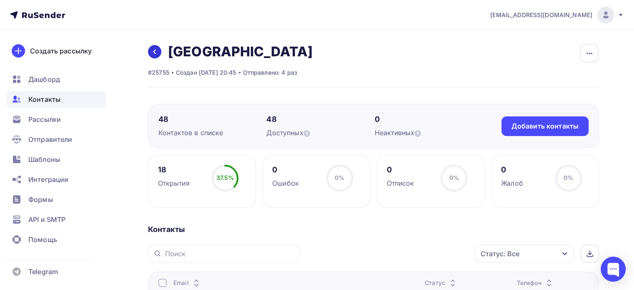
click at [152, 55] on link at bounding box center [154, 51] width 13 height 13
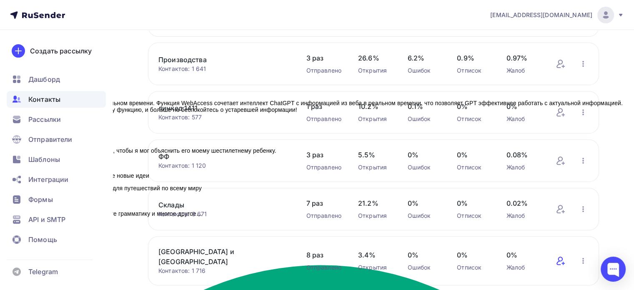
scroll to position [362, 0]
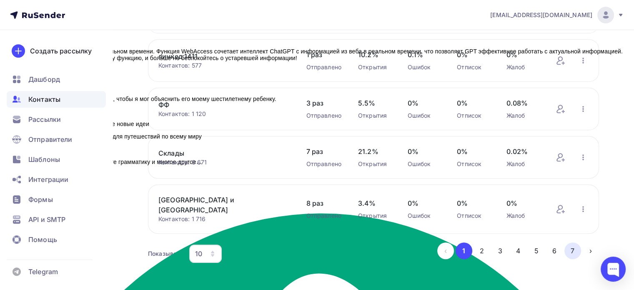
click at [579, 242] on button "7" at bounding box center [572, 250] width 17 height 17
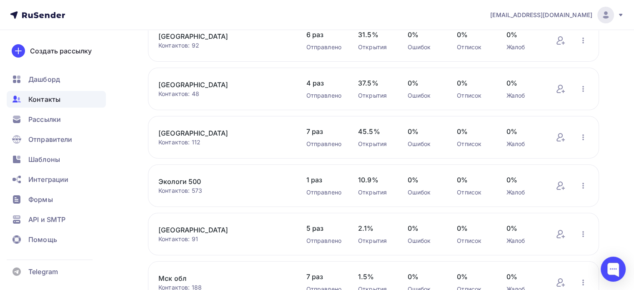
scroll to position [37, 0]
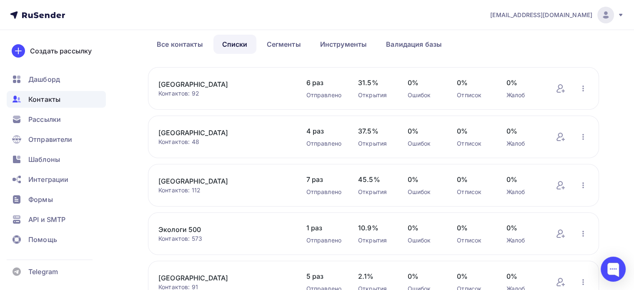
click at [194, 178] on link "[GEOGRAPHIC_DATA]" at bounding box center [223, 181] width 131 height 10
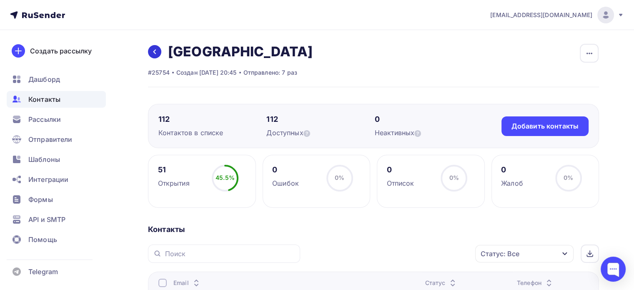
click at [156, 53] on icon at bounding box center [154, 51] width 7 height 7
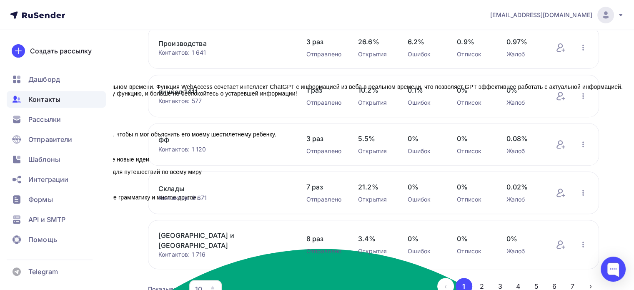
scroll to position [362, 0]
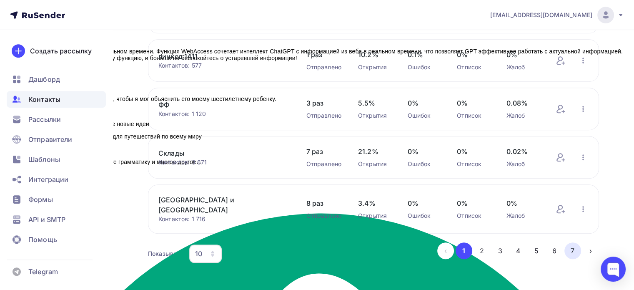
drag, startPoint x: 580, startPoint y: 246, endPoint x: 575, endPoint y: 243, distance: 5.9
click at [579, 246] on ul "‹ 1 2 3 4 5 6 7 ›" at bounding box center [518, 250] width 162 height 17
click at [574, 242] on button "7" at bounding box center [572, 250] width 17 height 17
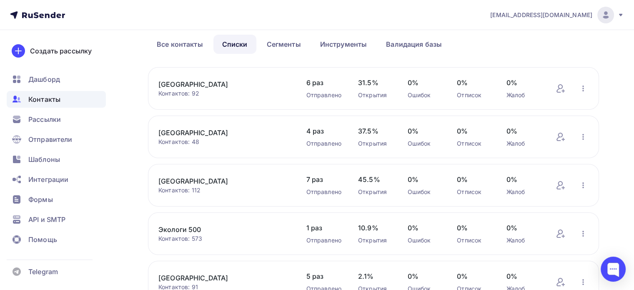
scroll to position [162, 0]
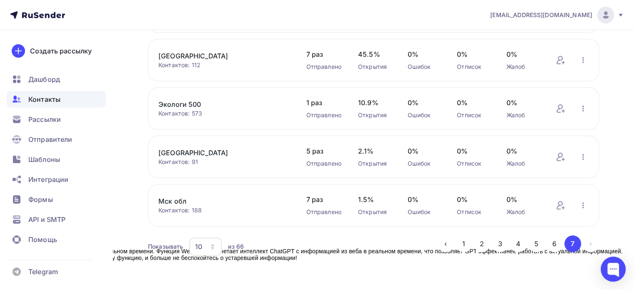
click at [192, 101] on link "Экологи 500" at bounding box center [223, 104] width 131 height 10
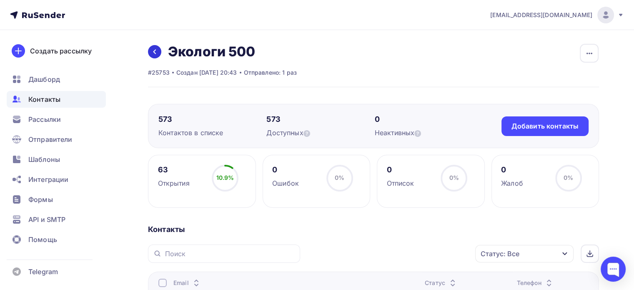
click at [154, 49] on icon at bounding box center [154, 51] width 7 height 7
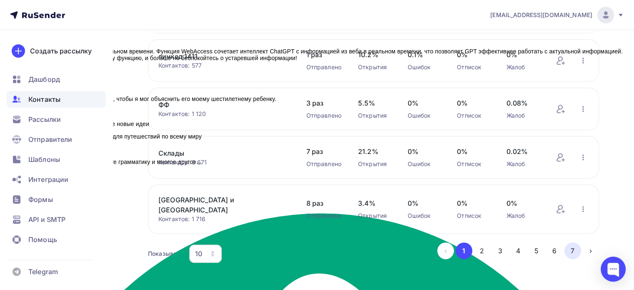
click at [577, 242] on button "7" at bounding box center [572, 250] width 17 height 17
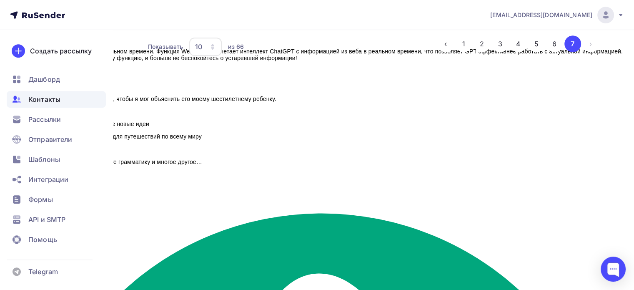
scroll to position [162, 0]
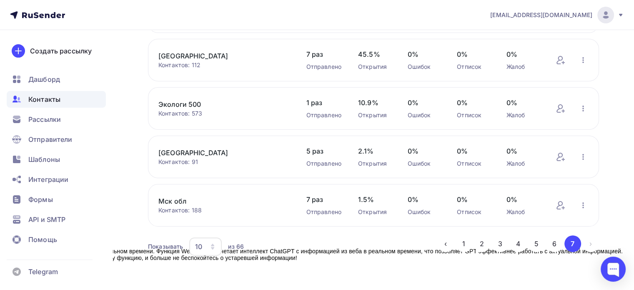
click at [181, 151] on link "[GEOGRAPHIC_DATA]" at bounding box center [223, 153] width 131 height 10
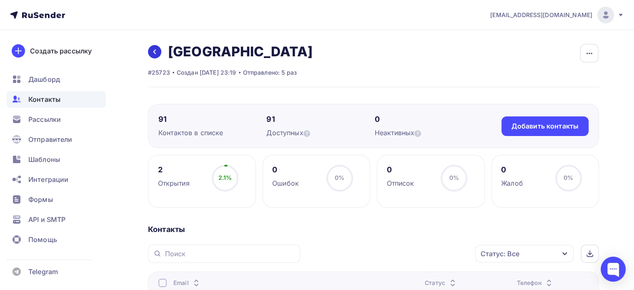
click at [156, 57] on link at bounding box center [154, 51] width 13 height 13
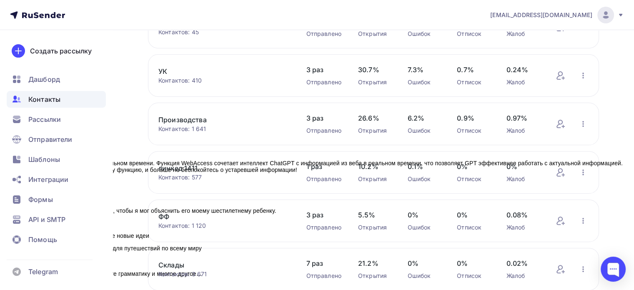
scroll to position [362, 0]
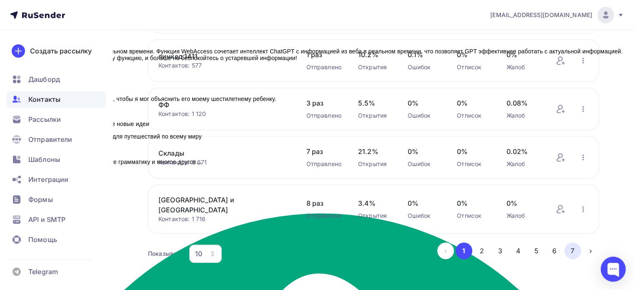
click at [569, 244] on button "7" at bounding box center [572, 250] width 17 height 17
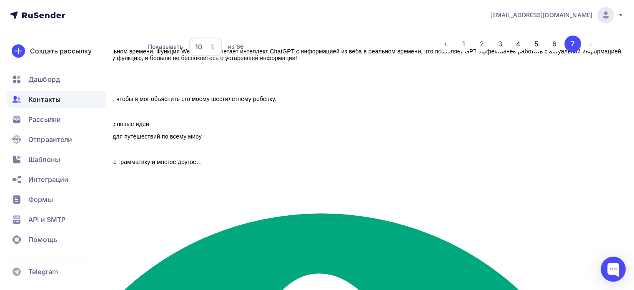
scroll to position [162, 0]
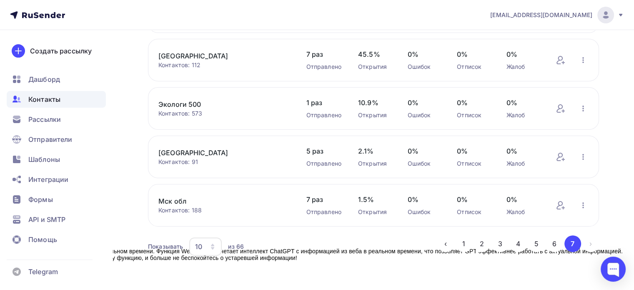
click at [181, 199] on link "Мск обл" at bounding box center [223, 201] width 131 height 10
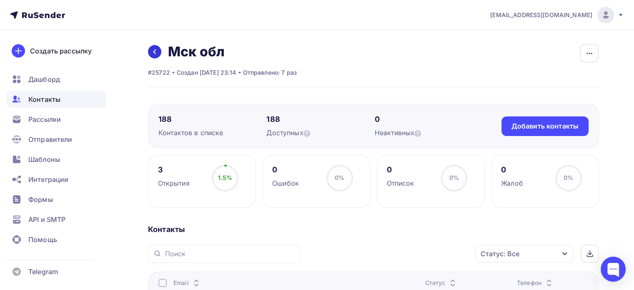
click at [156, 55] on link at bounding box center [154, 51] width 13 height 13
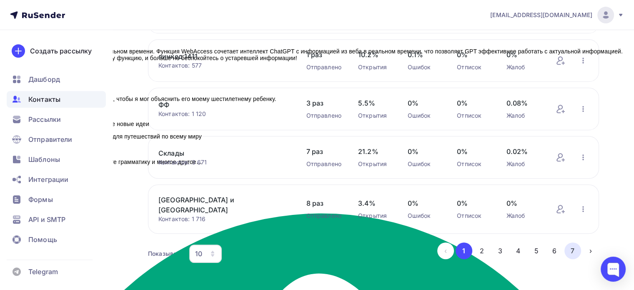
click at [570, 249] on button "7" at bounding box center [572, 250] width 17 height 17
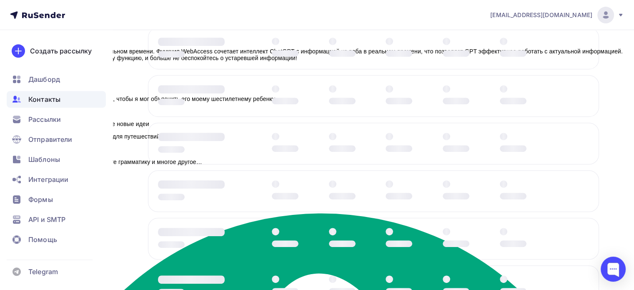
scroll to position [162, 0]
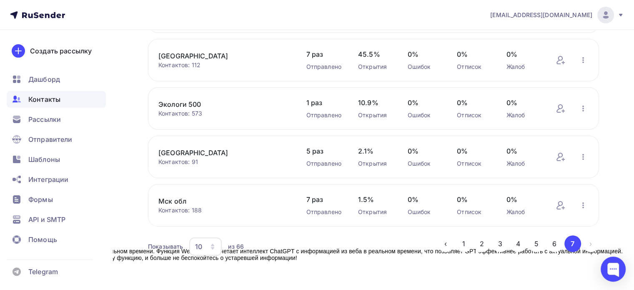
click at [587, 242] on li "›" at bounding box center [590, 243] width 18 height 17
click at [592, 243] on li "›" at bounding box center [590, 243] width 18 height 17
